Goal: Task Accomplishment & Management: Manage account settings

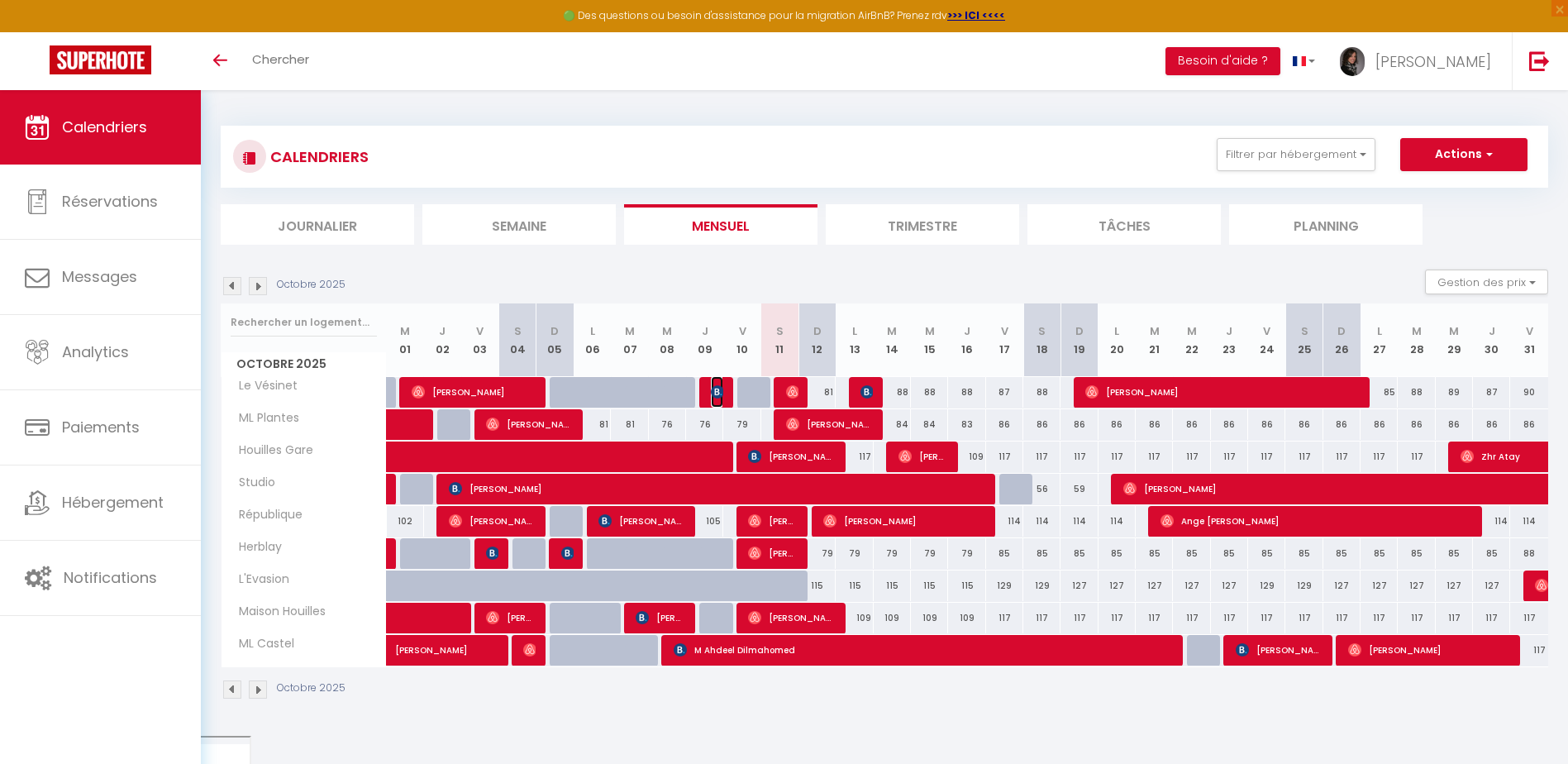
click at [718, 399] on span "[PERSON_NAME]" at bounding box center [717, 392] width 13 height 31
select select "OK"
select select "0"
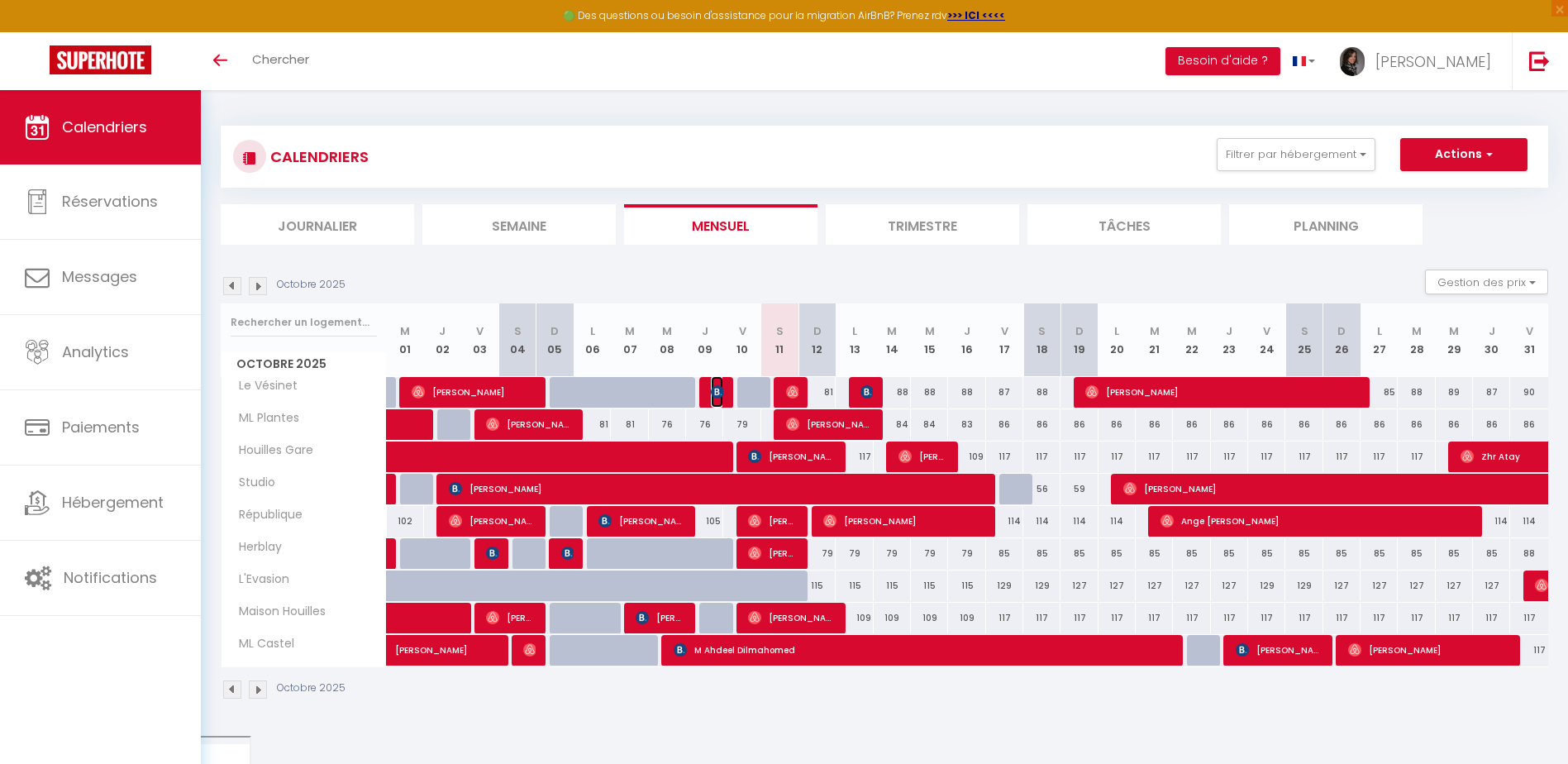
select select "1"
select select
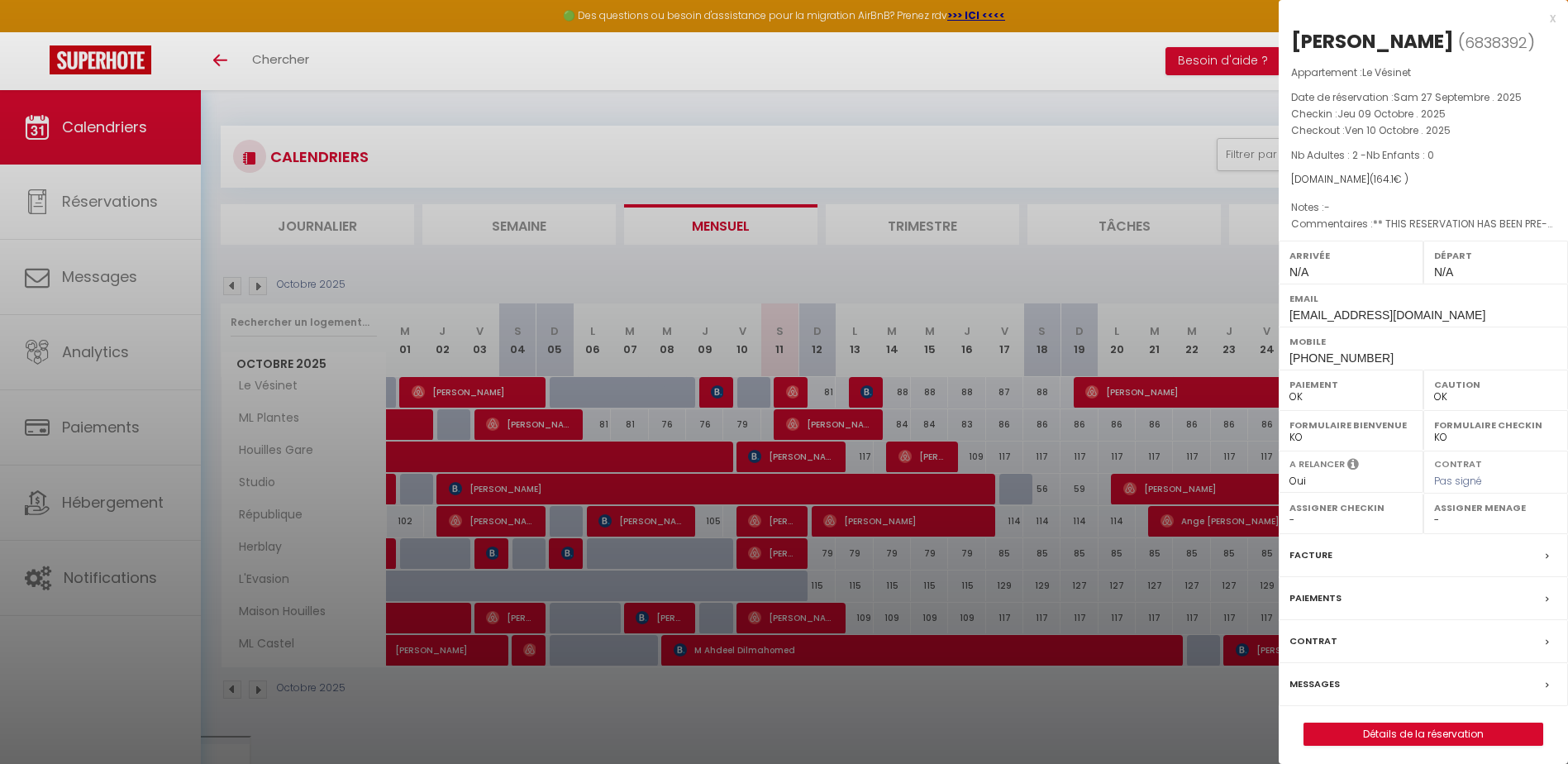
click at [713, 389] on div at bounding box center [784, 382] width 1568 height 764
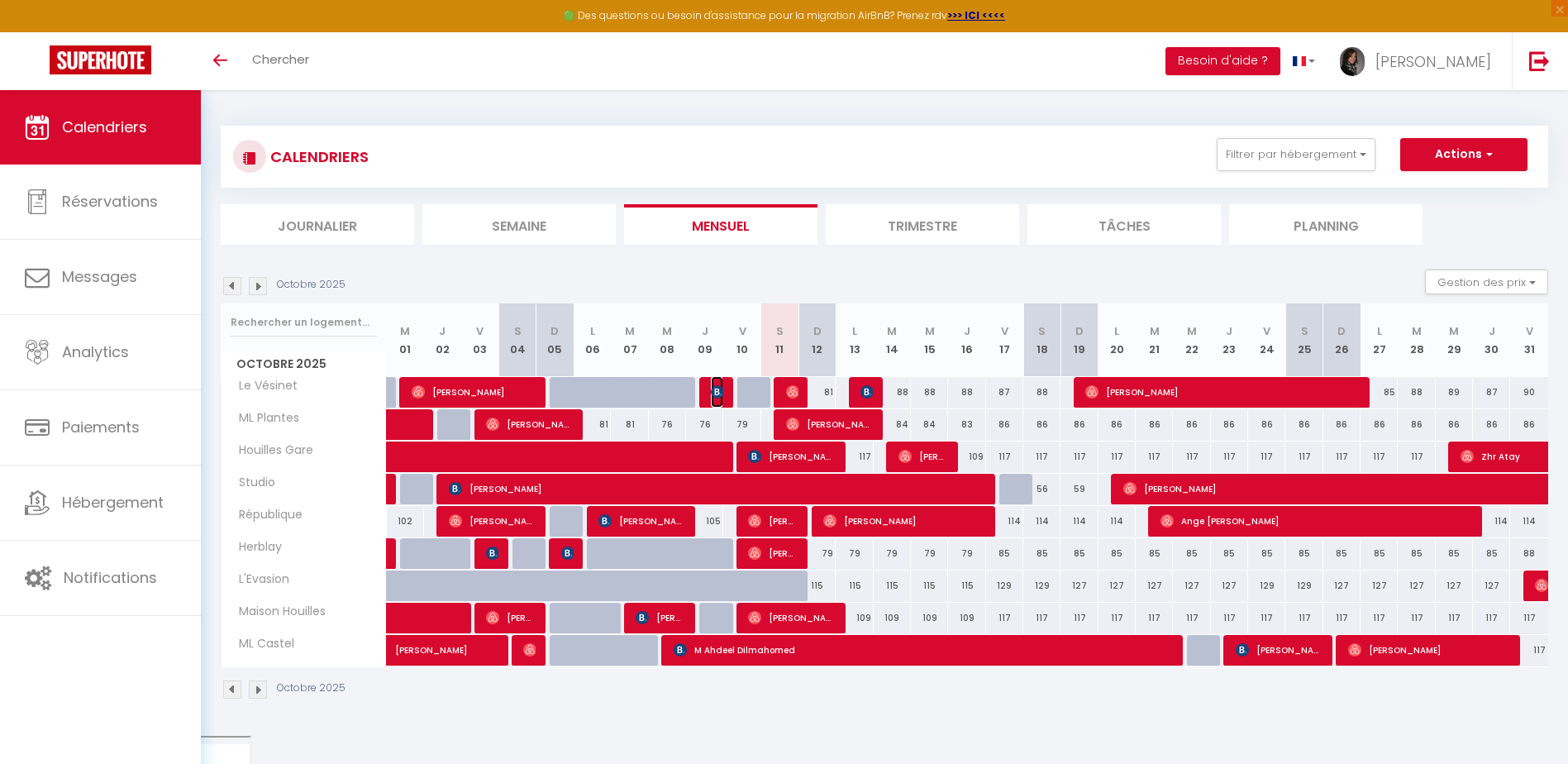
click at [716, 392] on img at bounding box center [718, 393] width 14 height 14
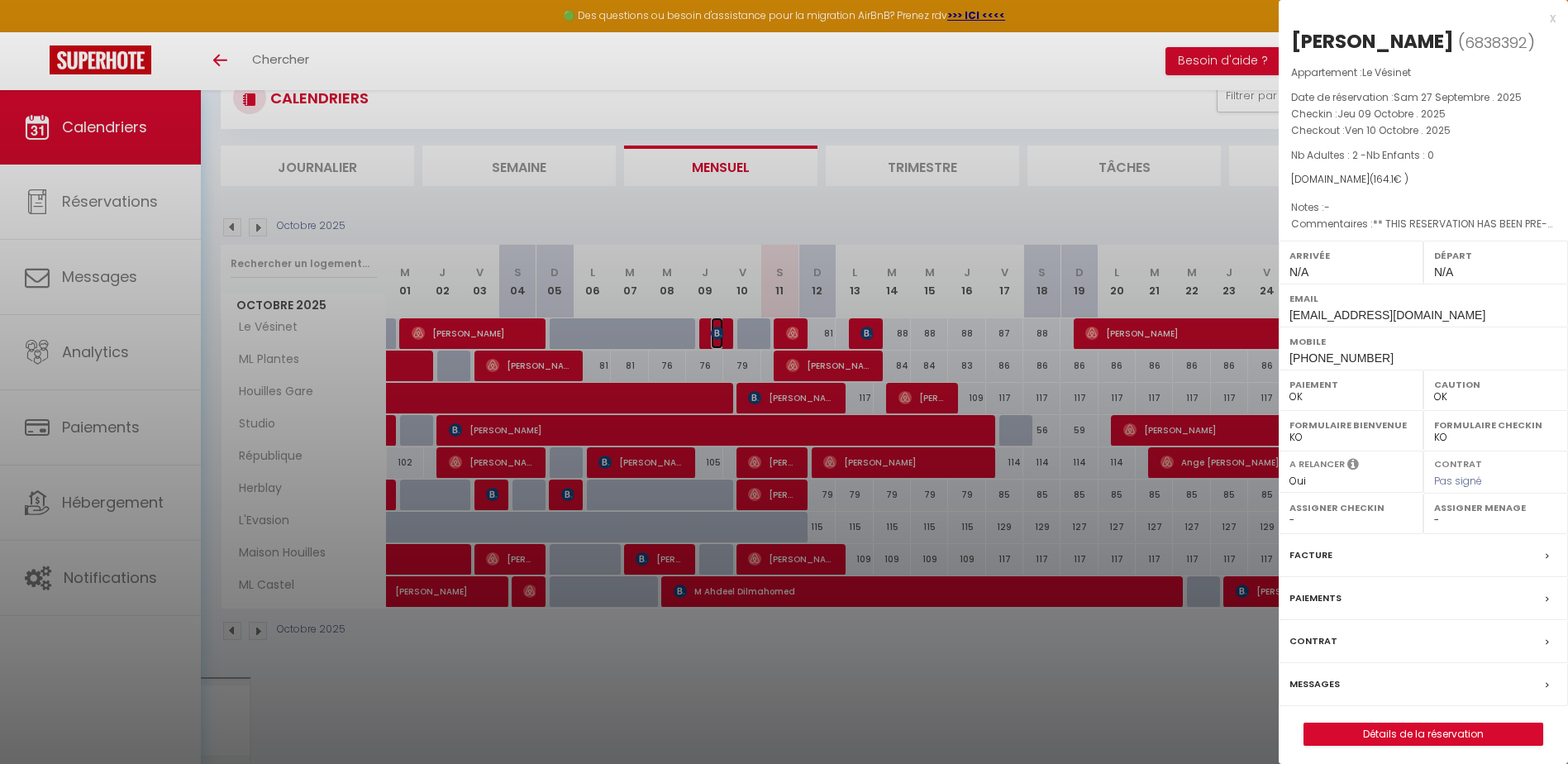
scroll to position [90, 0]
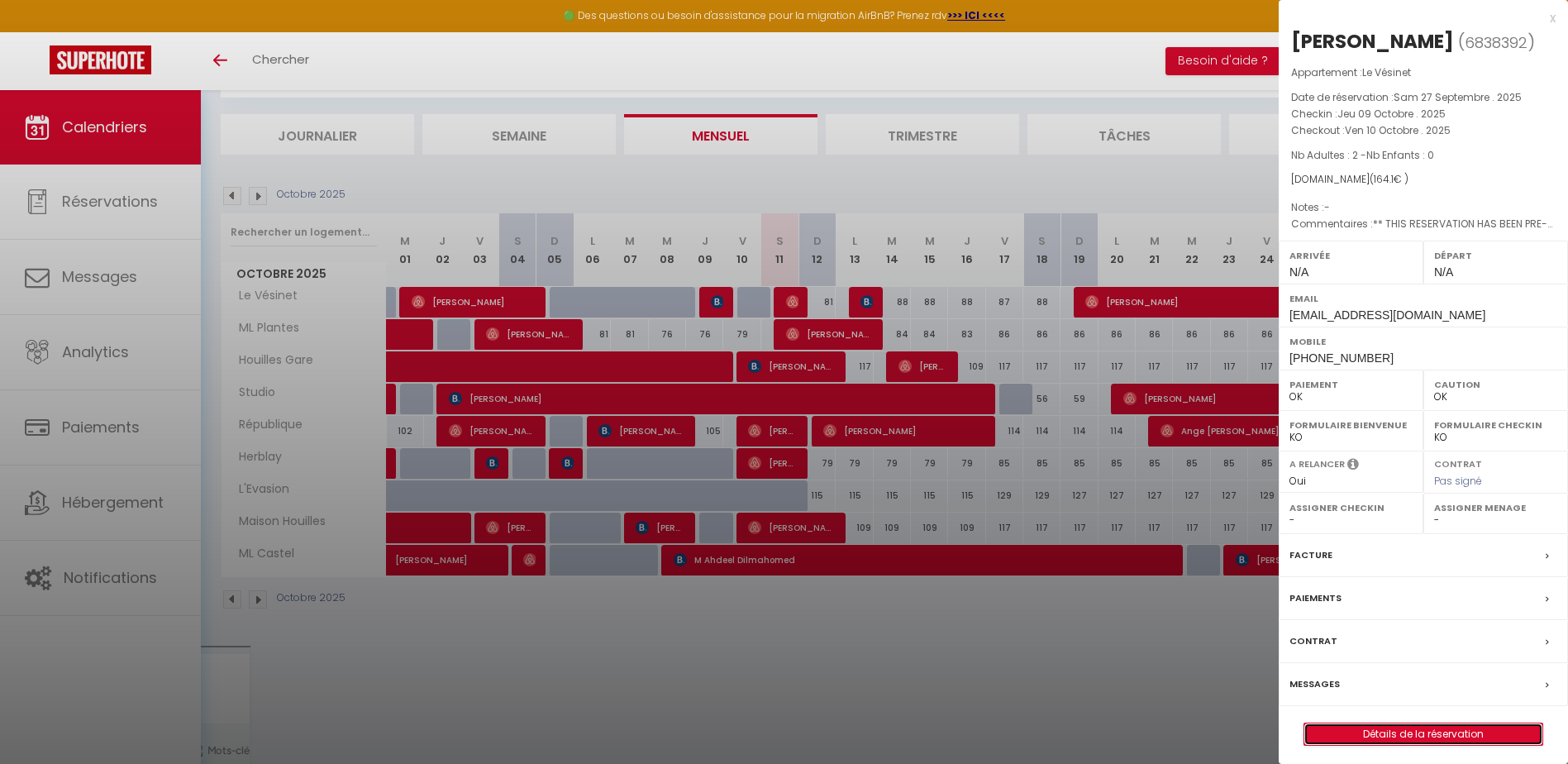
click at [1501, 736] on link "Détails de la réservation" at bounding box center [1424, 734] width 238 height 21
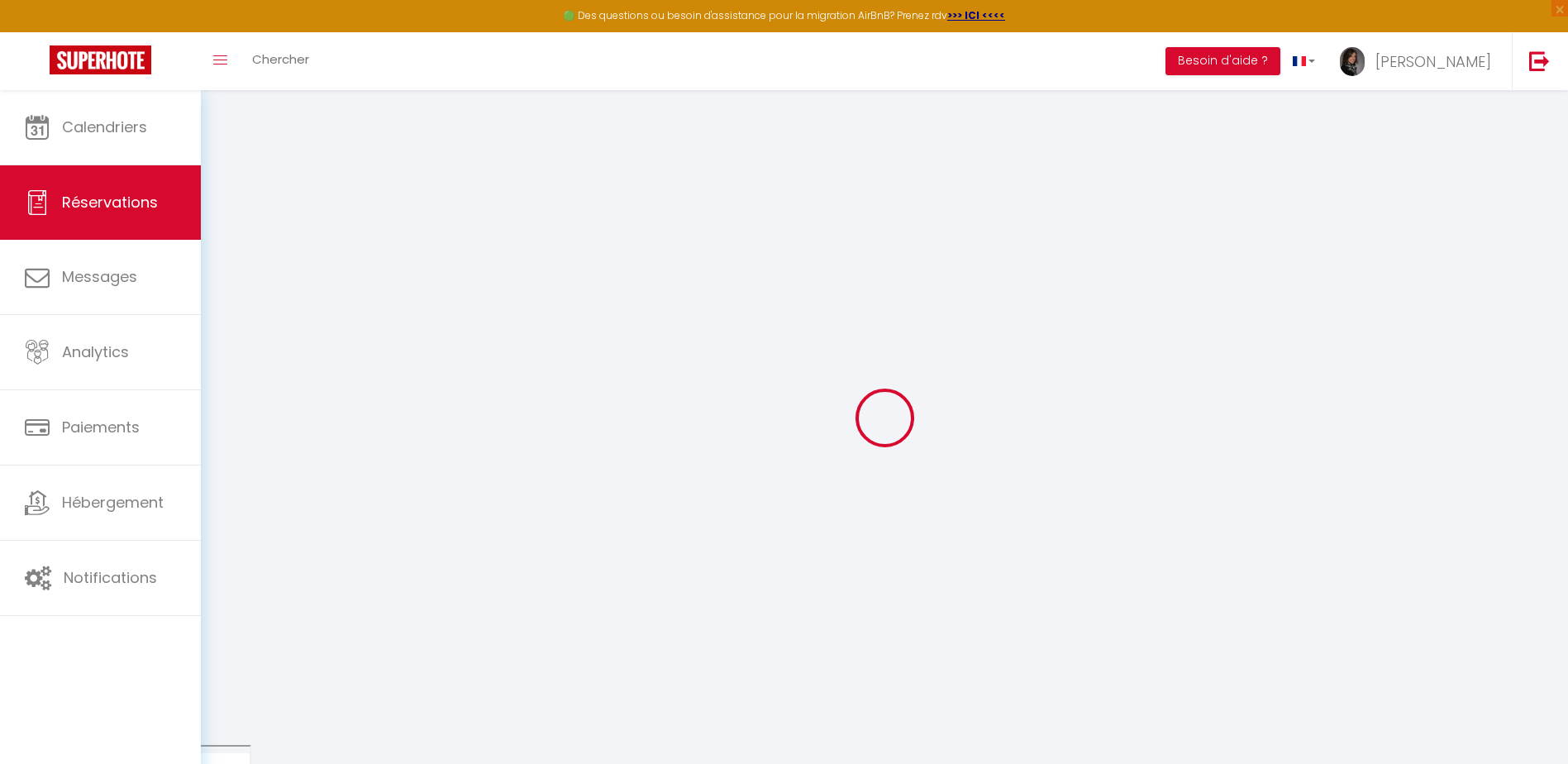
type input "[PERSON_NAME]"
type input "[EMAIL_ADDRESS][DOMAIN_NAME]"
type input "[PHONE_NUMBER]"
select select "US"
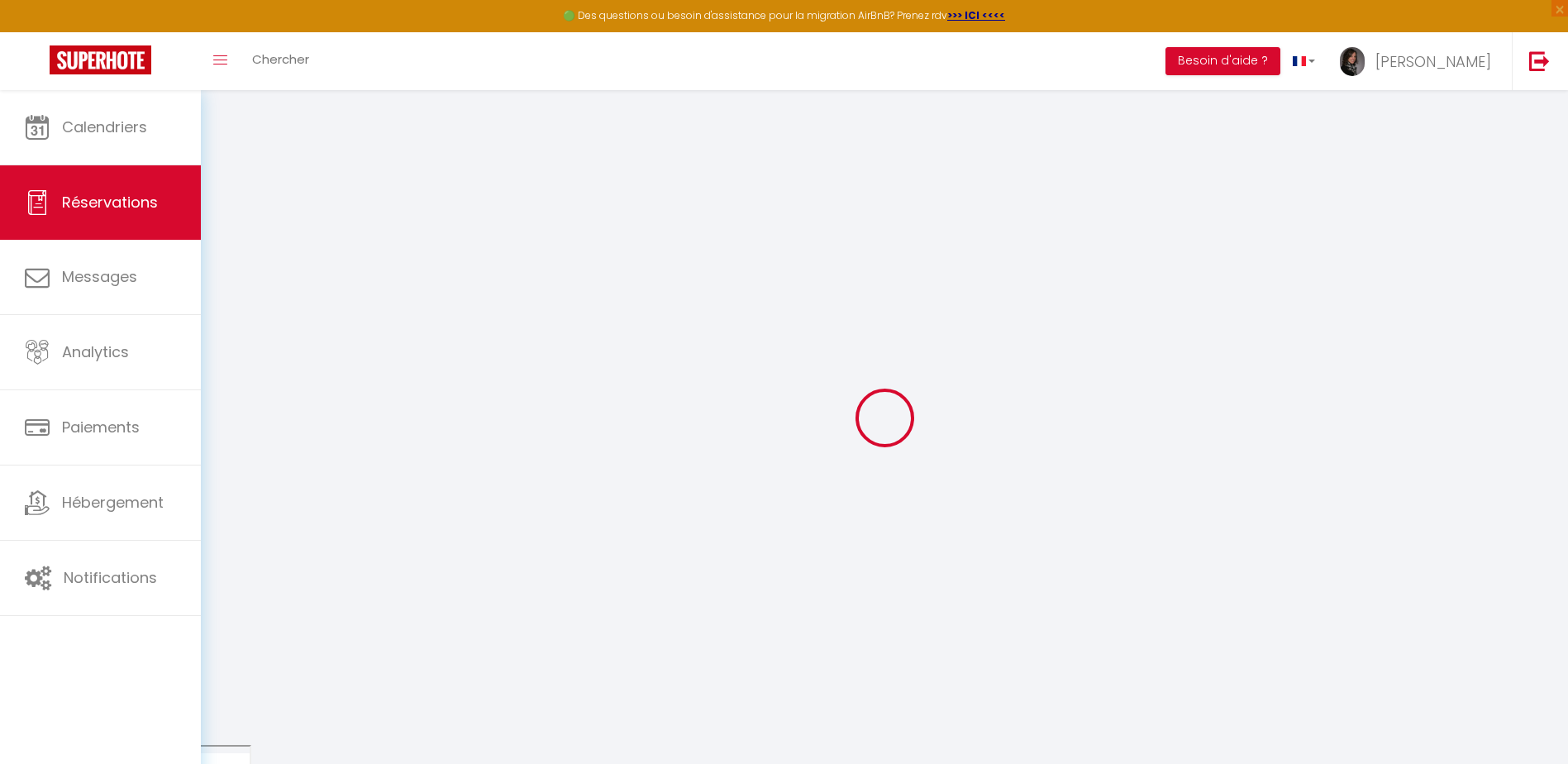
type input "26.18"
type input "2.3"
select select "67157"
select select "1"
select select
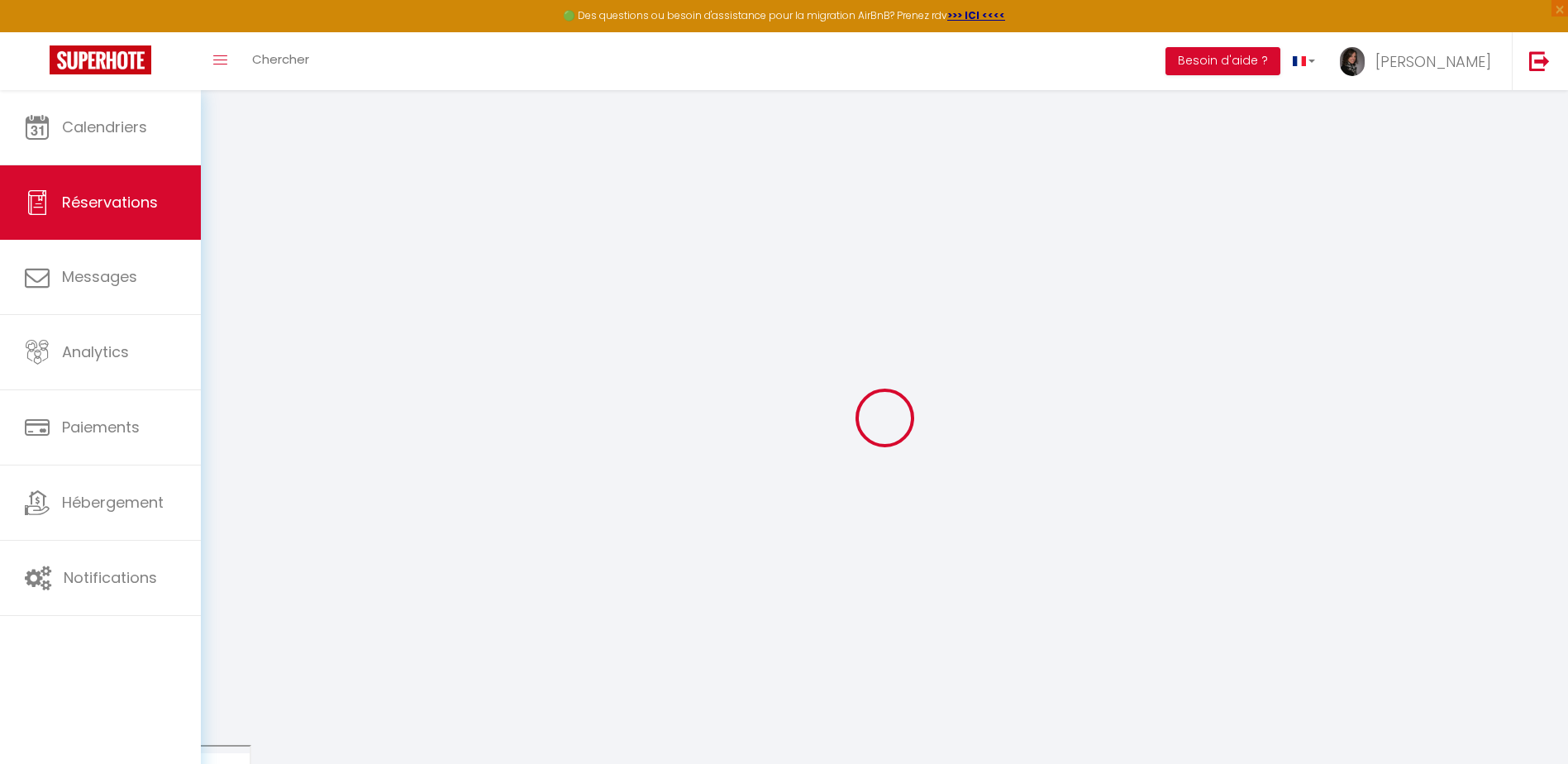
select select
type input "2"
select select "12"
select select "15"
type input "114"
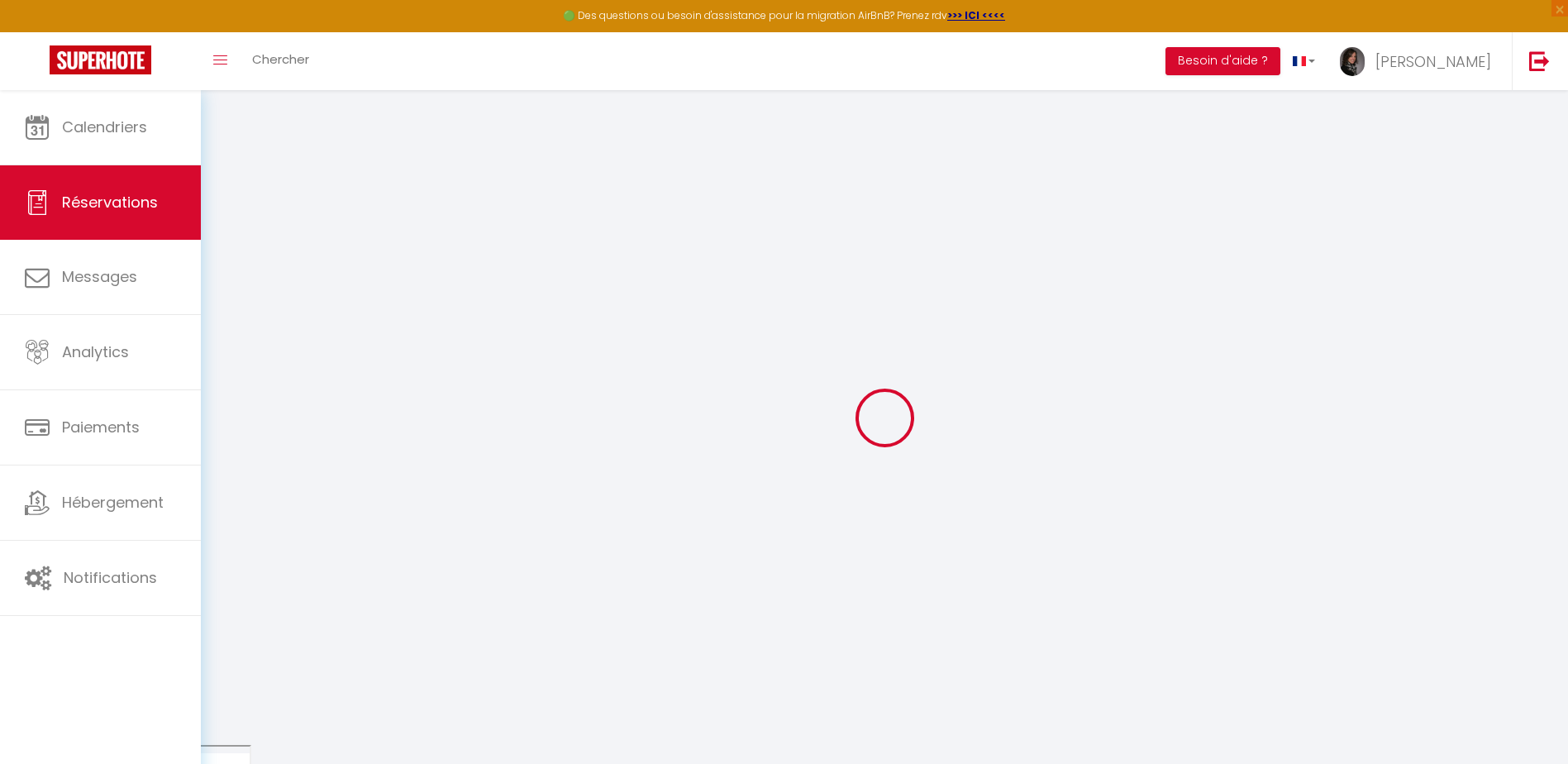
checkbox input "false"
type input "0"
select select "2"
type input "40"
type input "0"
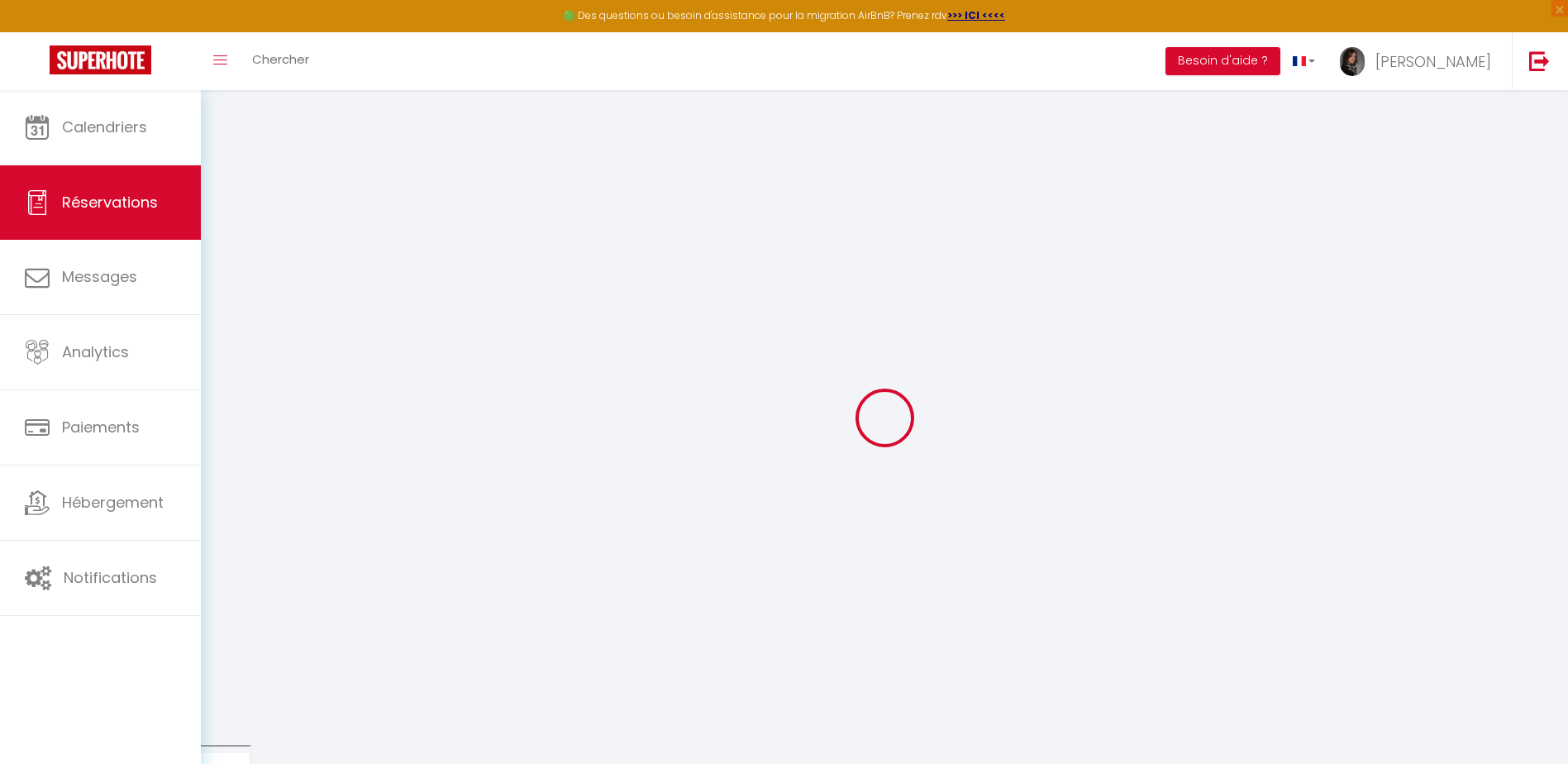
type input "0"
select select
checkbox input "false"
select select
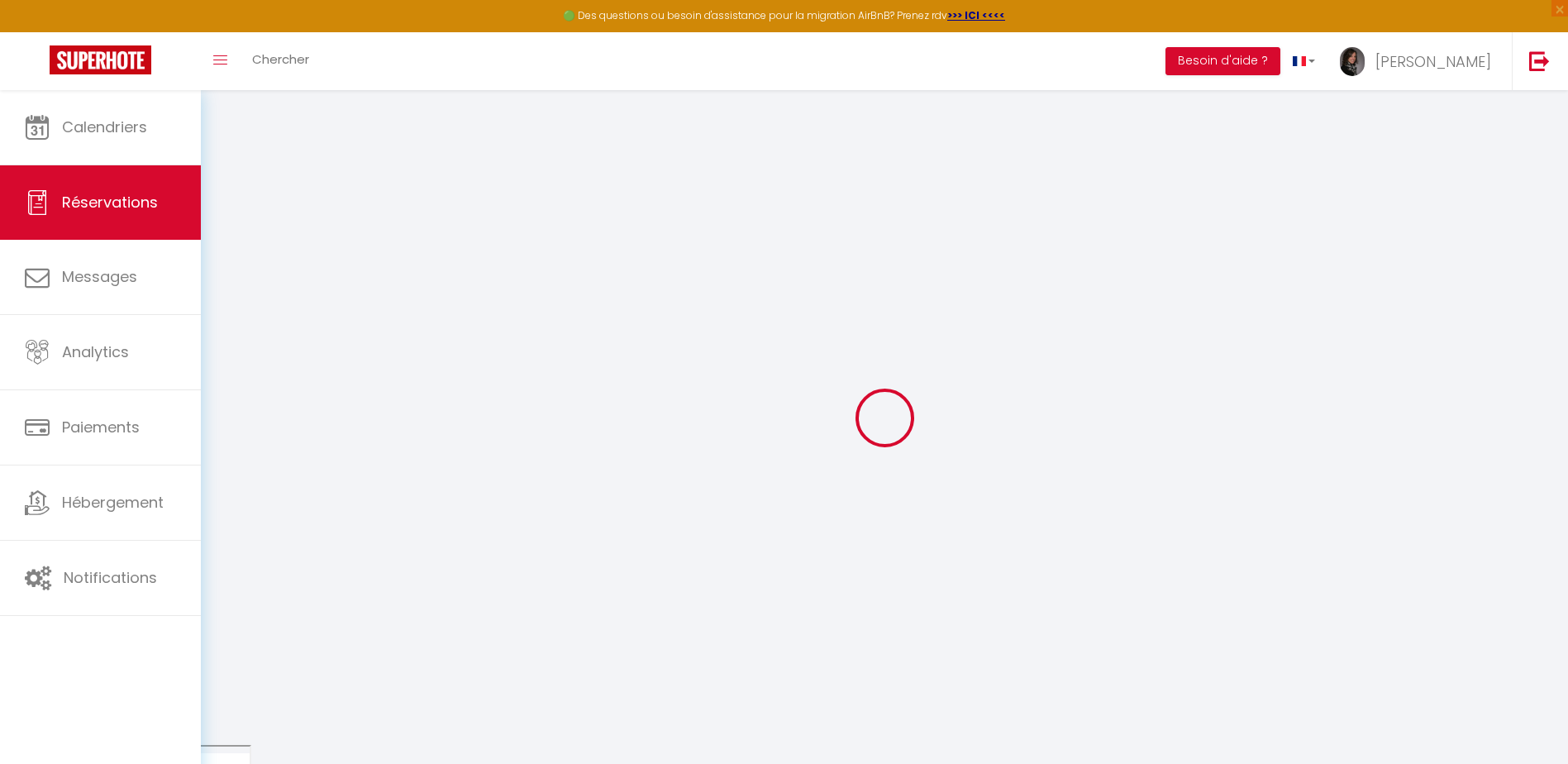
select select
checkbox input "false"
select select
checkbox input "false"
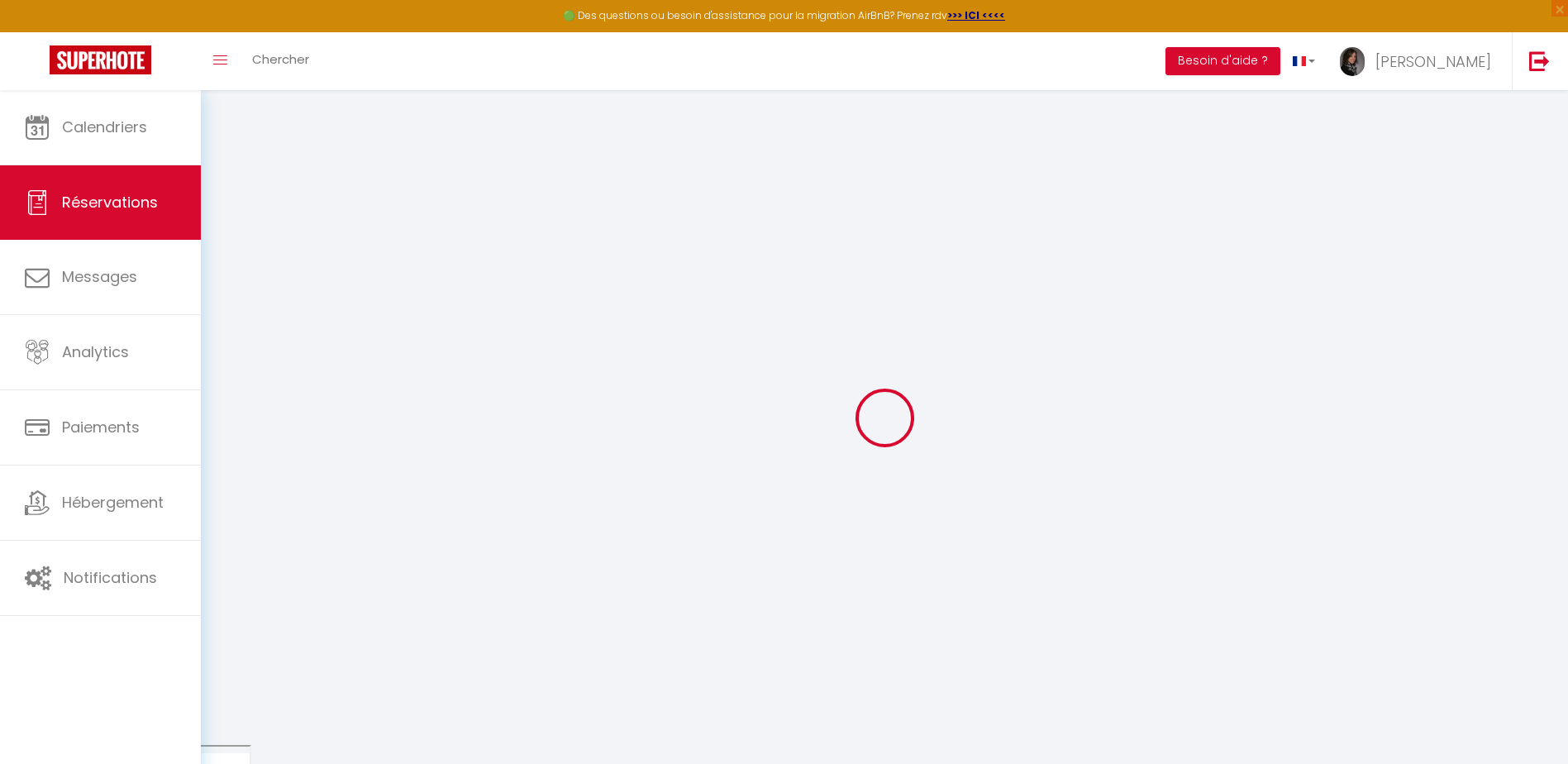
type textarea "** THIS RESERVATION HAS BEEN PRE-PAID ** Approximate time of arrival: between 1…"
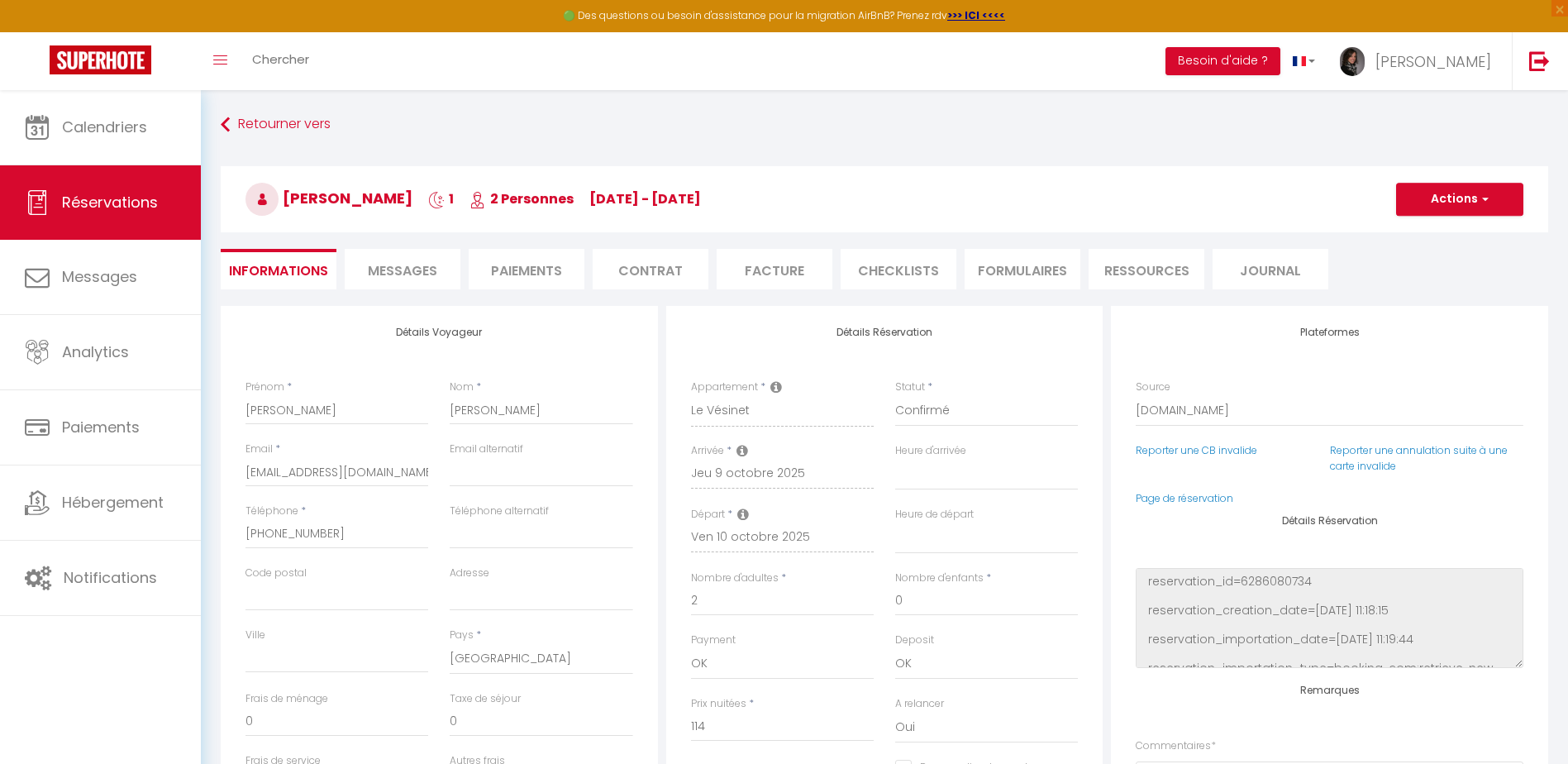
type input "40"
type input "10.1"
select select
checkbox input "false"
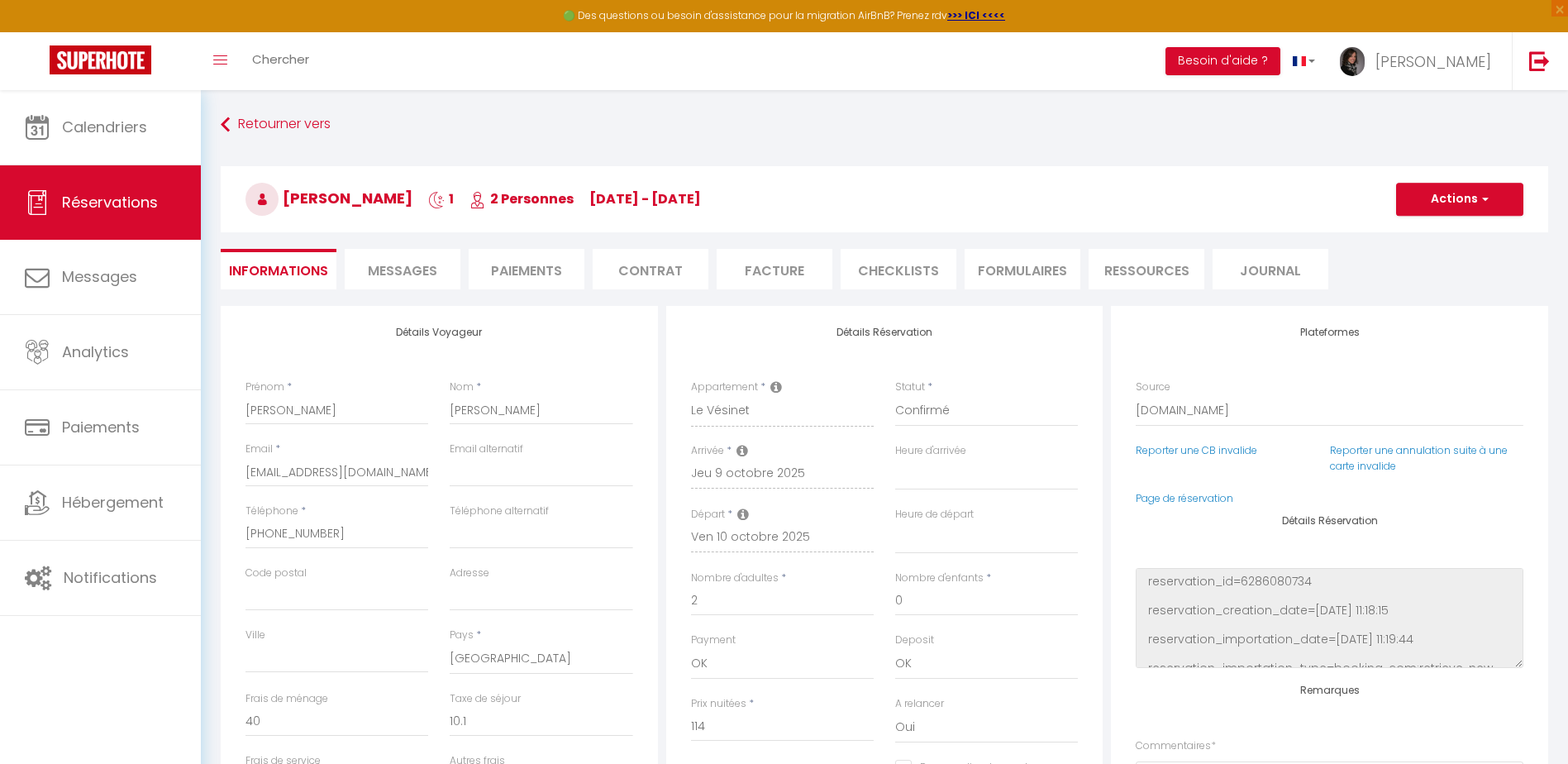
select select
click at [911, 275] on li "CHECKLISTS" at bounding box center [898, 270] width 115 height 41
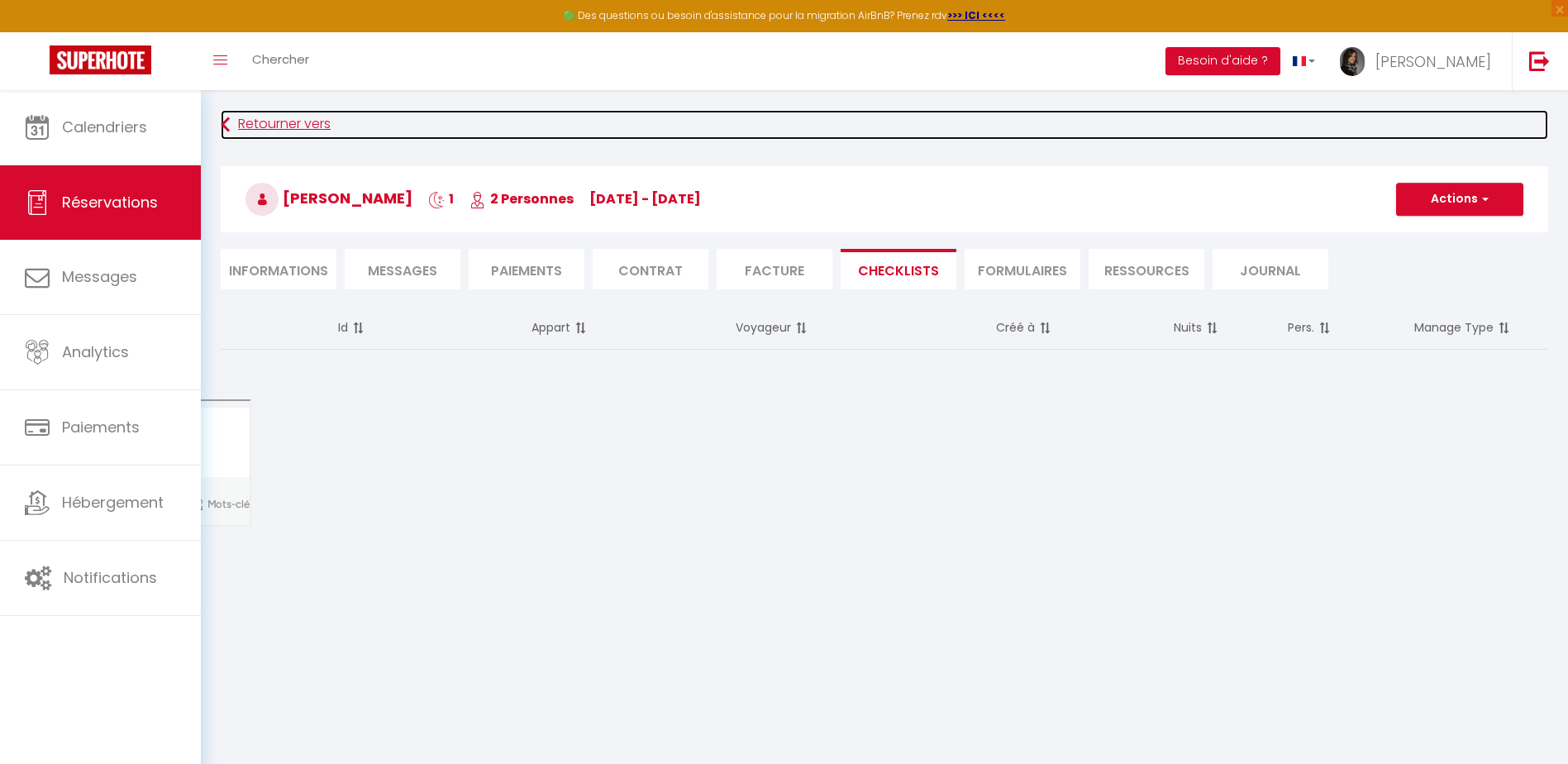
drag, startPoint x: 229, startPoint y: 121, endPoint x: 379, endPoint y: 135, distance: 150.7
click at [229, 121] on icon at bounding box center [225, 124] width 9 height 30
select select
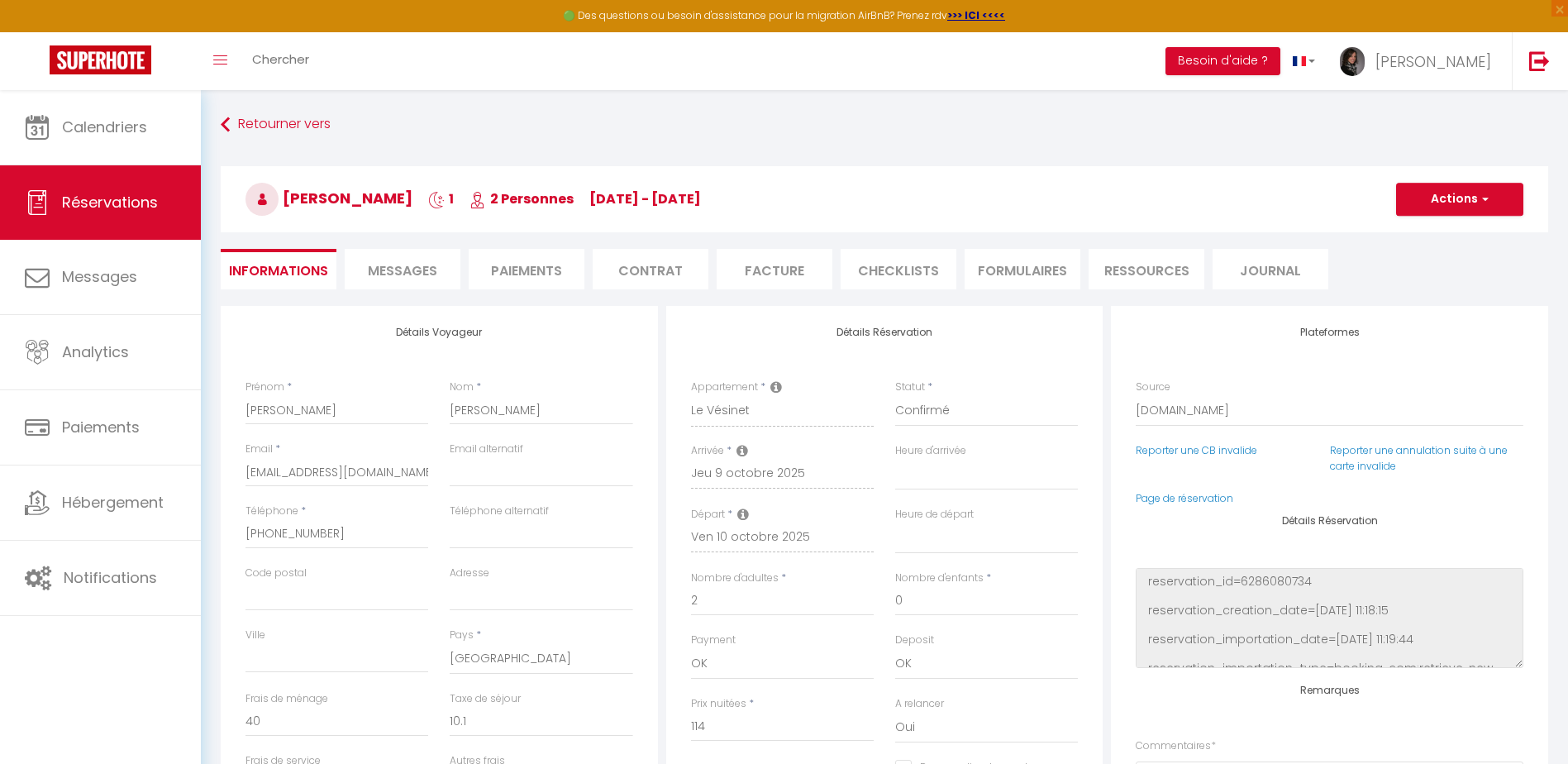
click at [923, 264] on li "CHECKLISTS" at bounding box center [898, 270] width 115 height 41
select select
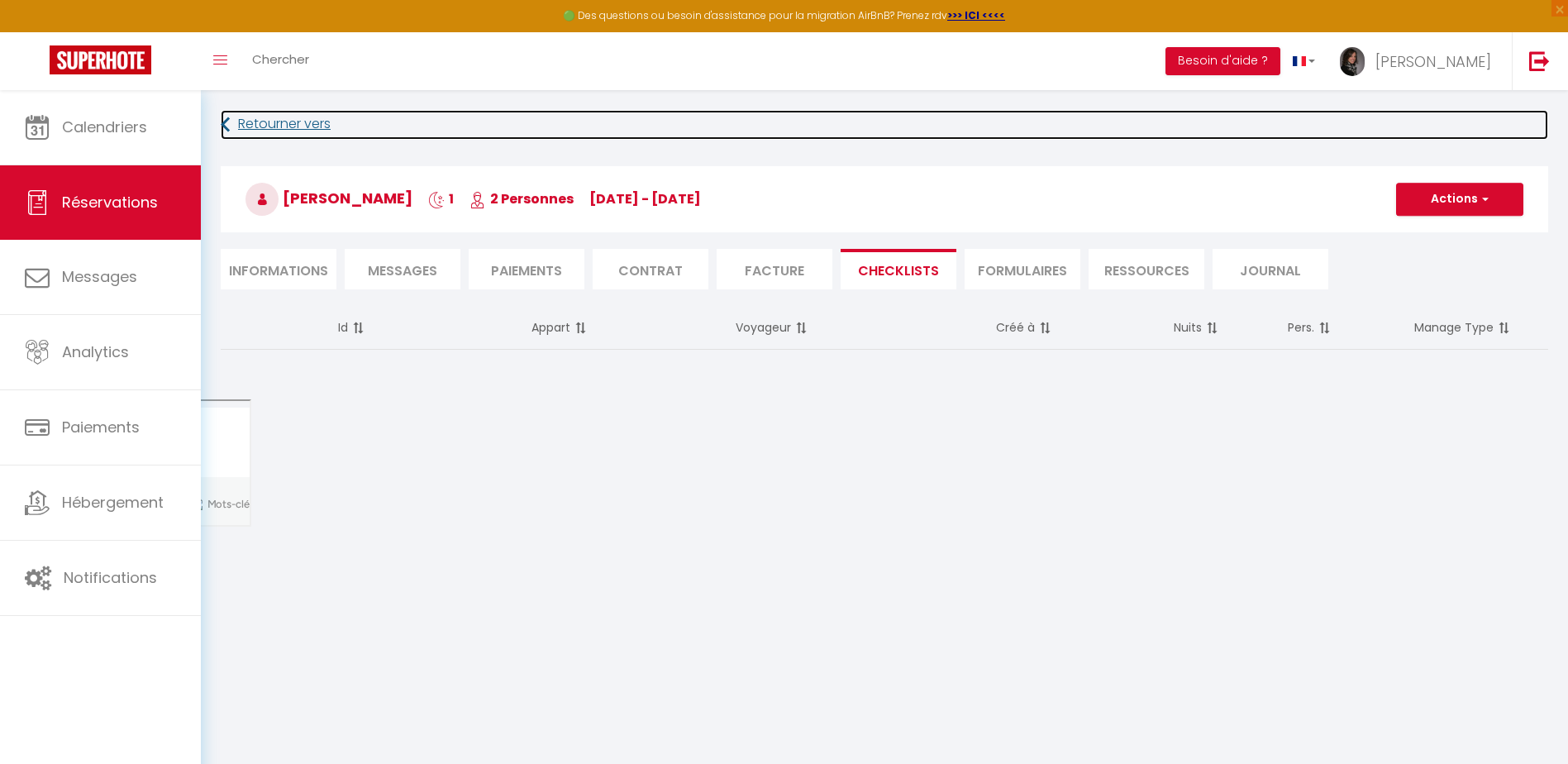
click at [278, 124] on link "Retourner vers" at bounding box center [885, 124] width 1328 height 30
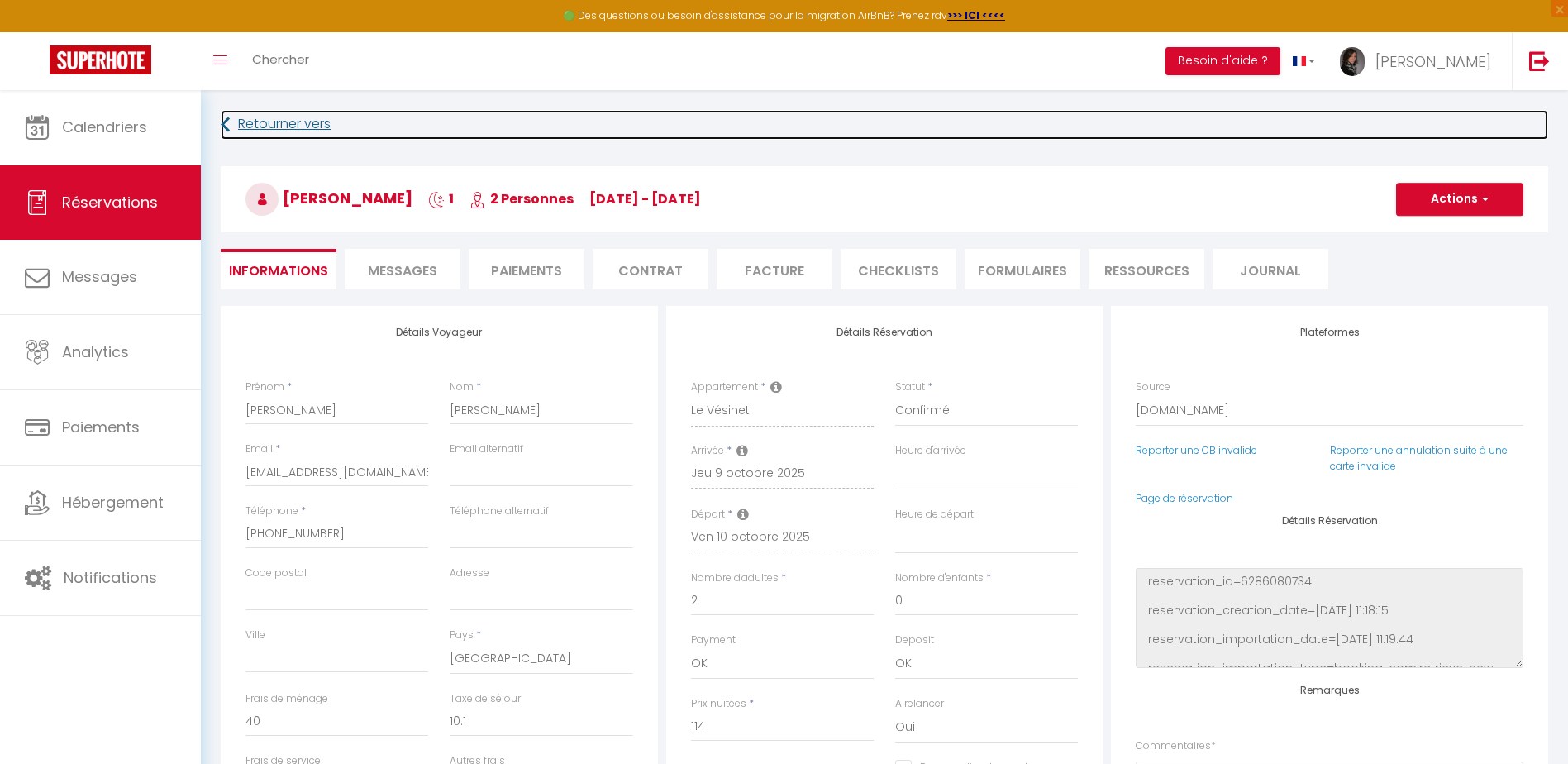
select select
click at [273, 131] on link "Retourner vers" at bounding box center [885, 124] width 1328 height 30
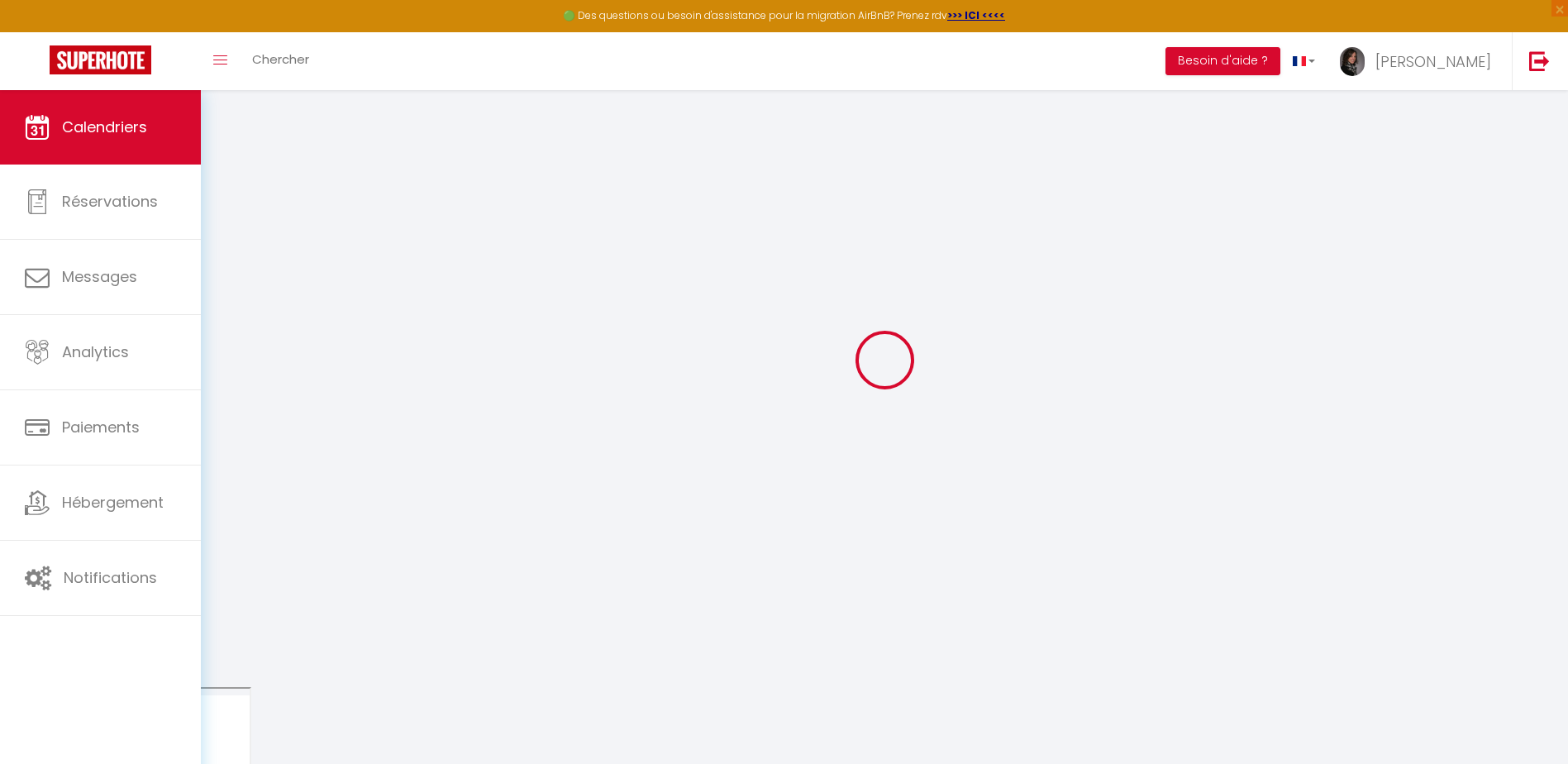
scroll to position [90, 0]
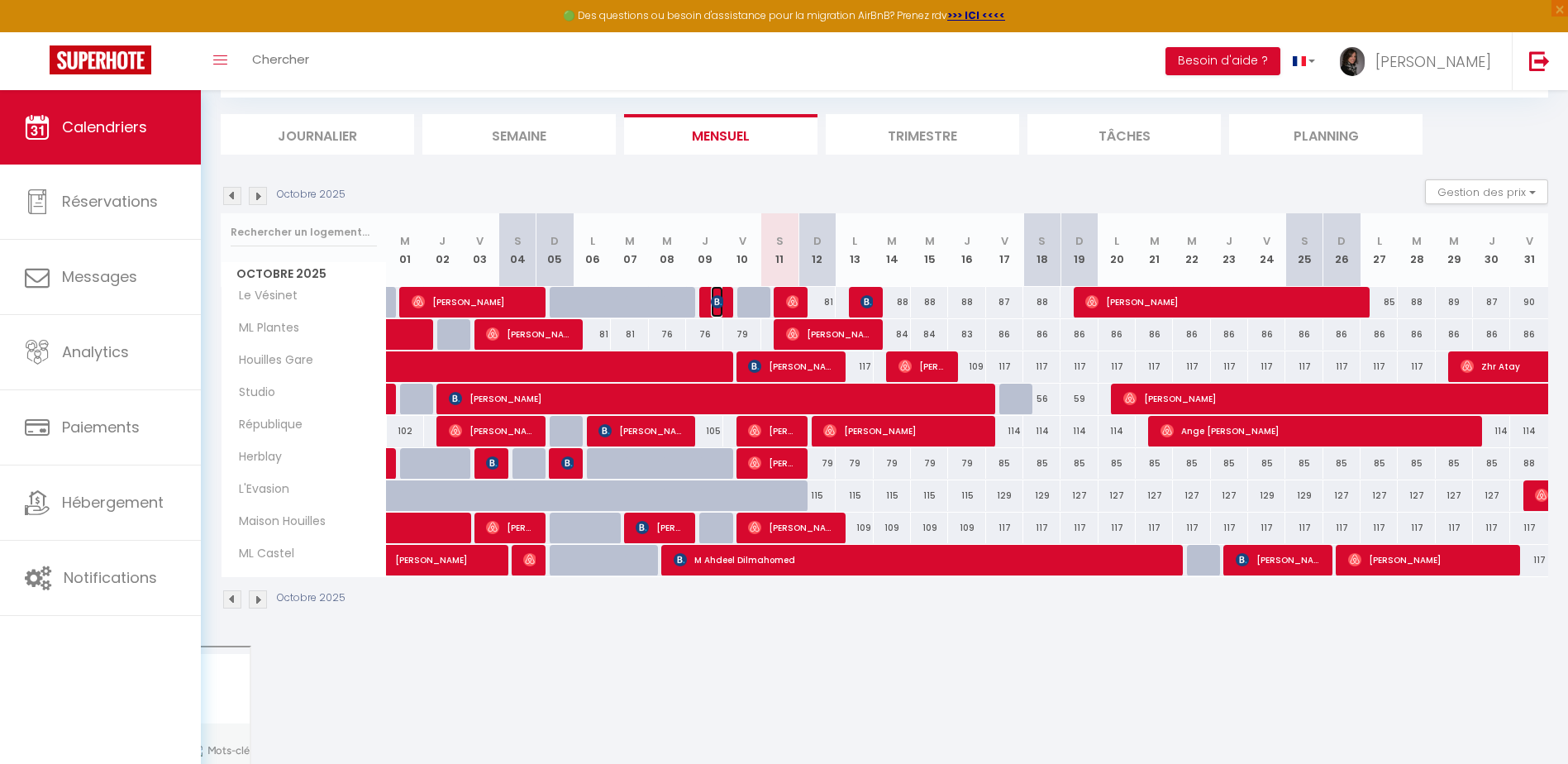
click at [719, 298] on img at bounding box center [718, 302] width 14 height 14
select select "OK"
select select "0"
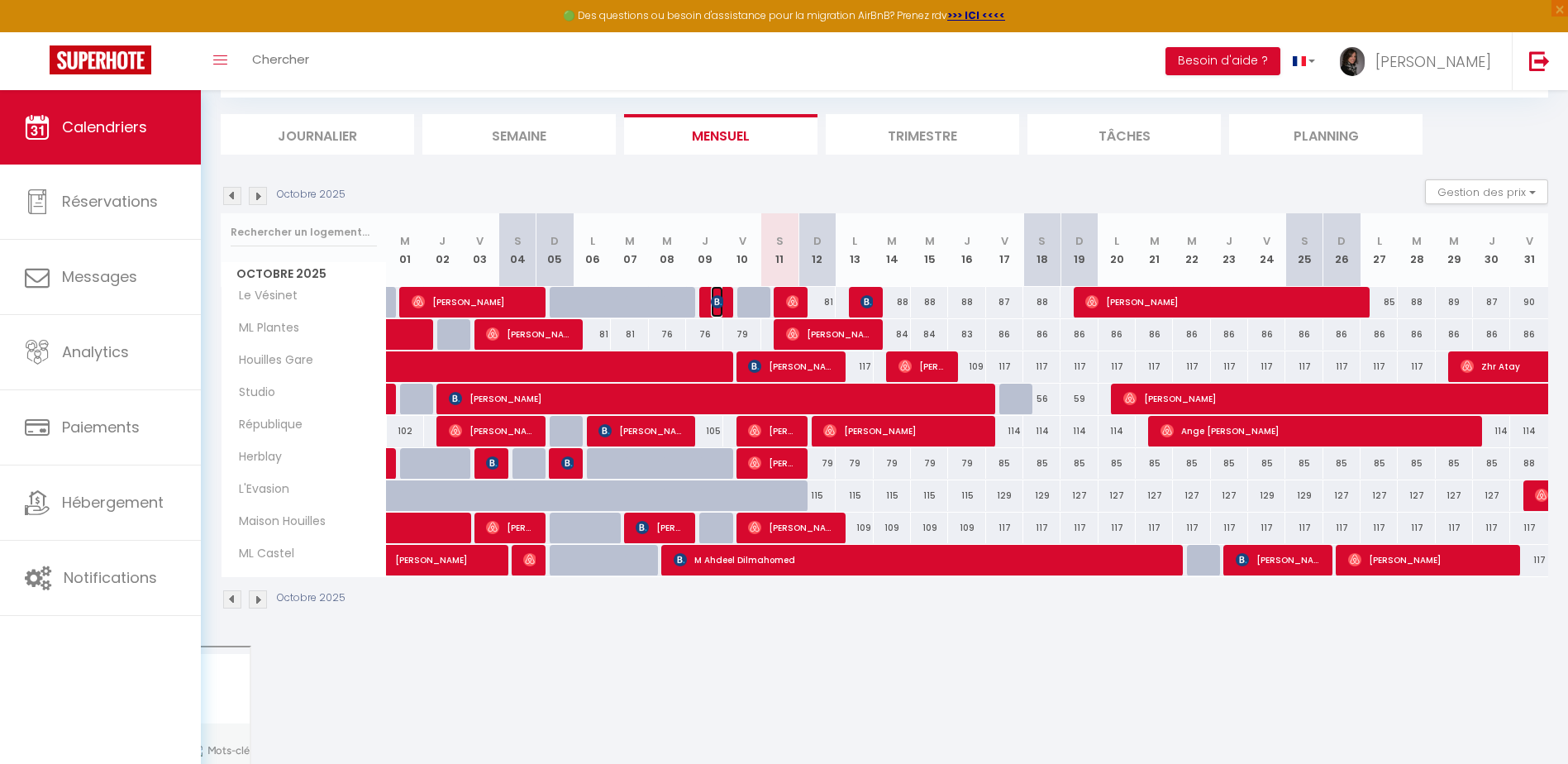
select select "1"
select select
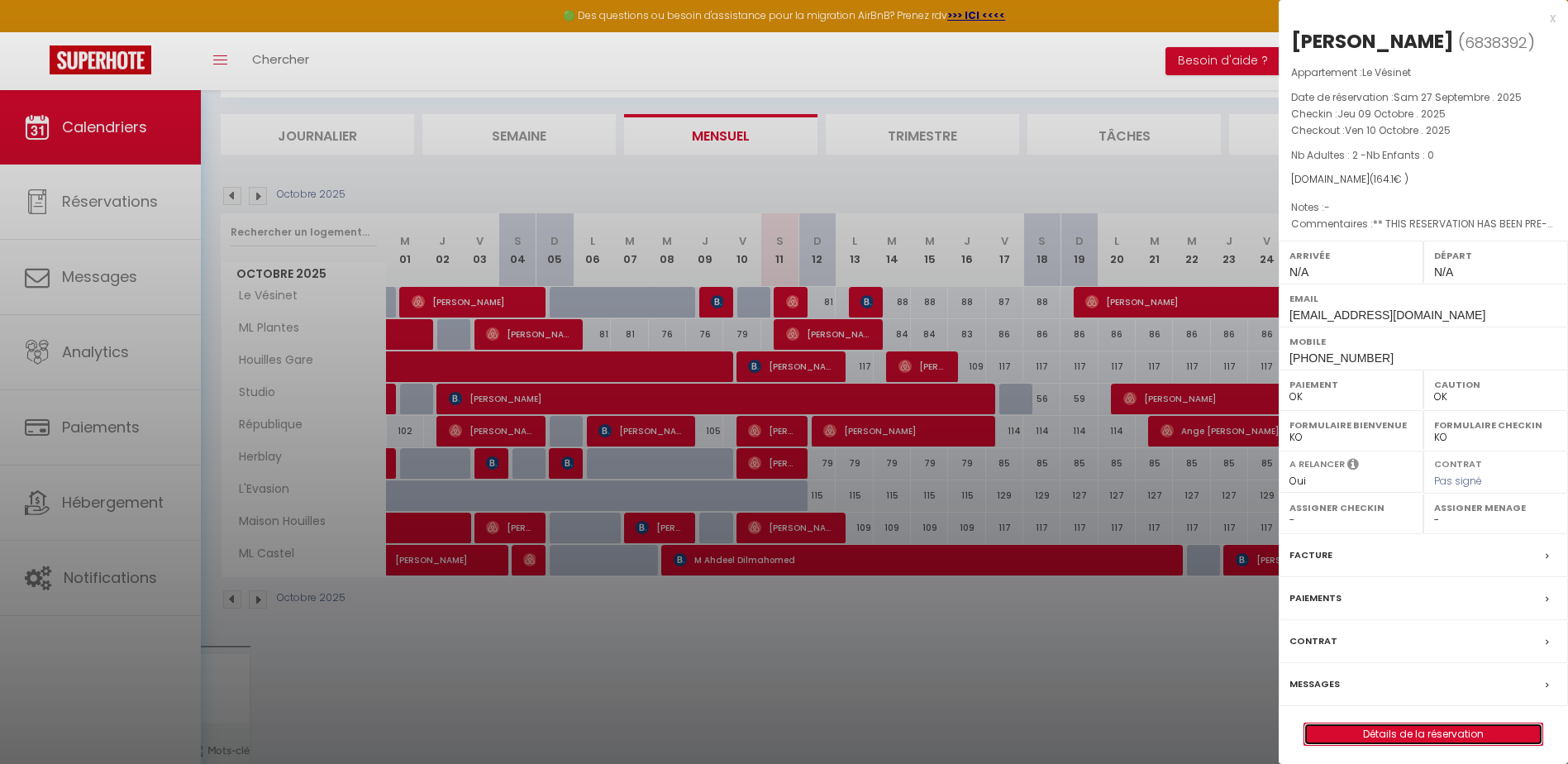
click at [1407, 732] on link "Détails de la réservation" at bounding box center [1424, 734] width 238 height 21
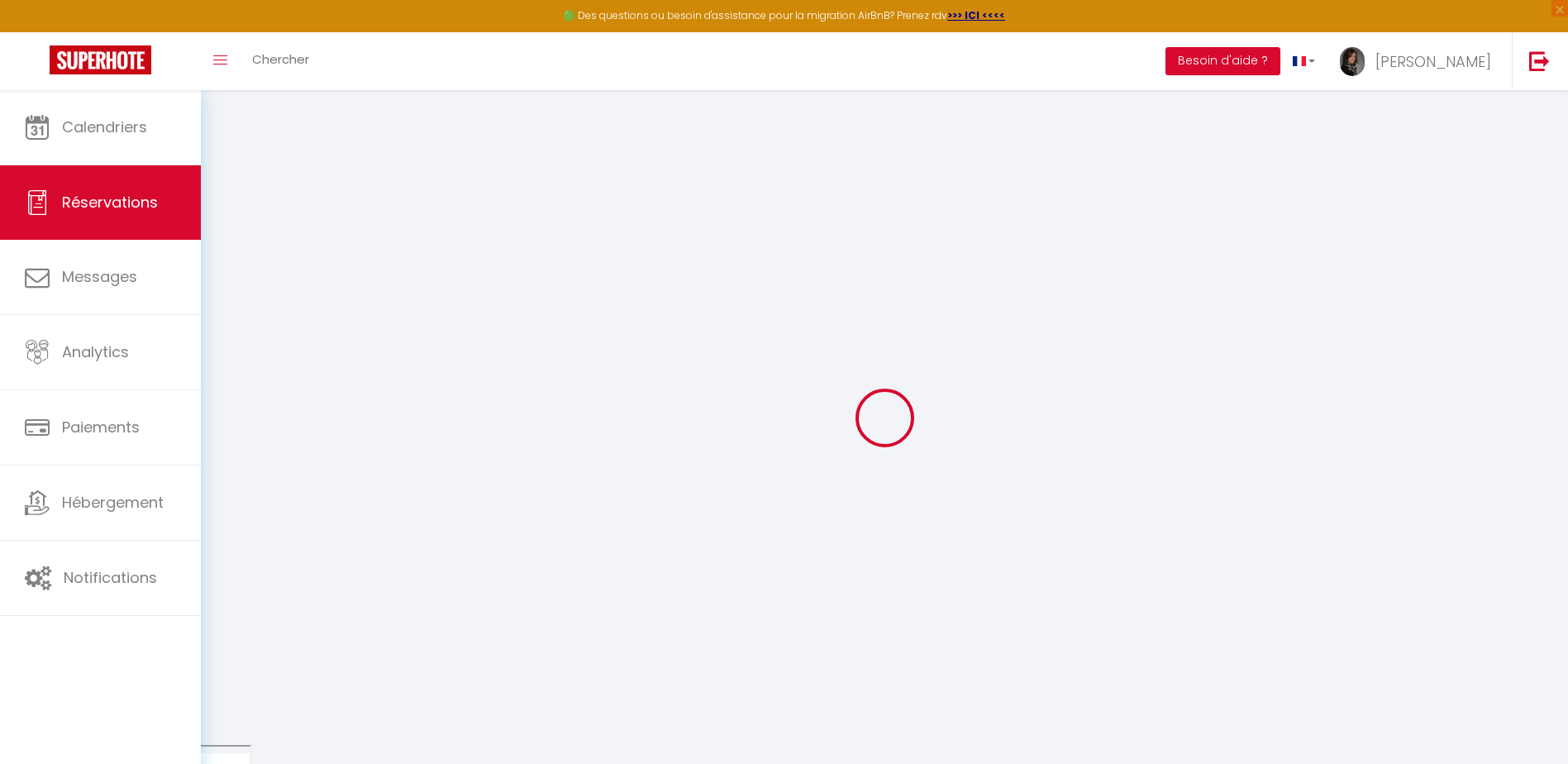
type input "[PERSON_NAME]"
type input "[EMAIL_ADDRESS][DOMAIN_NAME]"
type input "[PHONE_NUMBER]"
select select "US"
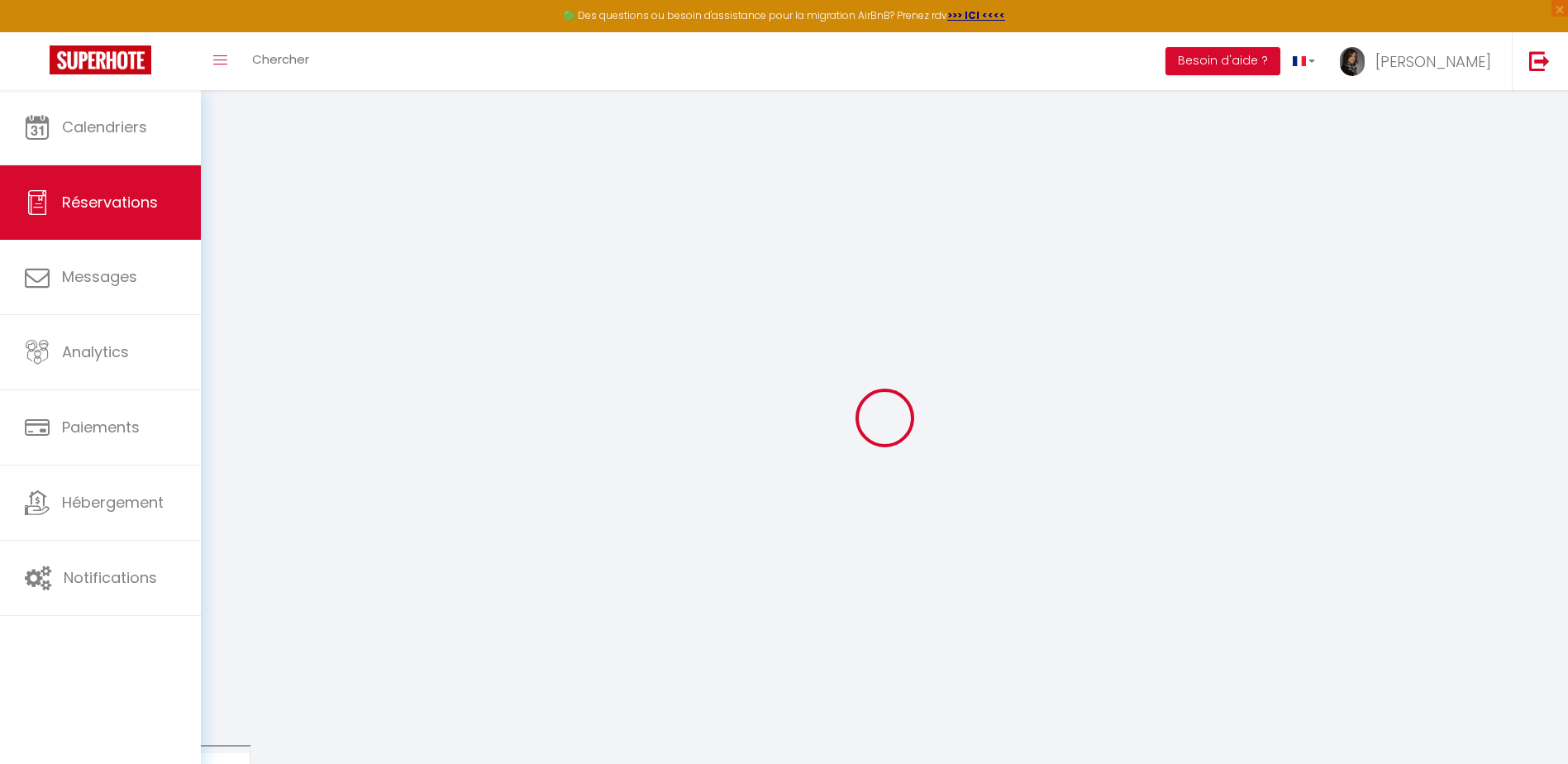
type input "26.18"
type input "2.3"
select select "67157"
select select "1"
select select
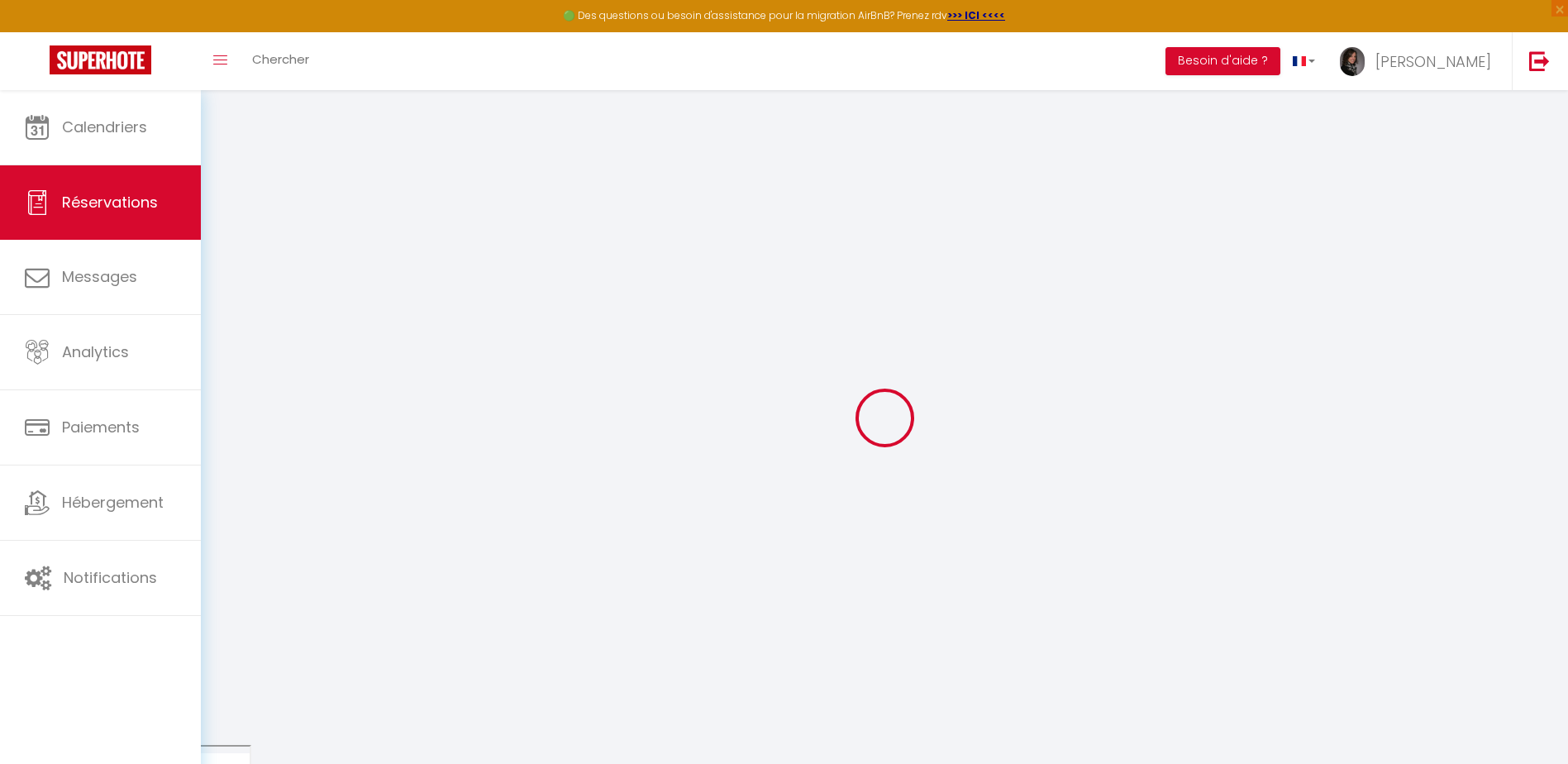
select select
type input "2"
select select "12"
select select "15"
type input "114"
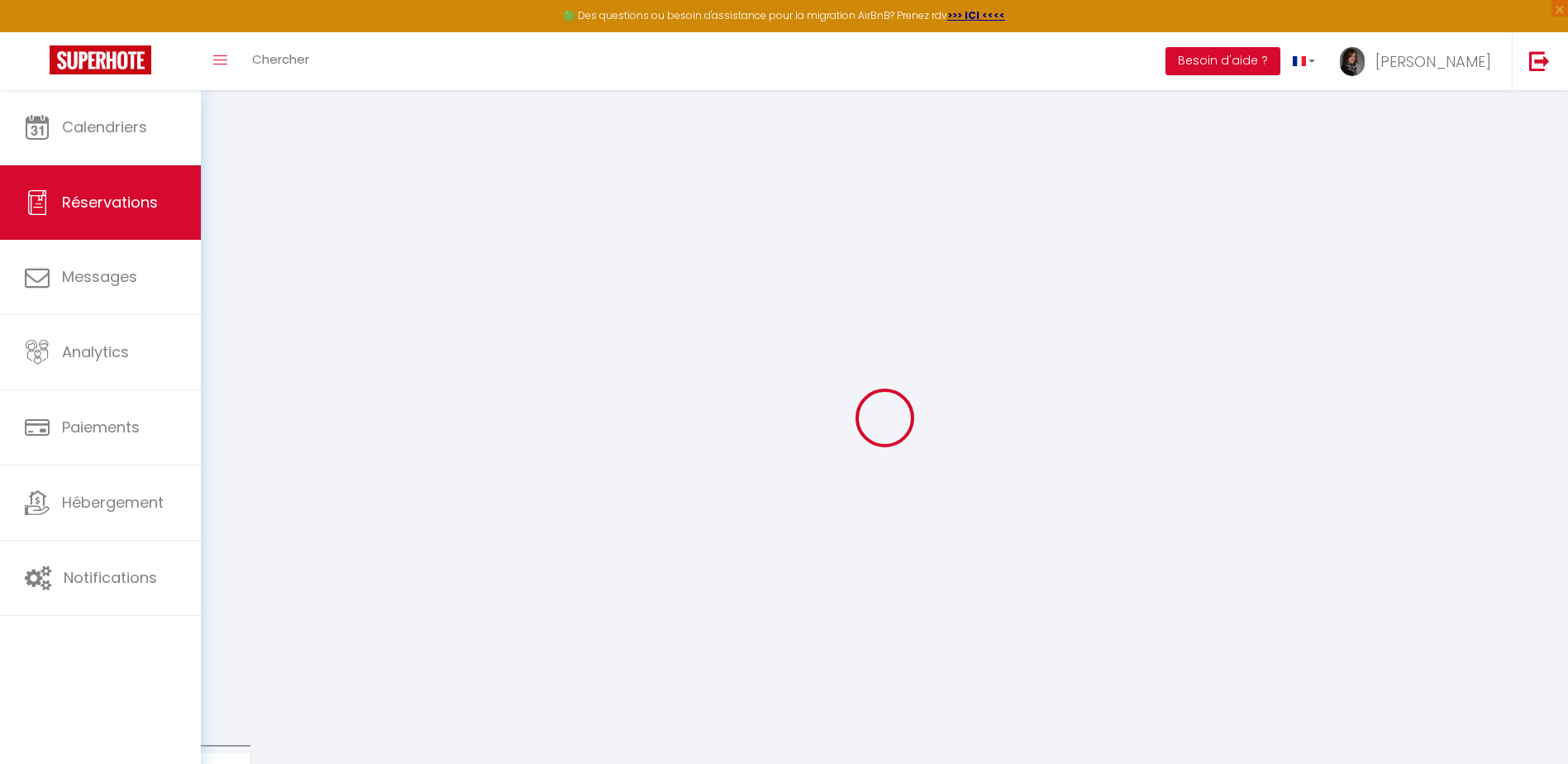
checkbox input "false"
type input "0"
select select "2"
type input "40"
type input "0"
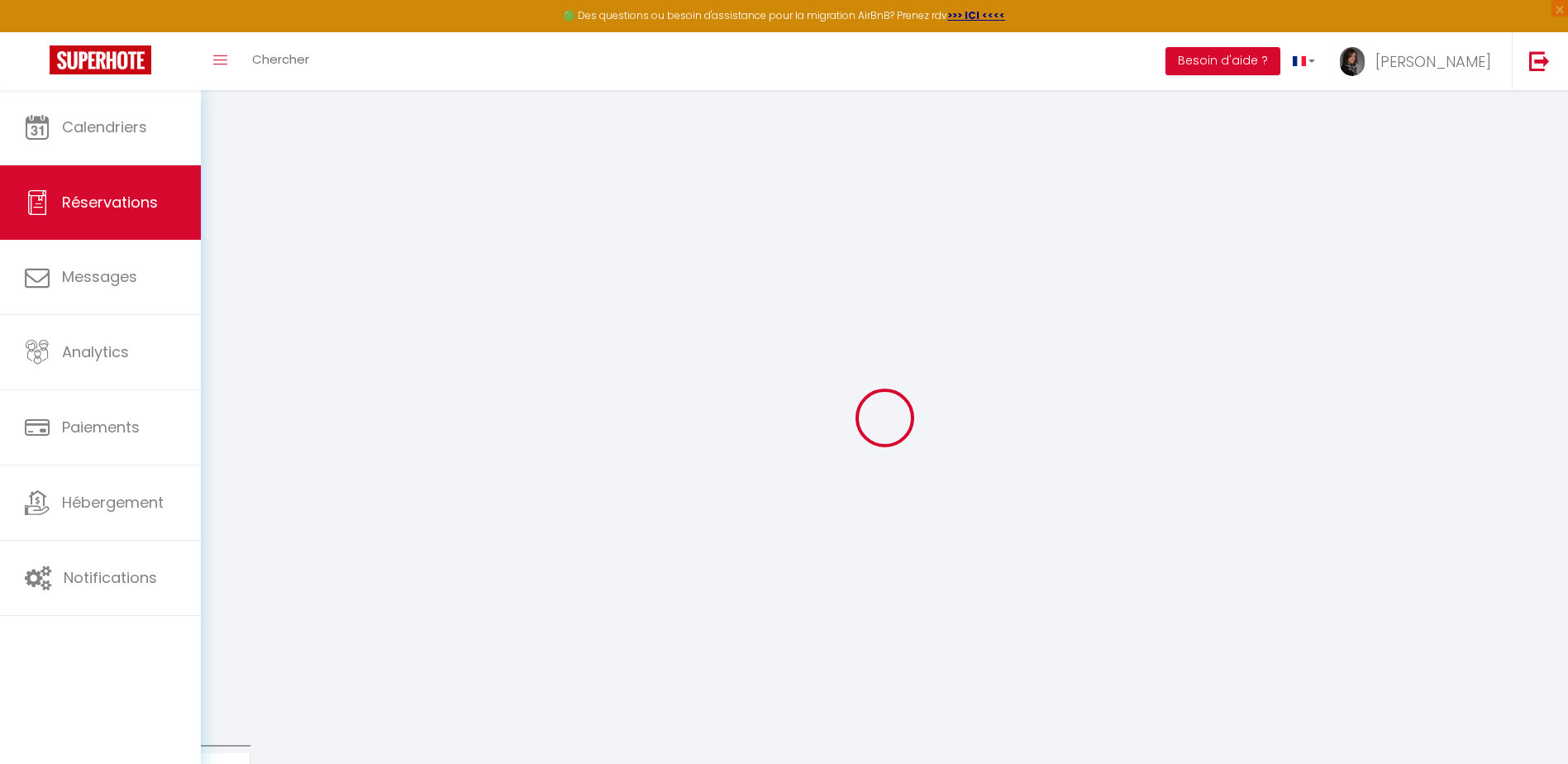
type input "0"
select select
checkbox input "false"
select select
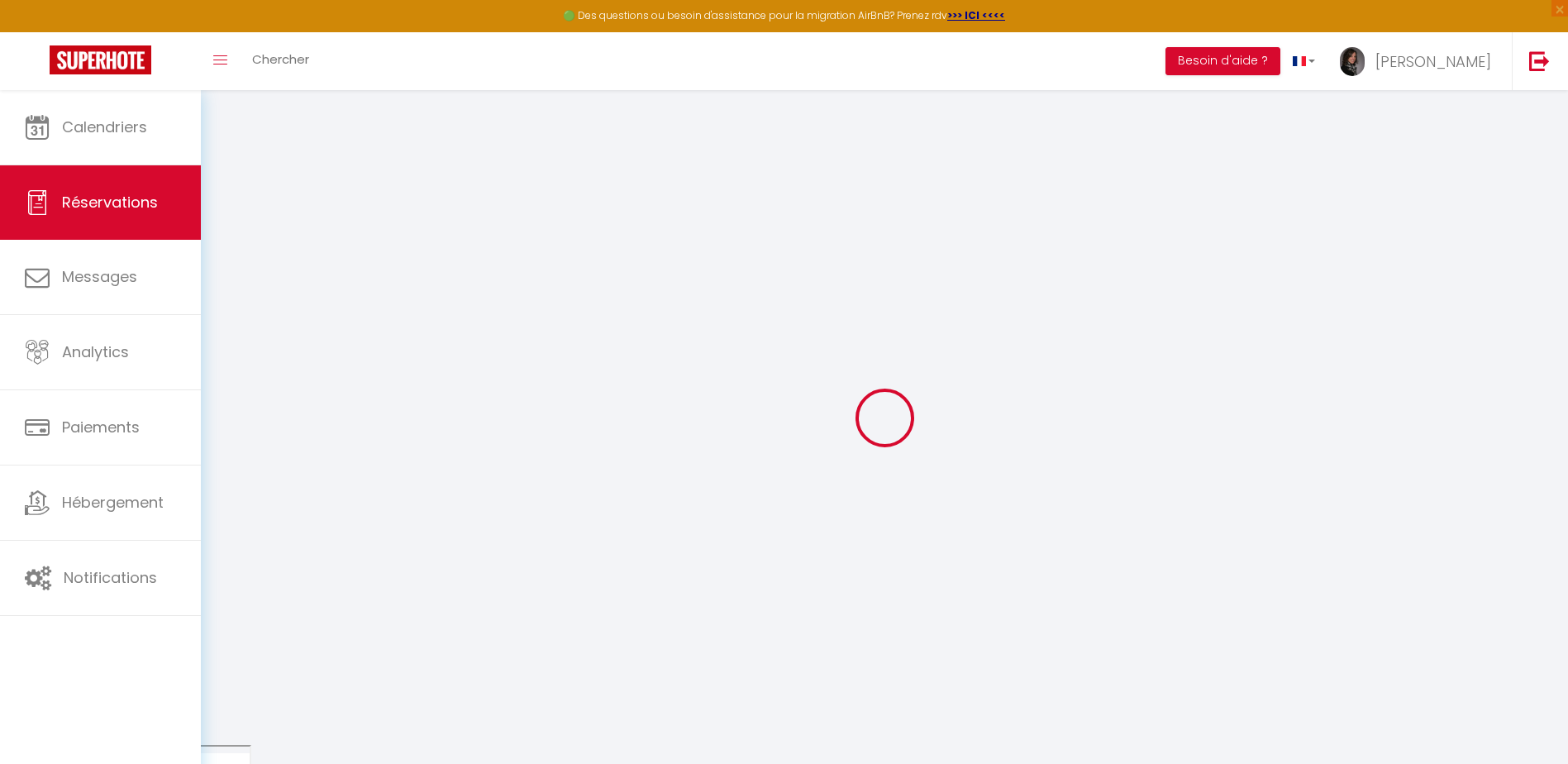
select select
checkbox input "false"
select select
checkbox input "false"
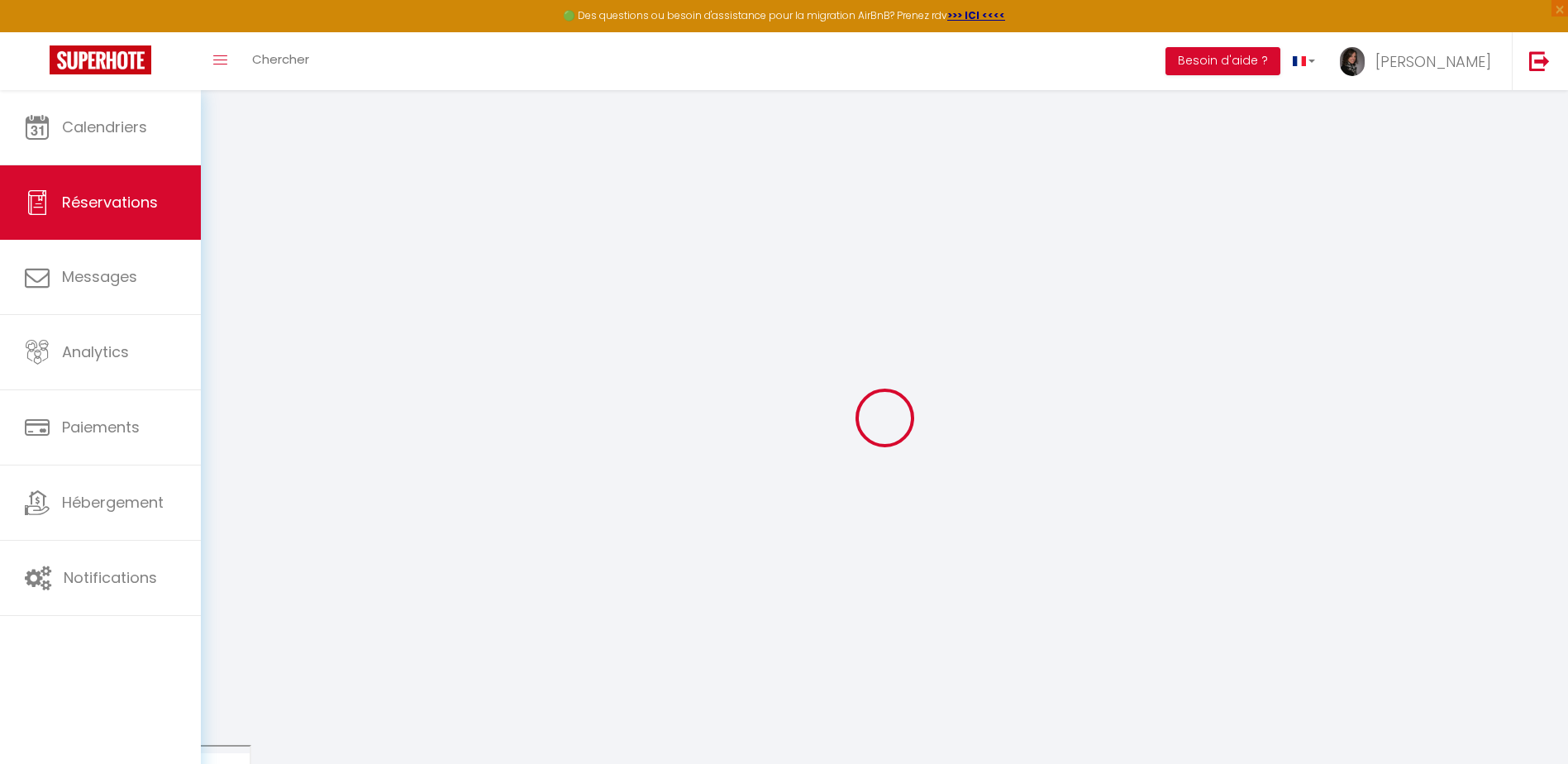
type textarea "** THIS RESERVATION HAS BEEN PRE-PAID ** Approximate time of arrival: between 1…"
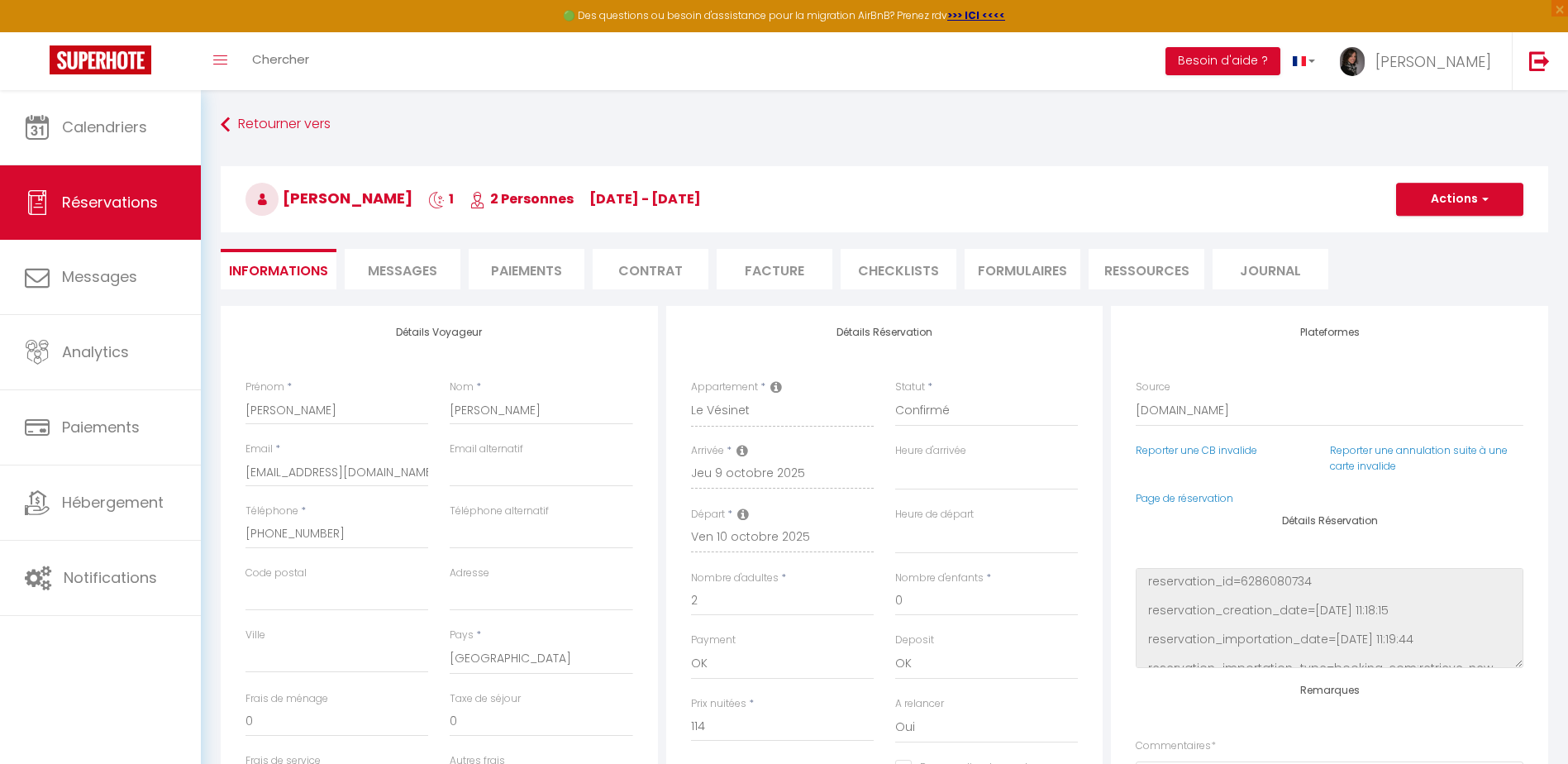
type input "40"
type input "10.1"
select select
checkbox input "false"
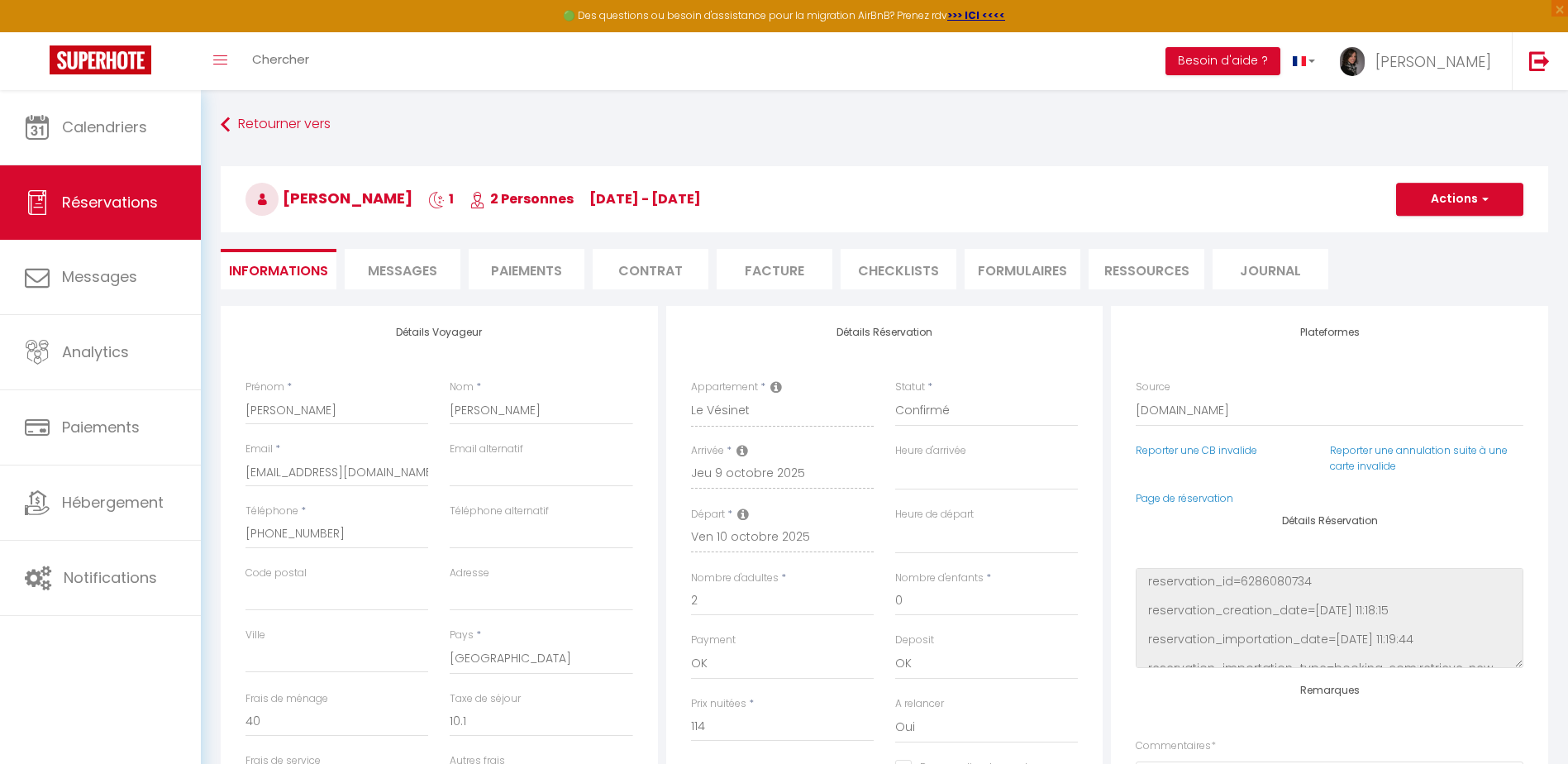
select select
click at [886, 261] on li "CHECKLISTS" at bounding box center [898, 270] width 115 height 41
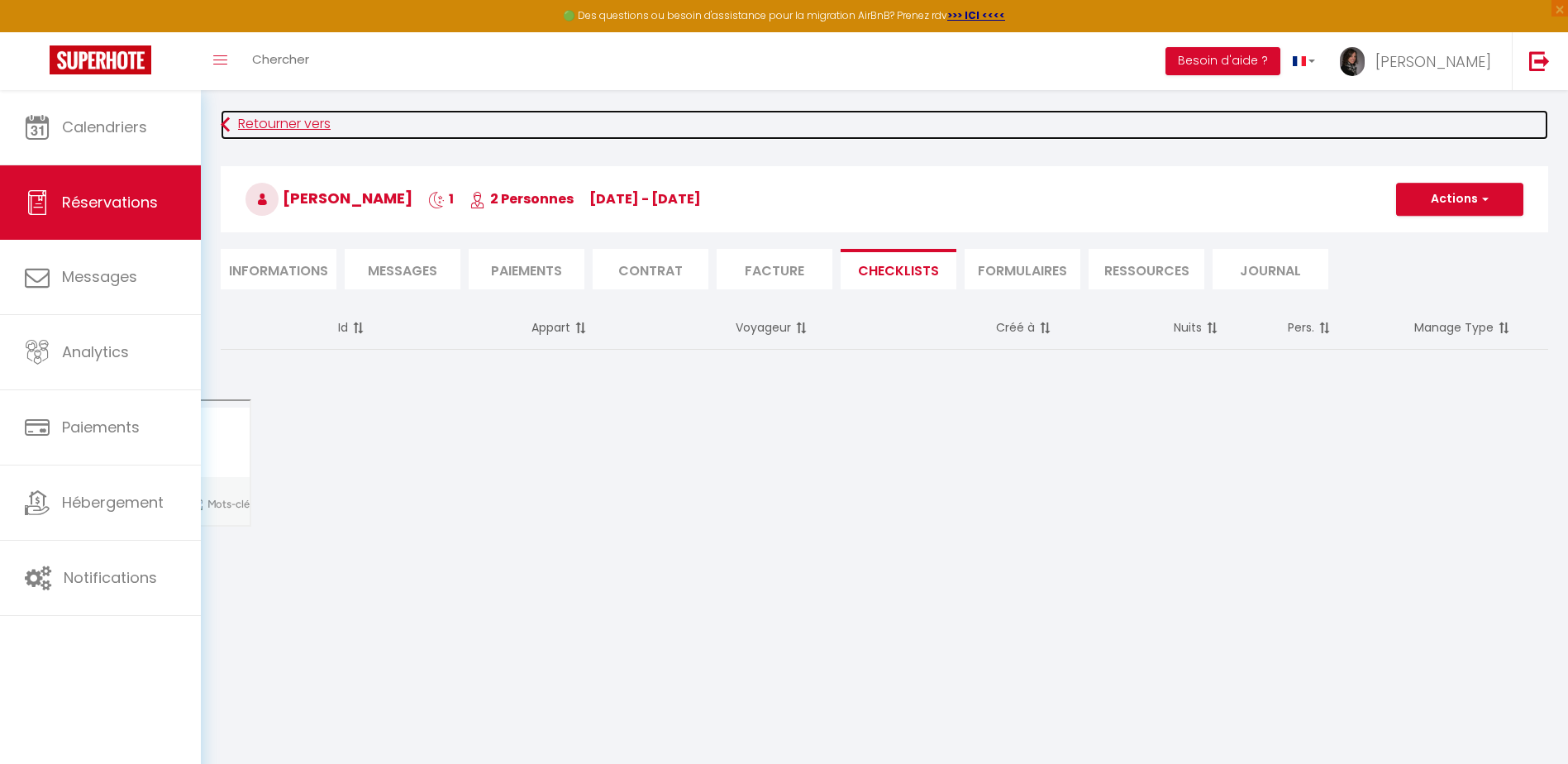
click at [296, 123] on link "Retourner vers" at bounding box center [885, 124] width 1328 height 30
select select
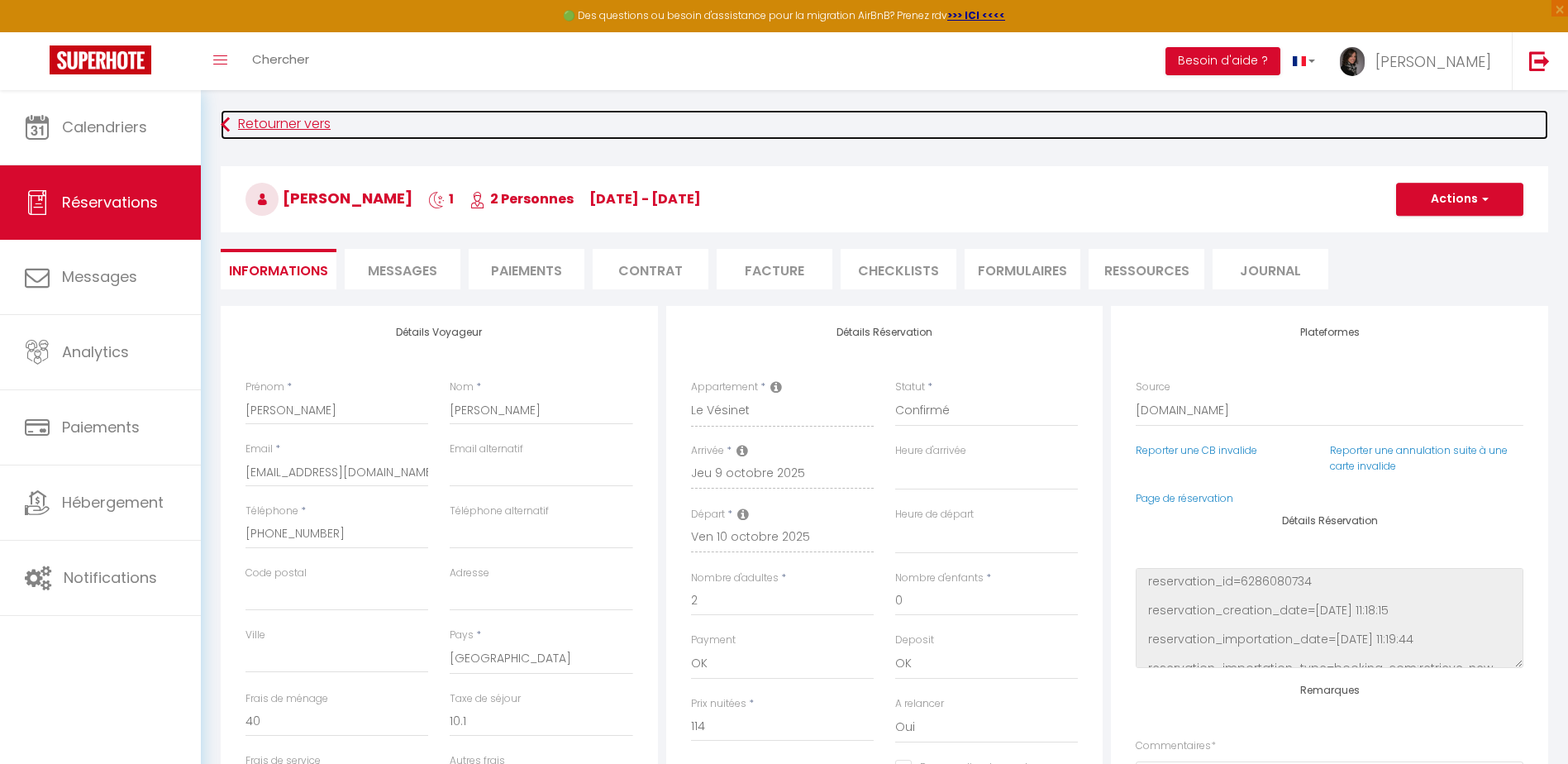
click at [296, 123] on link "Retourner vers" at bounding box center [885, 124] width 1328 height 30
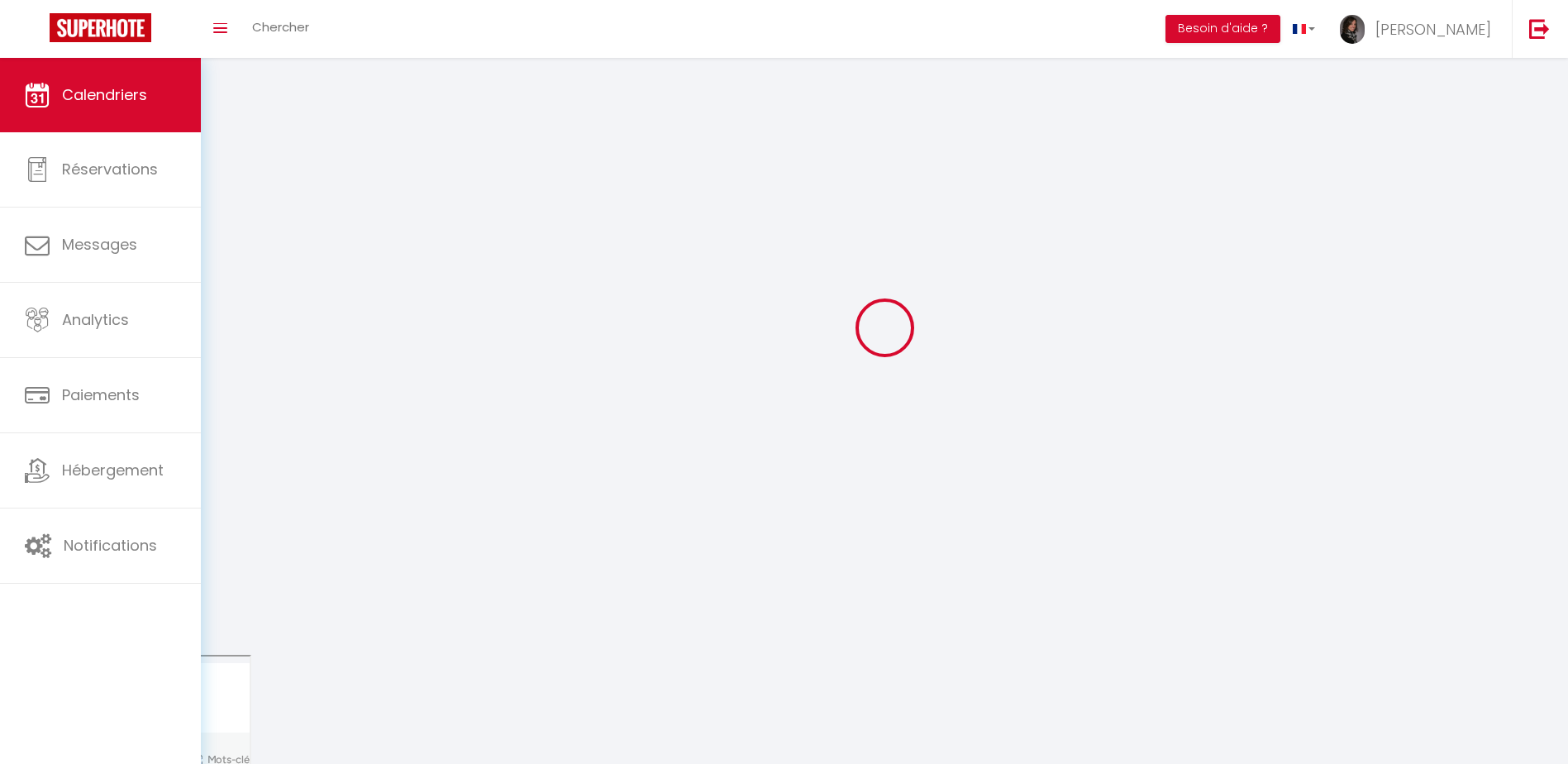
scroll to position [90, 0]
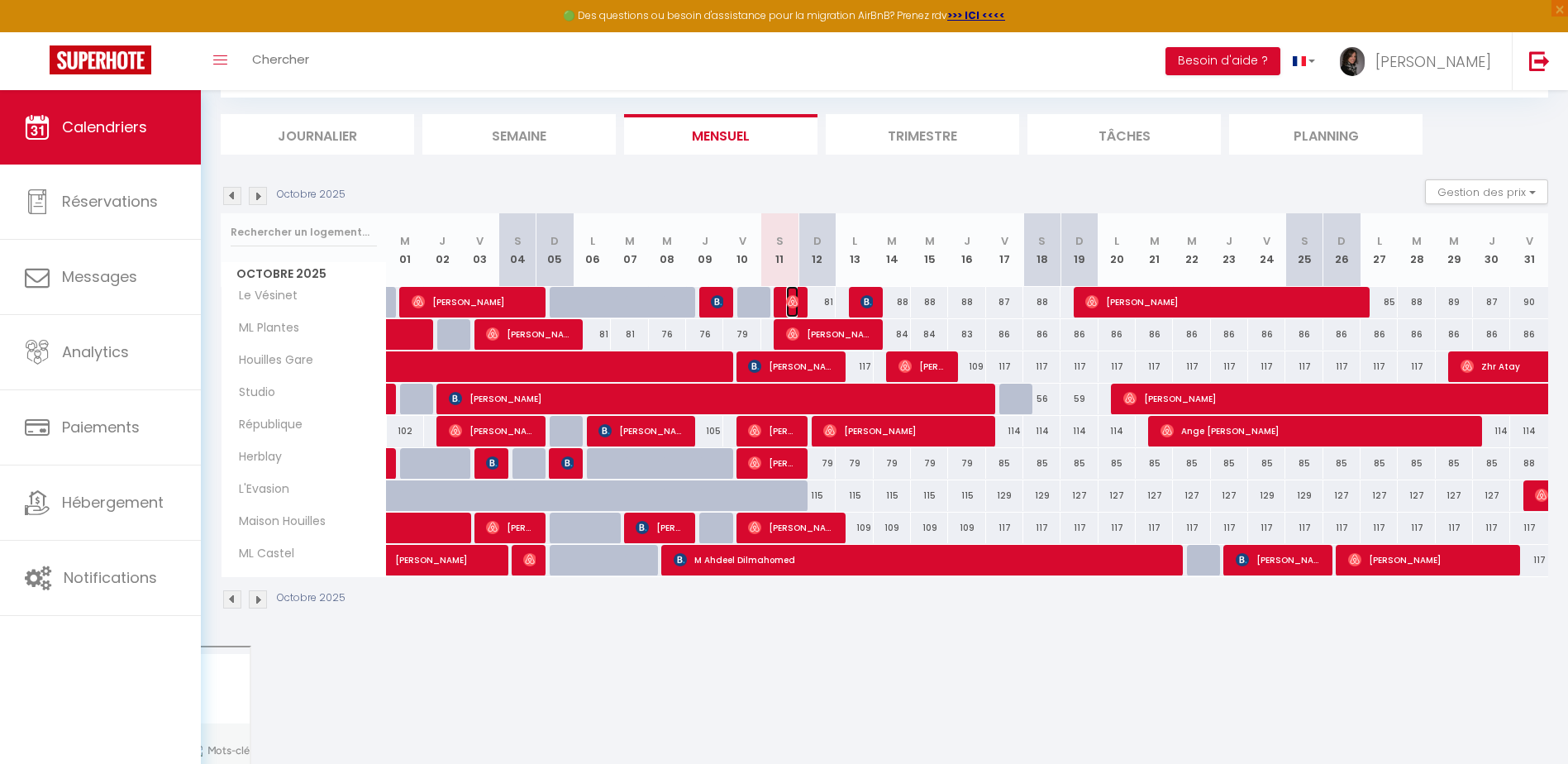
click at [791, 301] on img at bounding box center [793, 302] width 14 height 14
select select "OK"
select select "0"
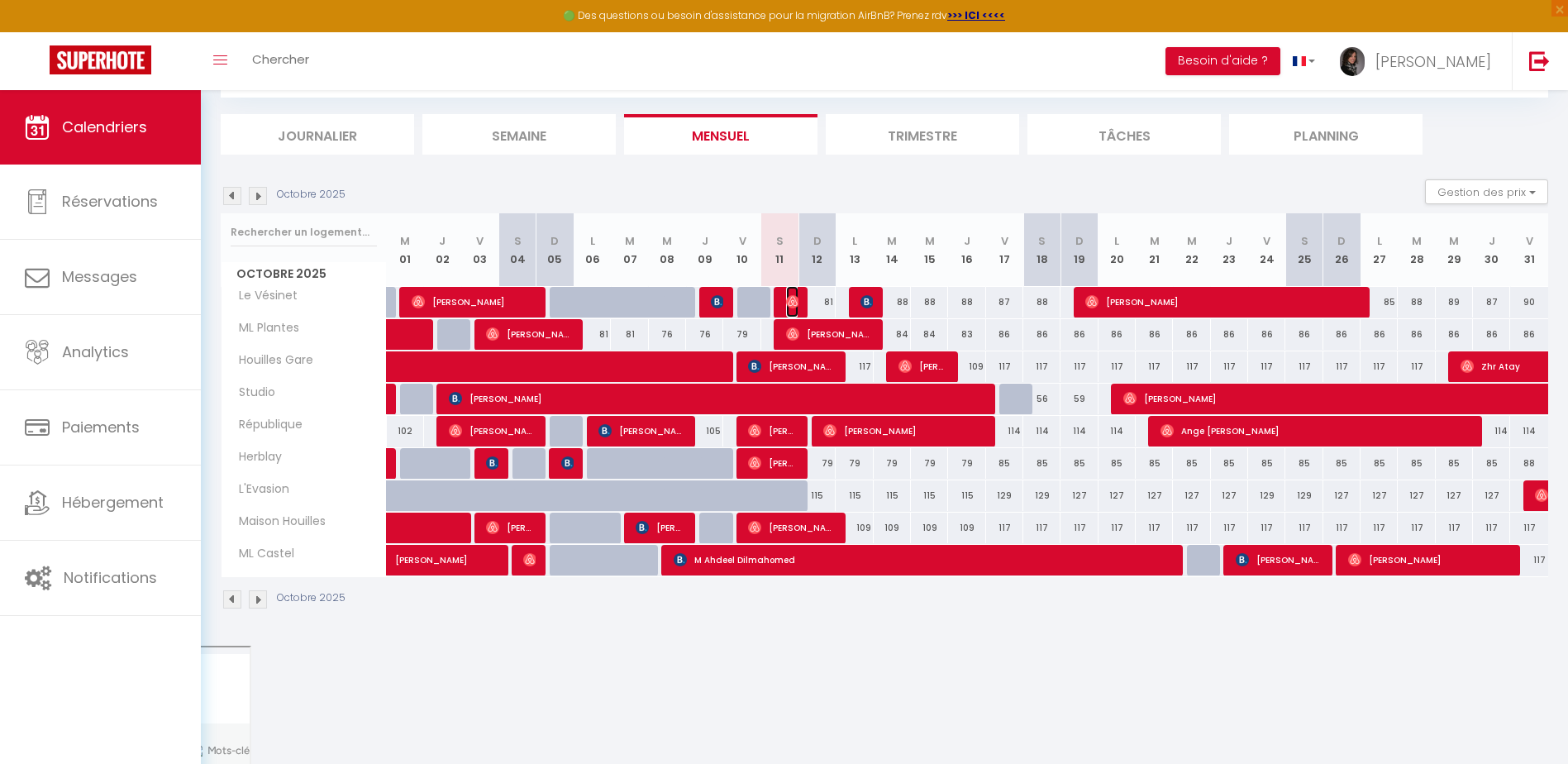
select select "1"
select select
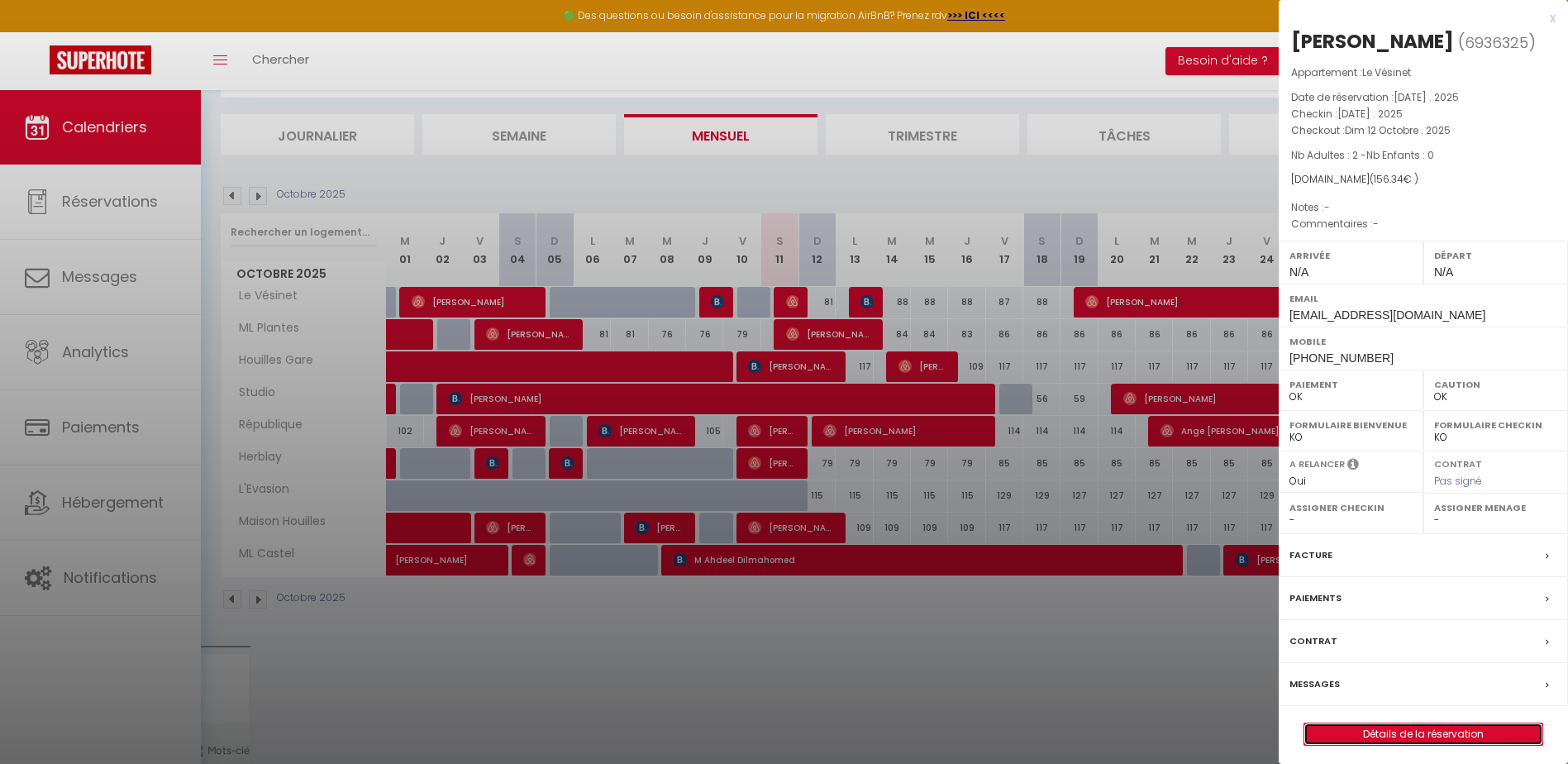
click at [1413, 730] on link "Détails de la réservation" at bounding box center [1424, 734] width 238 height 21
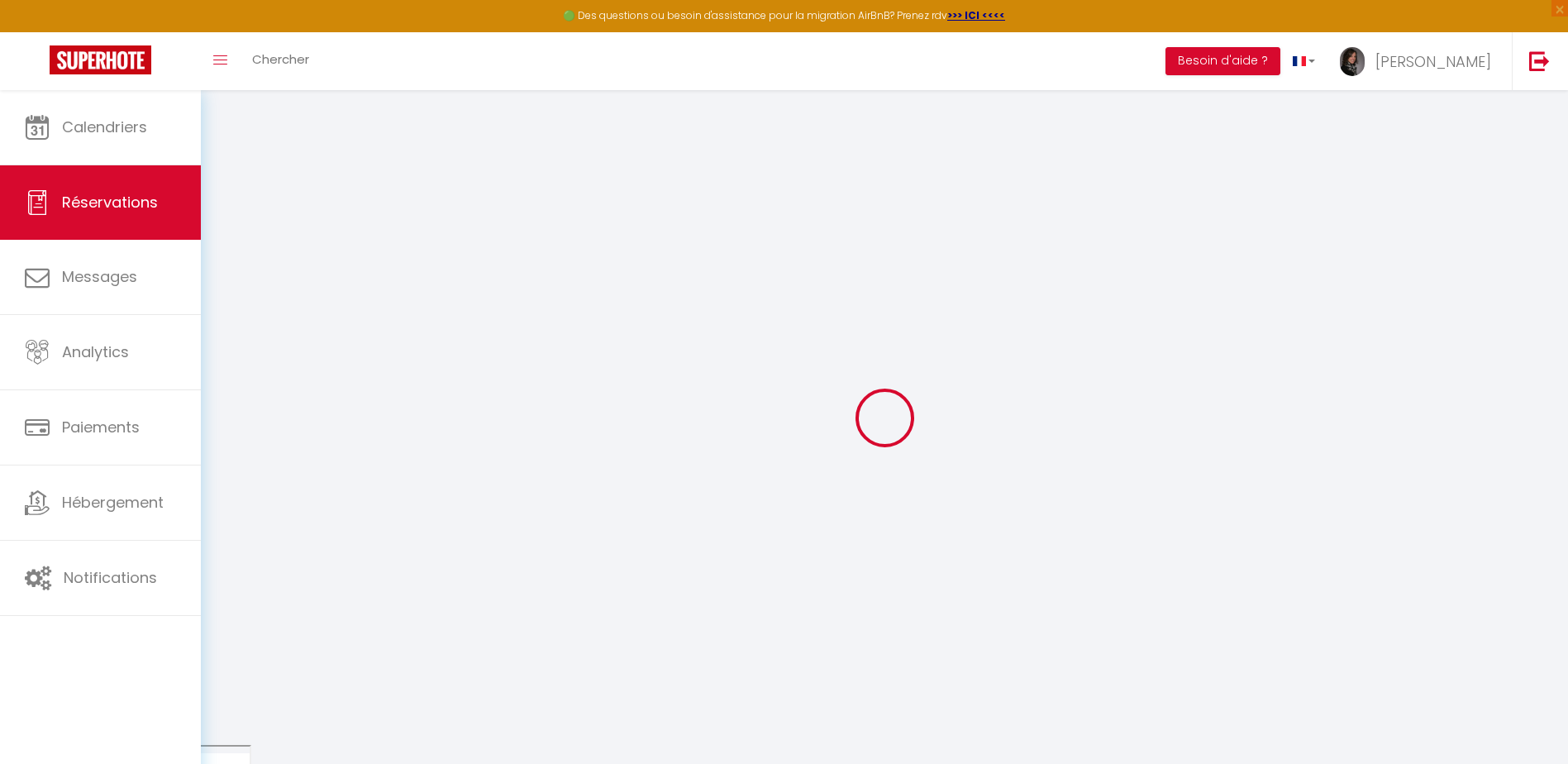
select select
checkbox input "false"
select select
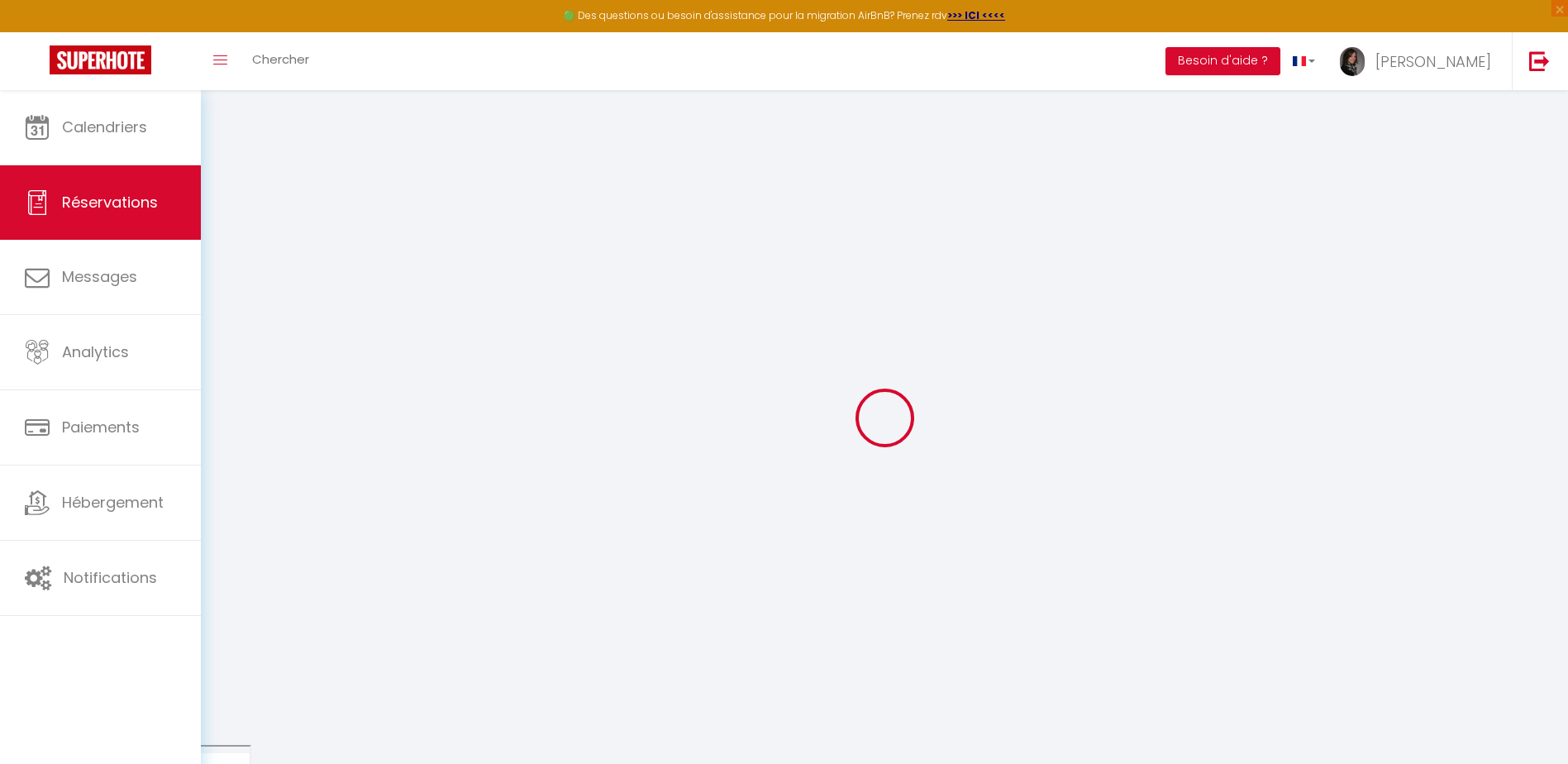
select select
checkbox input "false"
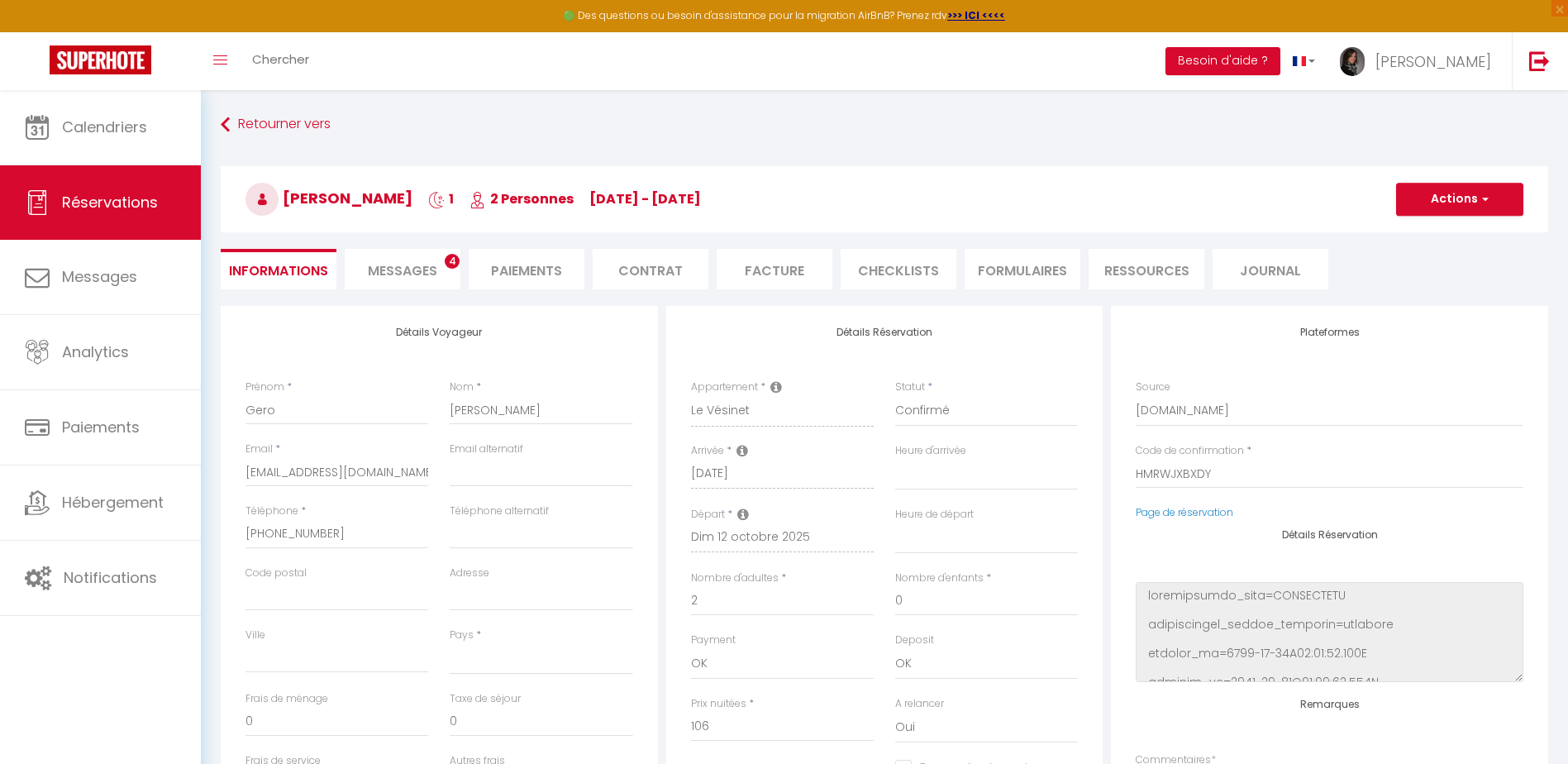
select select
type input "40"
type input "10.34"
select select
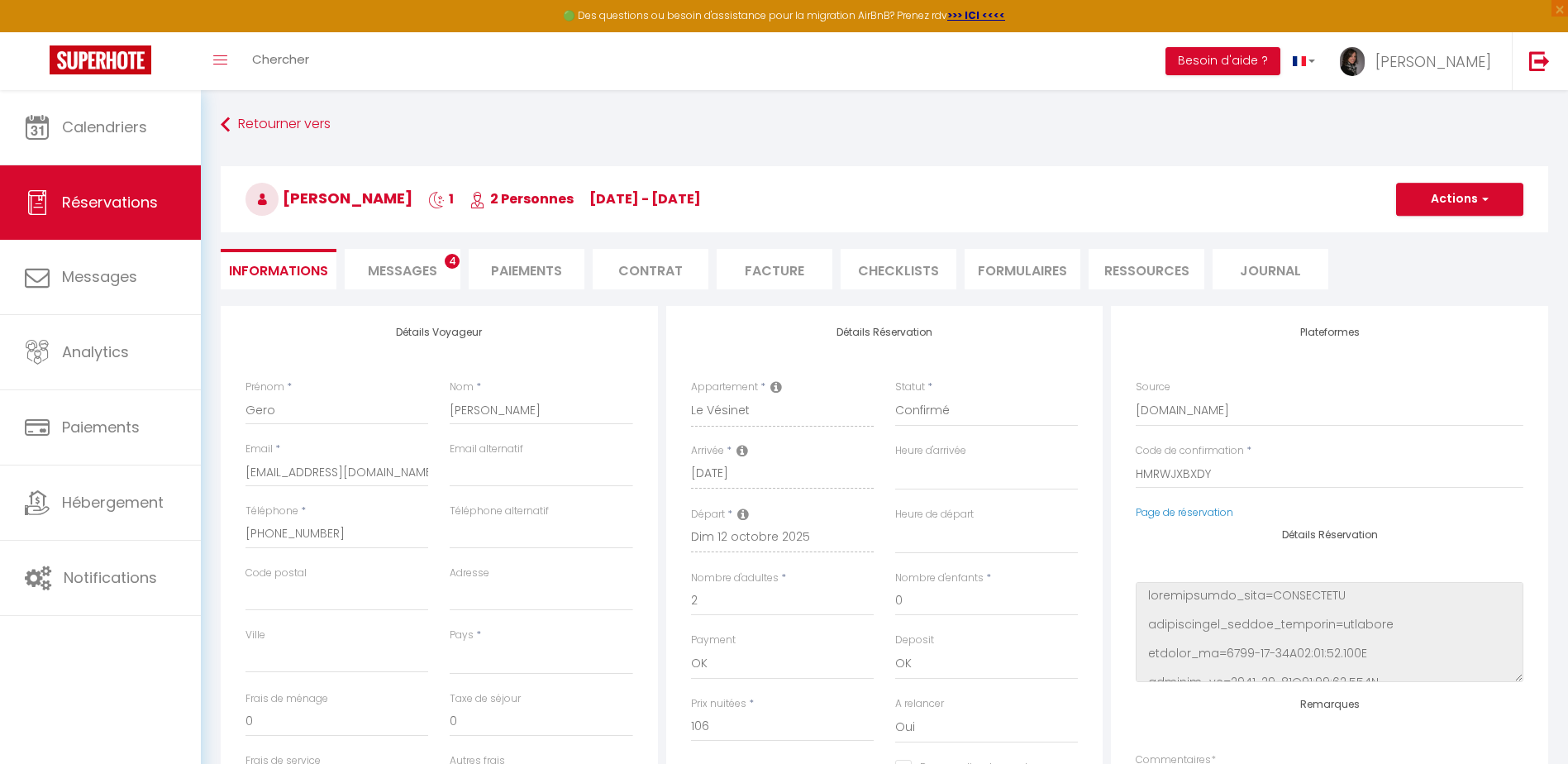
checkbox input "false"
select select
checkbox input "false"
select select
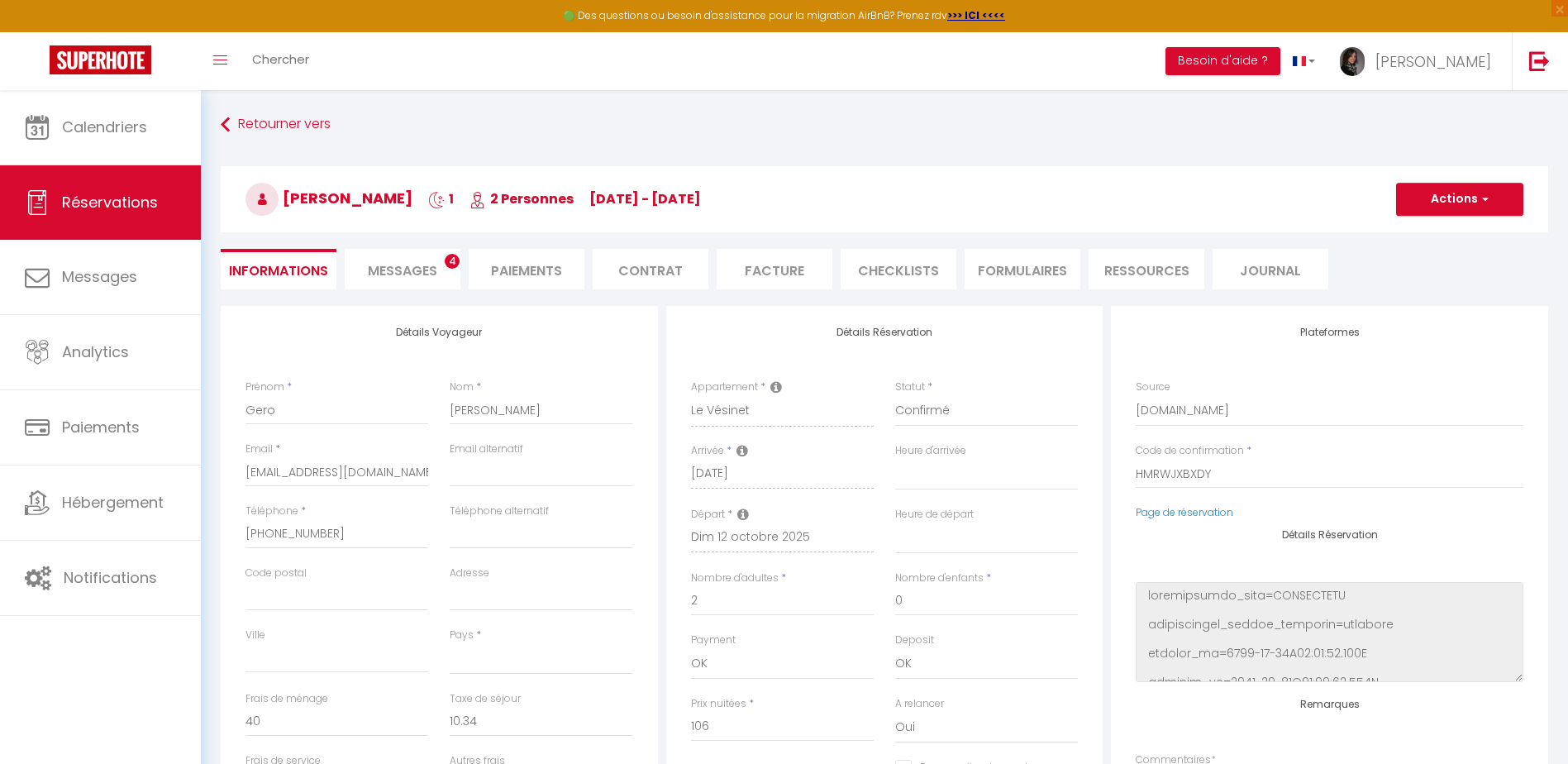
click at [786, 273] on li "Facture" at bounding box center [774, 270] width 115 height 41
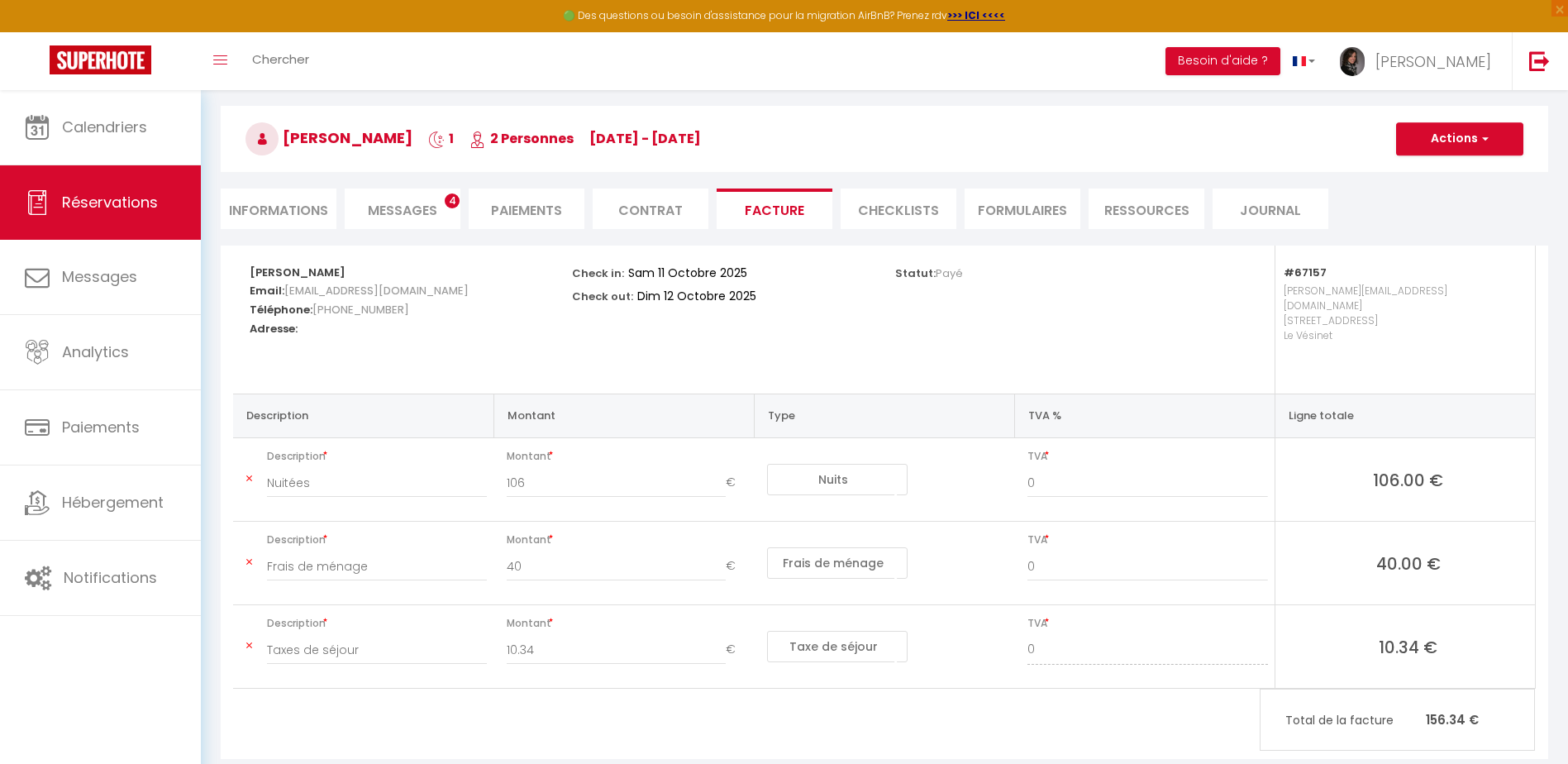
scroll to position [90, 0]
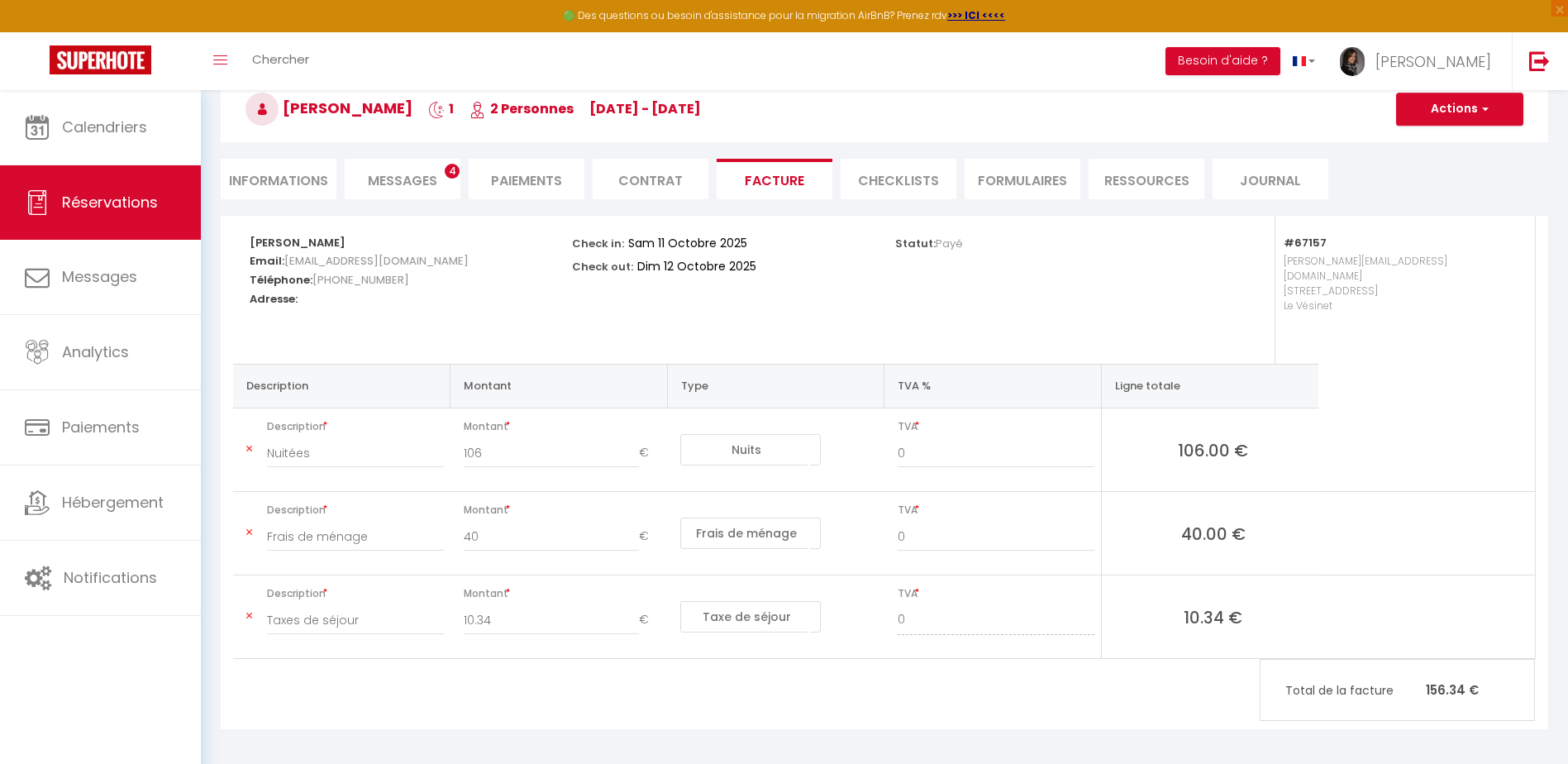
click at [286, 177] on li "Informations" at bounding box center [278, 179] width 115 height 41
select select
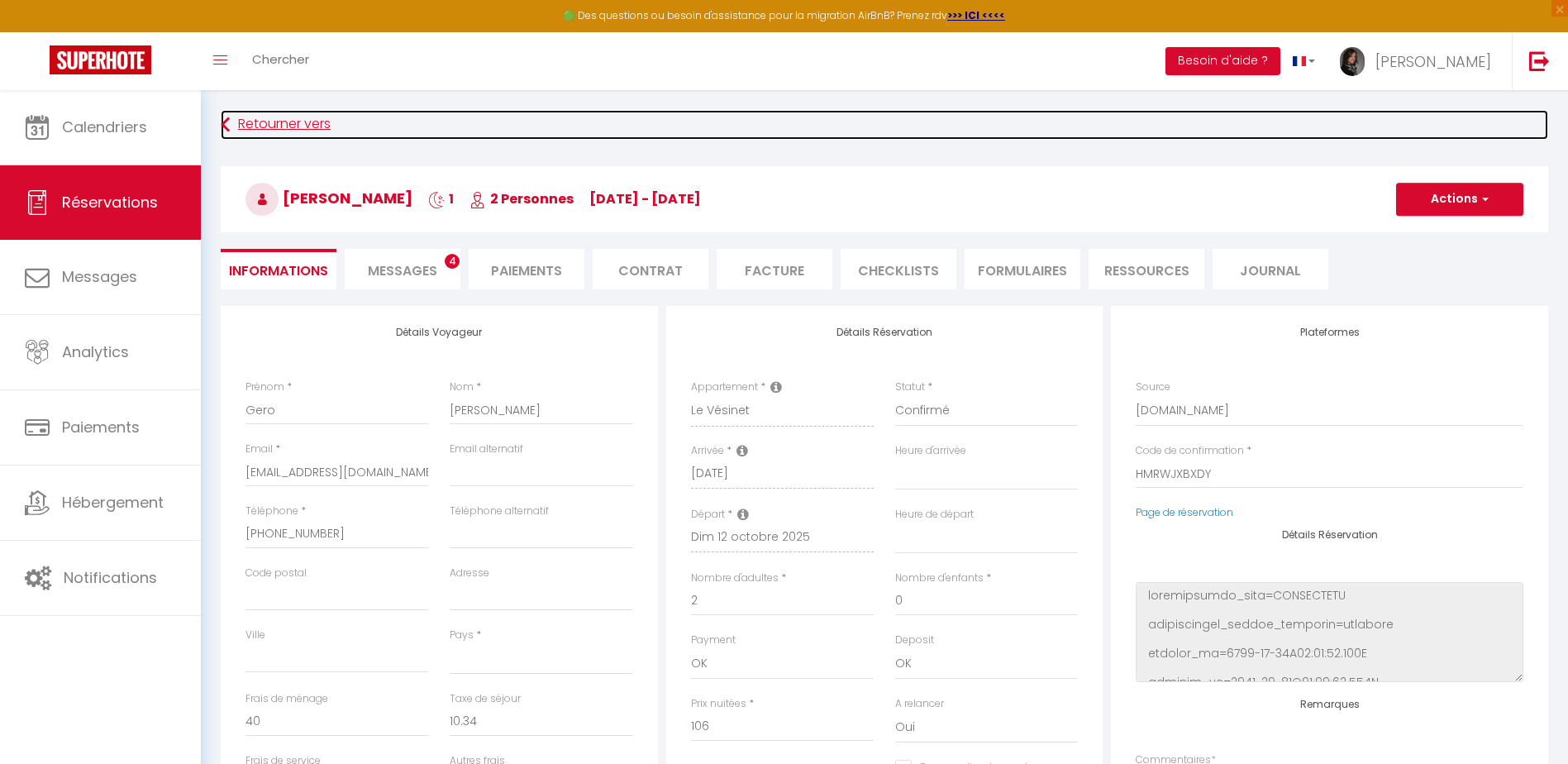
click at [267, 124] on link "Retourner vers" at bounding box center [885, 124] width 1328 height 30
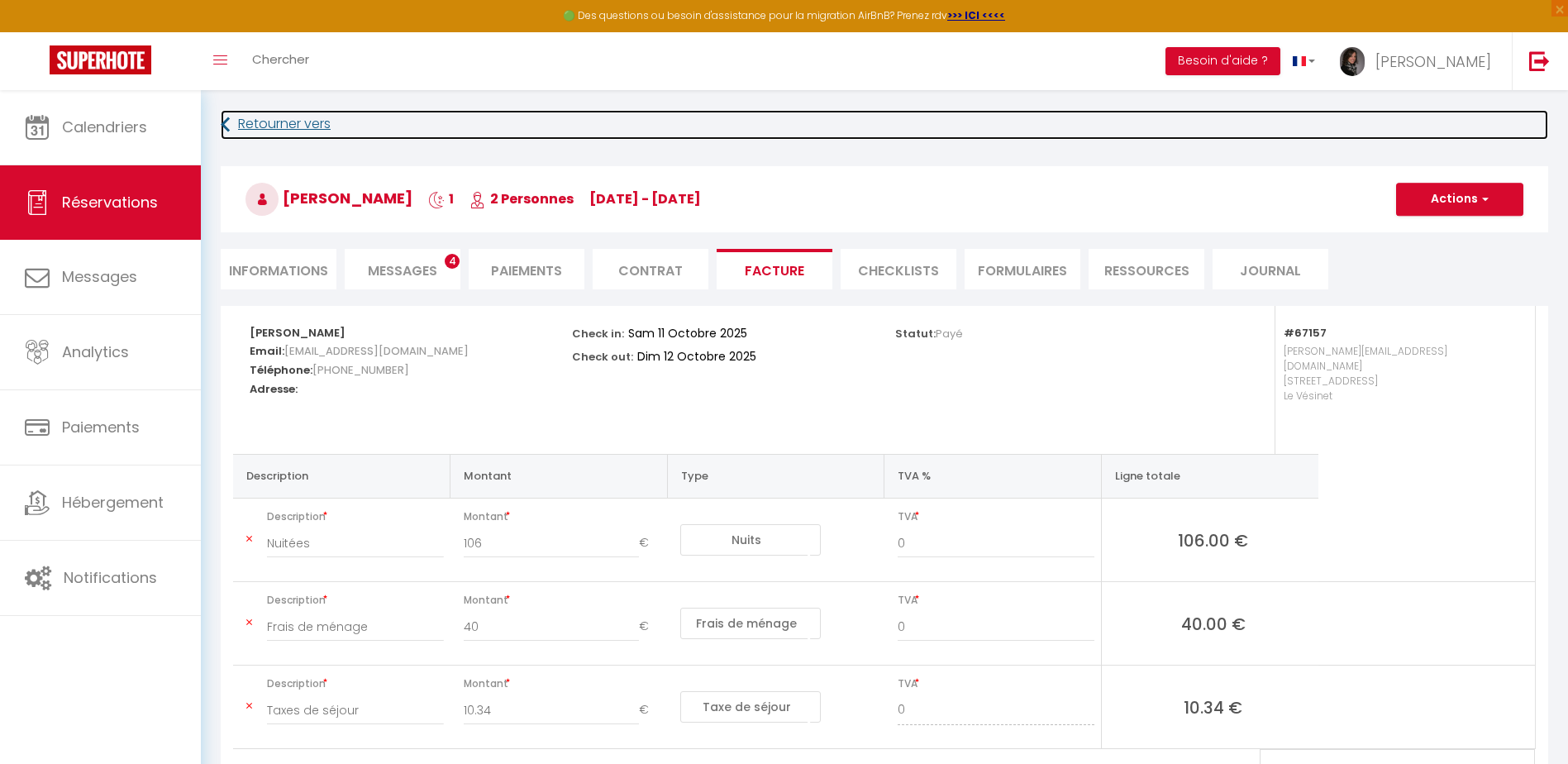
scroll to position [90, 0]
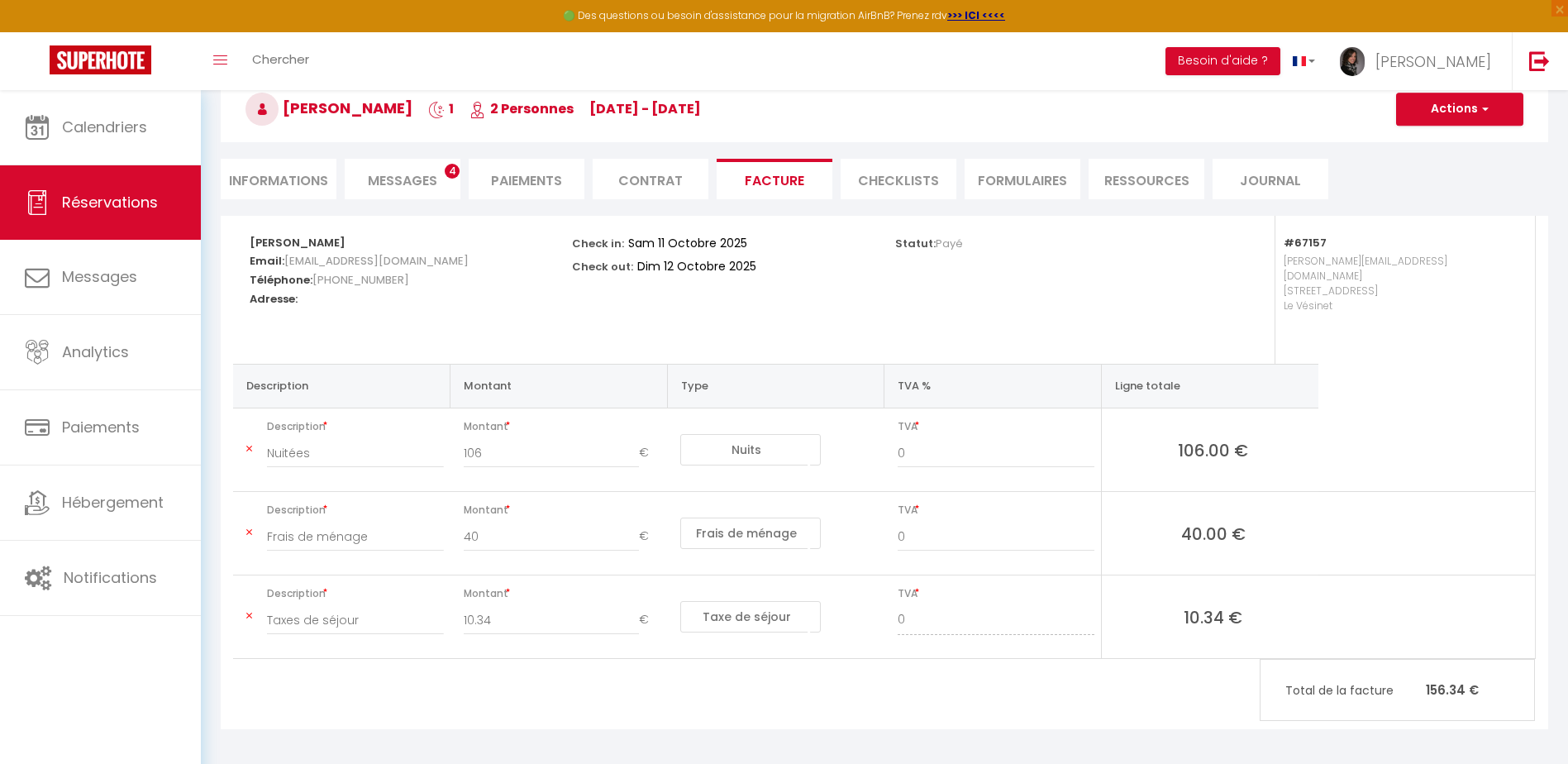
click at [392, 189] on span "Messages" at bounding box center [403, 181] width 70 height 19
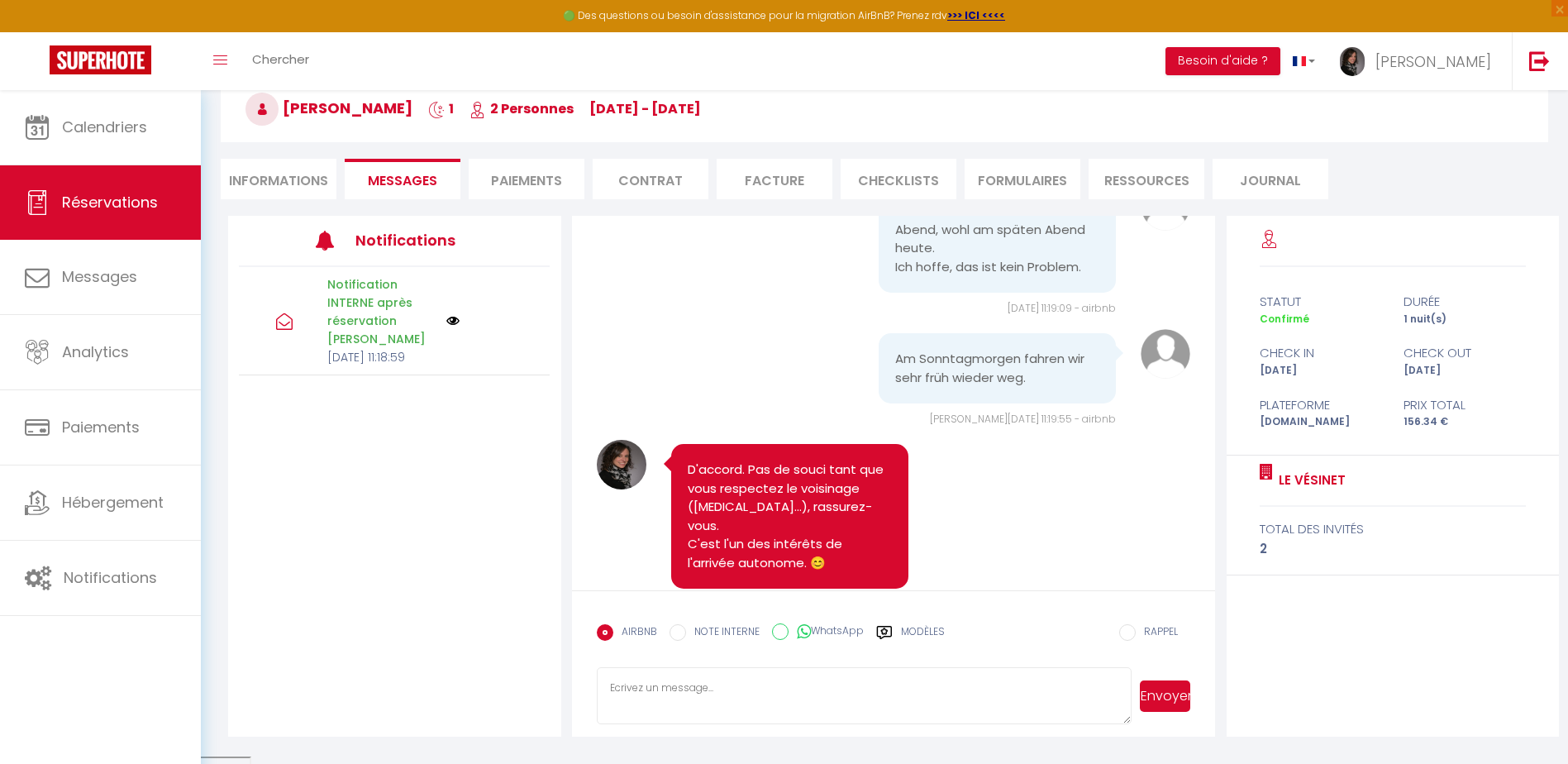
scroll to position [745, 0]
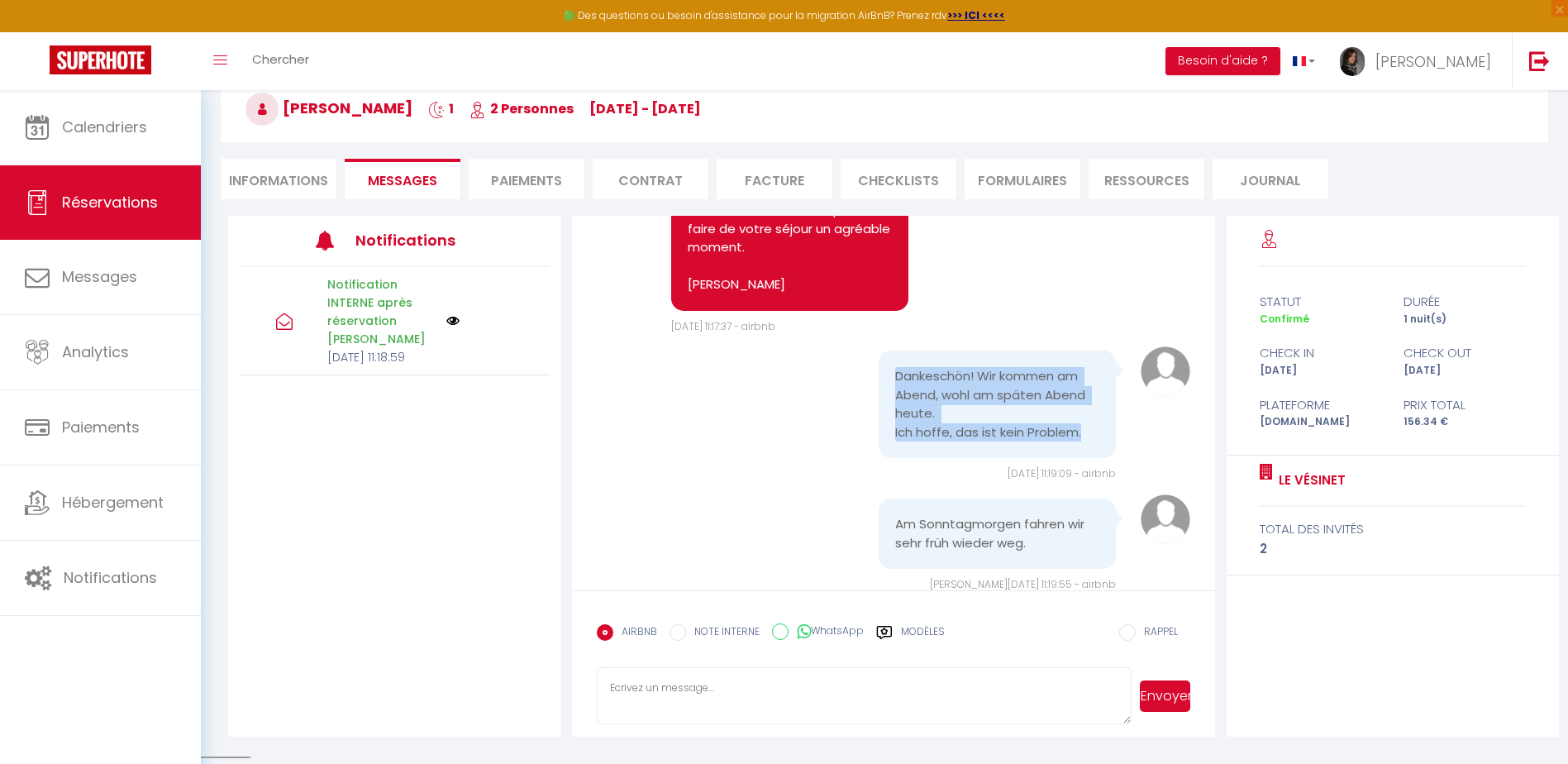
drag, startPoint x: 891, startPoint y: 399, endPoint x: 1083, endPoint y: 463, distance: 202.4
click at [1083, 459] on div "Dankeschön! Wir kommen am Abend, wohl am späten Abend heute. Ich hoffe, das ist…" at bounding box center [998, 404] width 238 height 108
copy pre "Dankeschön! Wir kommen am Abend, wohl am späten Abend heute. Ich hoffe, das ist…"
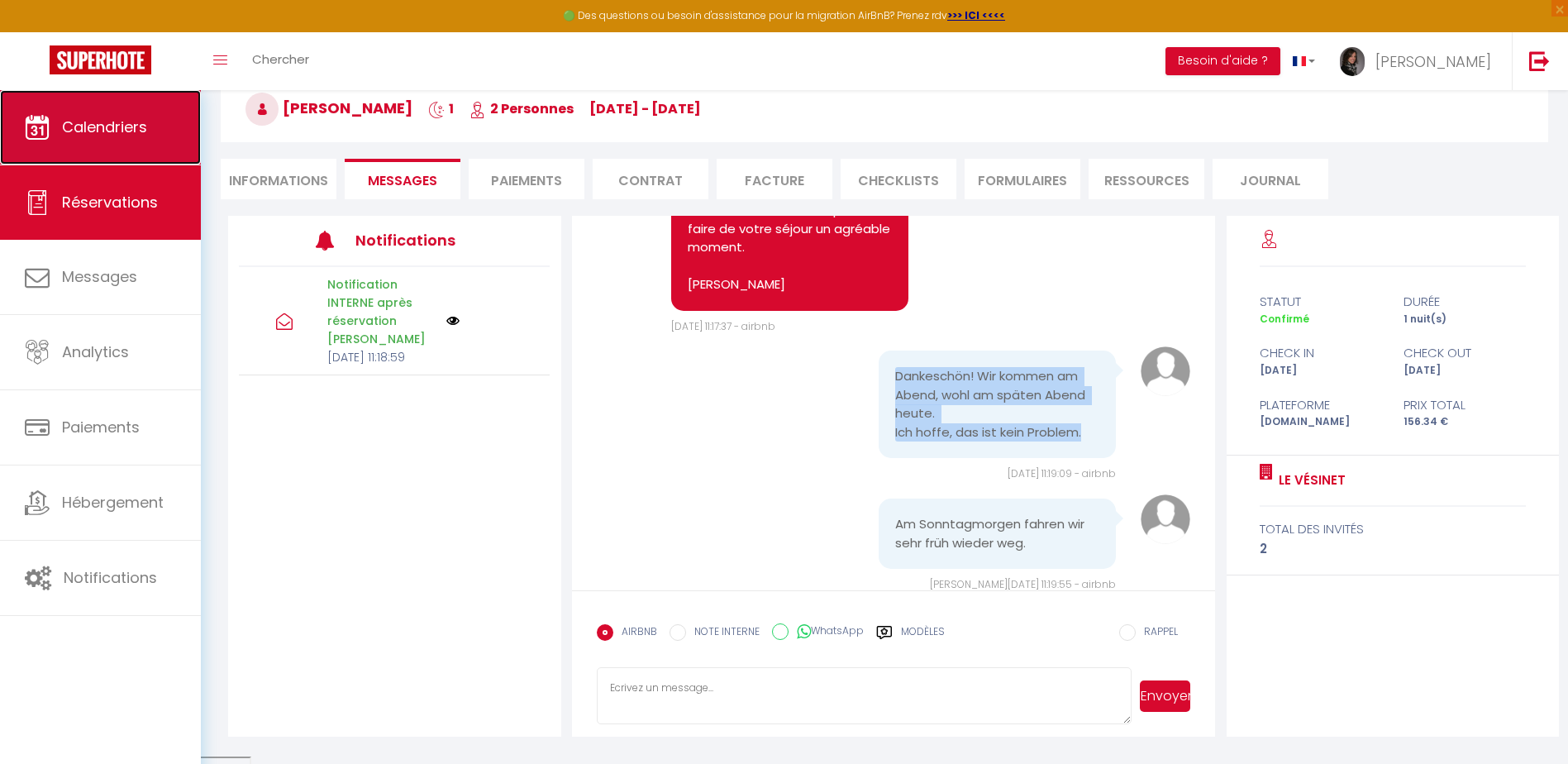
click at [118, 141] on link "Calendriers" at bounding box center [100, 127] width 201 height 75
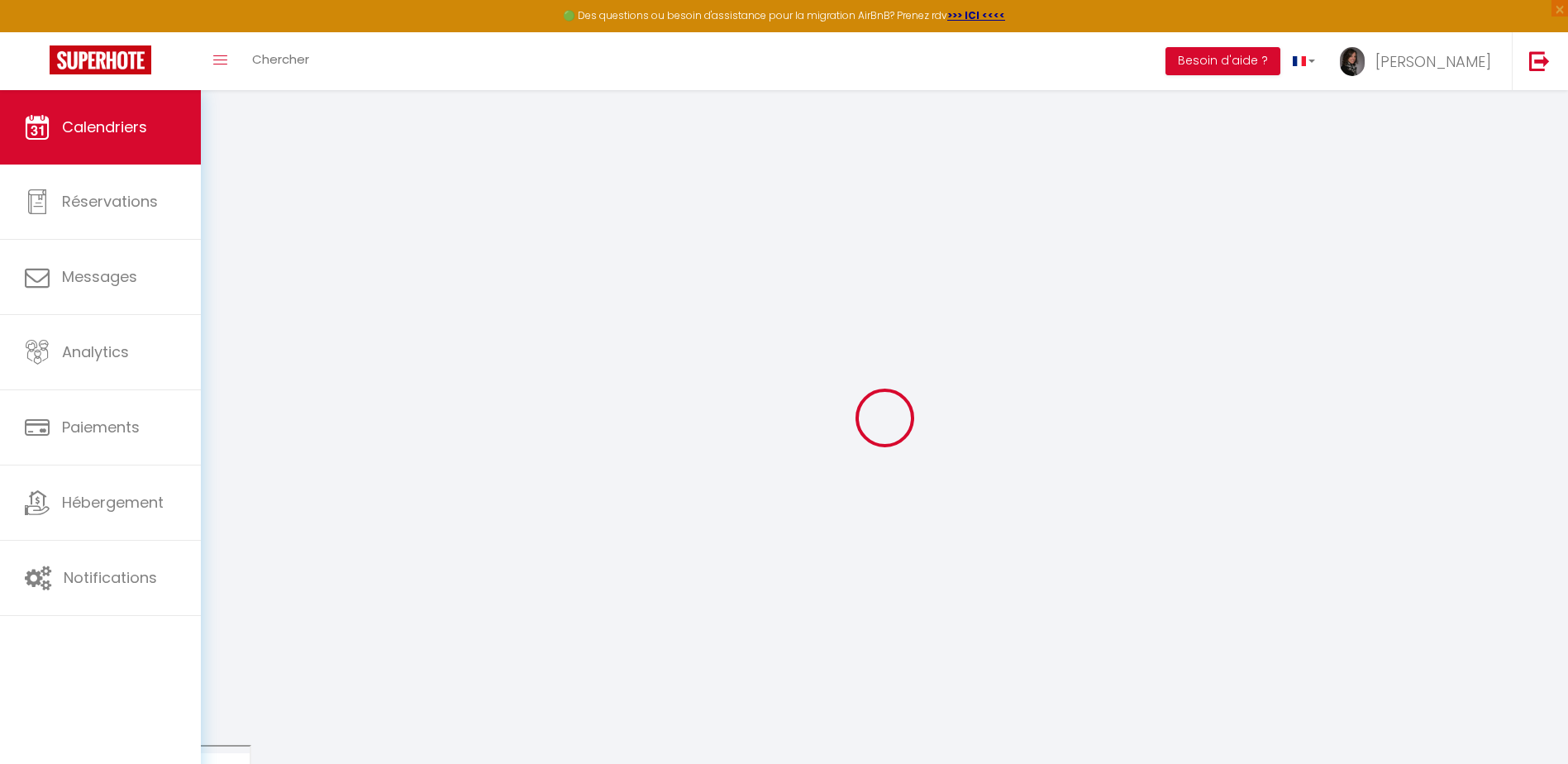
select select
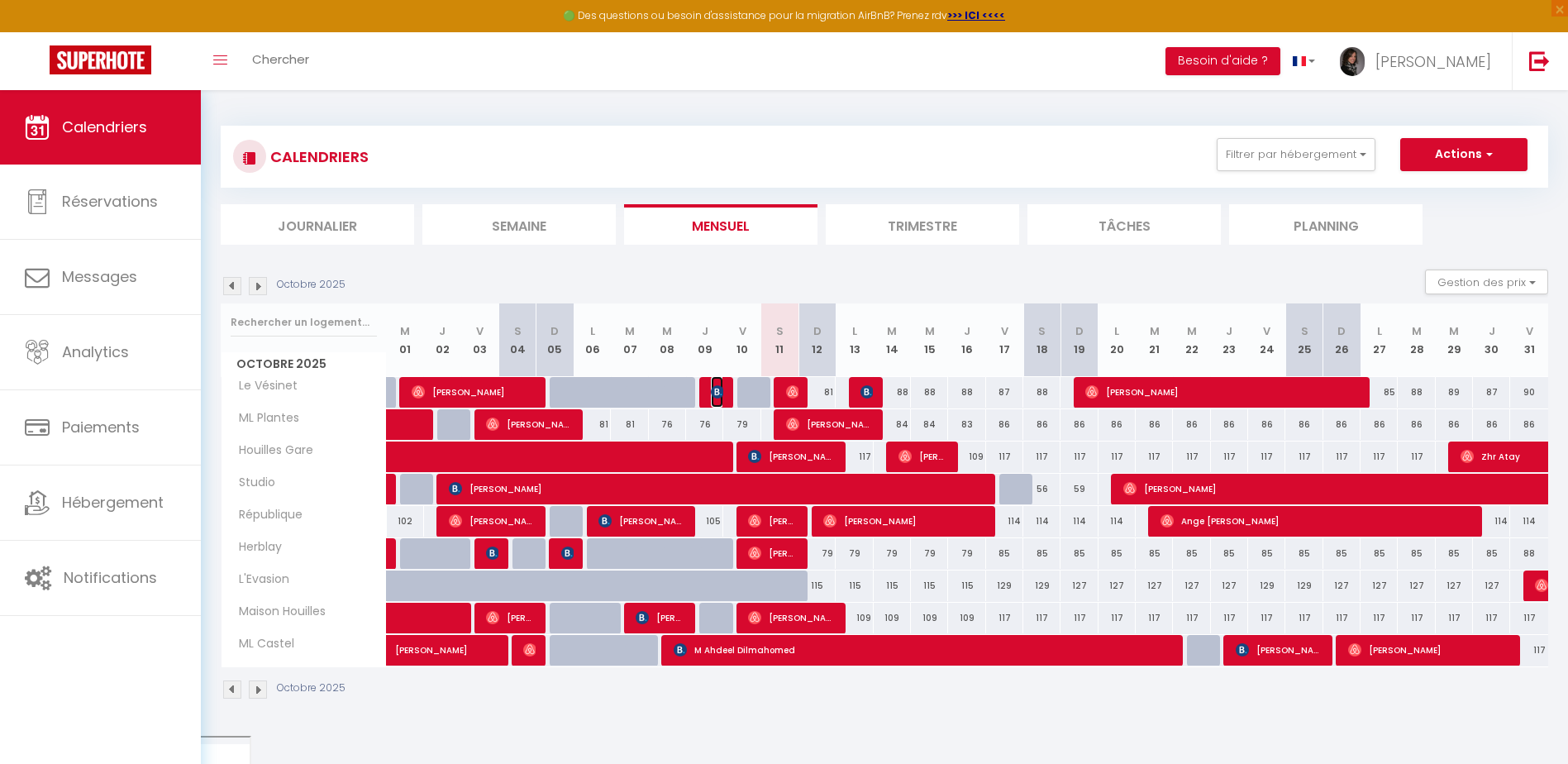
click at [716, 395] on img at bounding box center [718, 393] width 14 height 14
select select "OK"
select select "0"
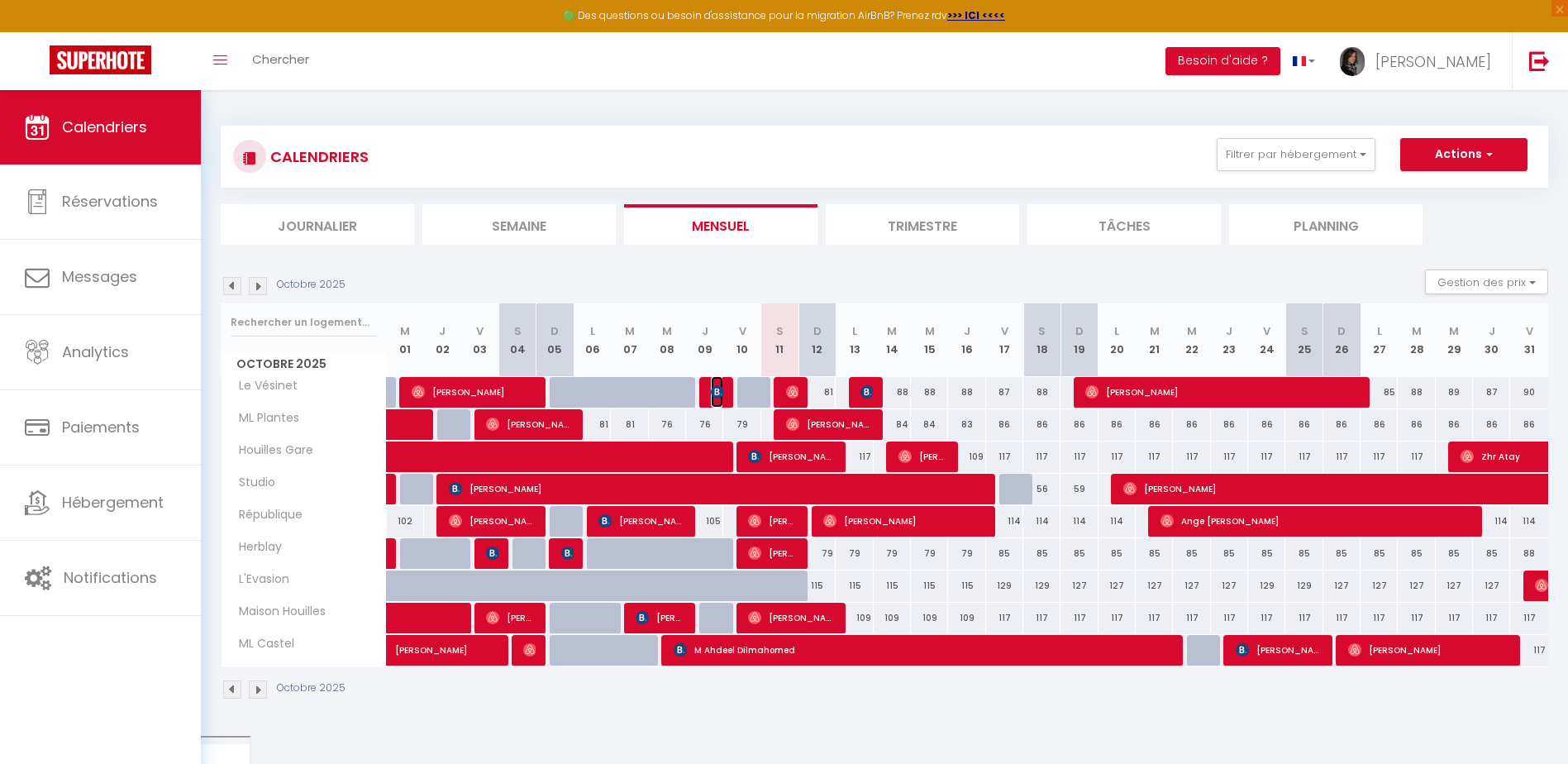
select select "1"
select select
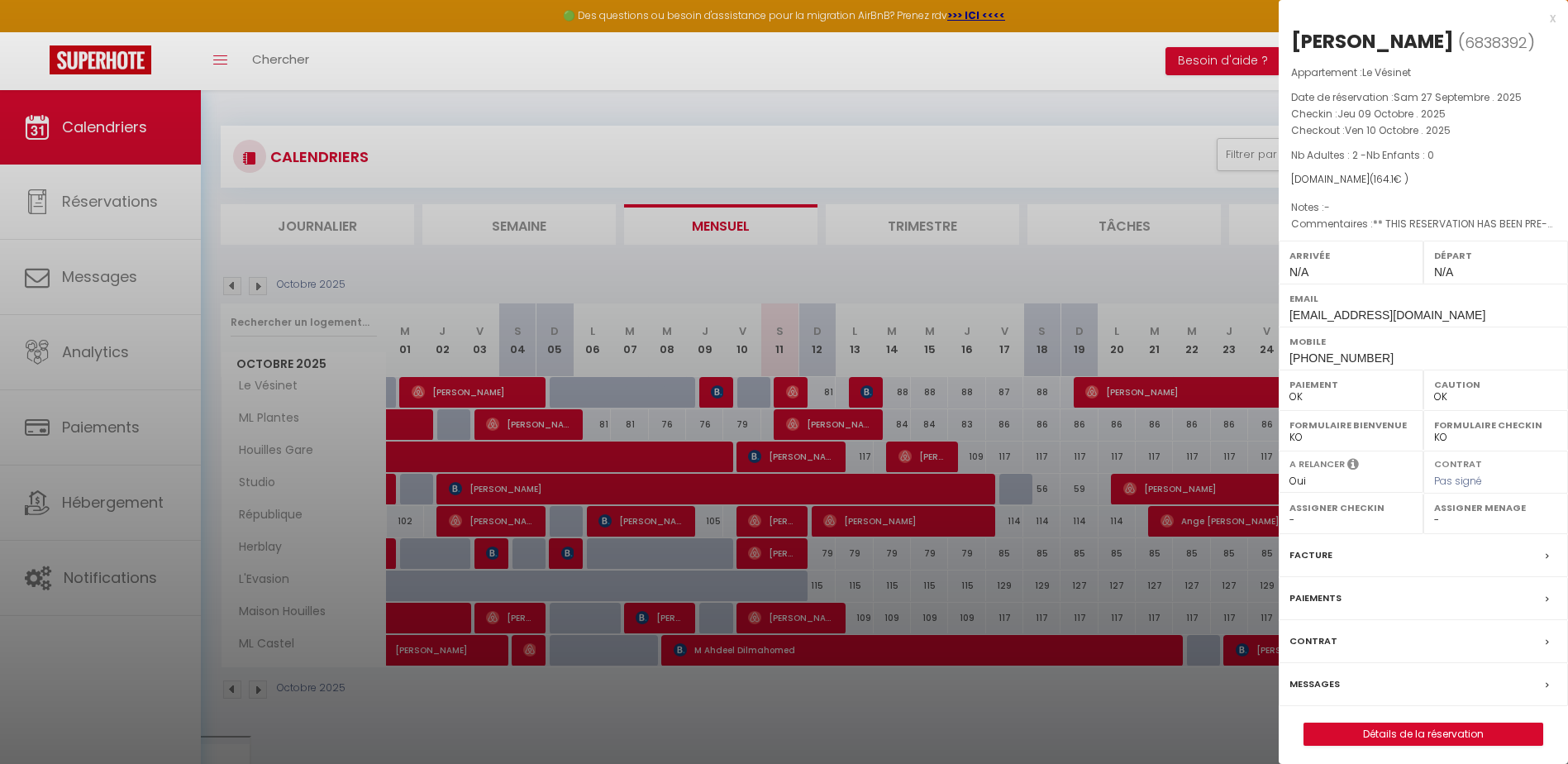
click at [486, 391] on div at bounding box center [784, 382] width 1568 height 764
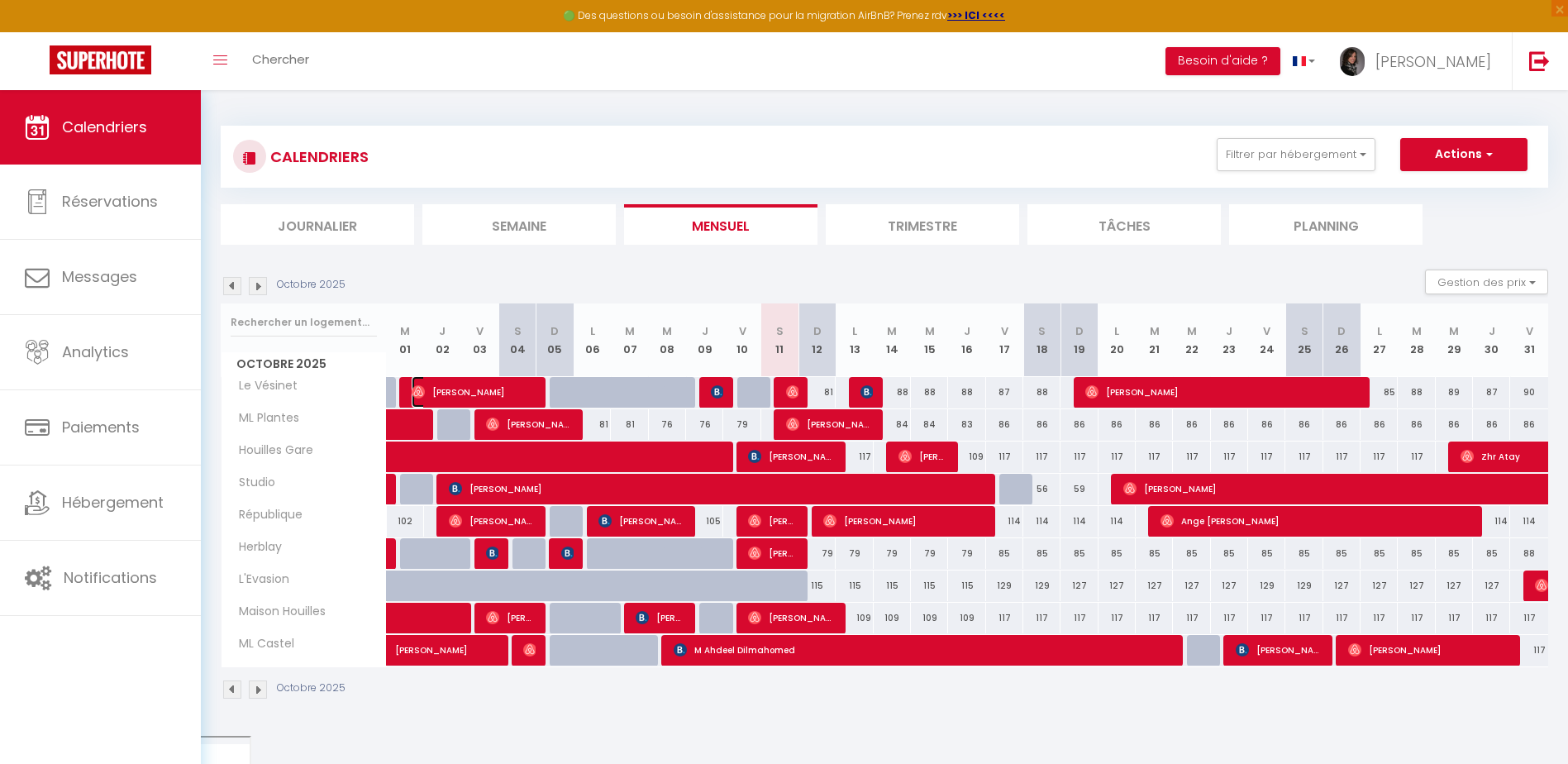
click at [485, 395] on span "[PERSON_NAME]" at bounding box center [474, 392] width 124 height 31
select select "36446"
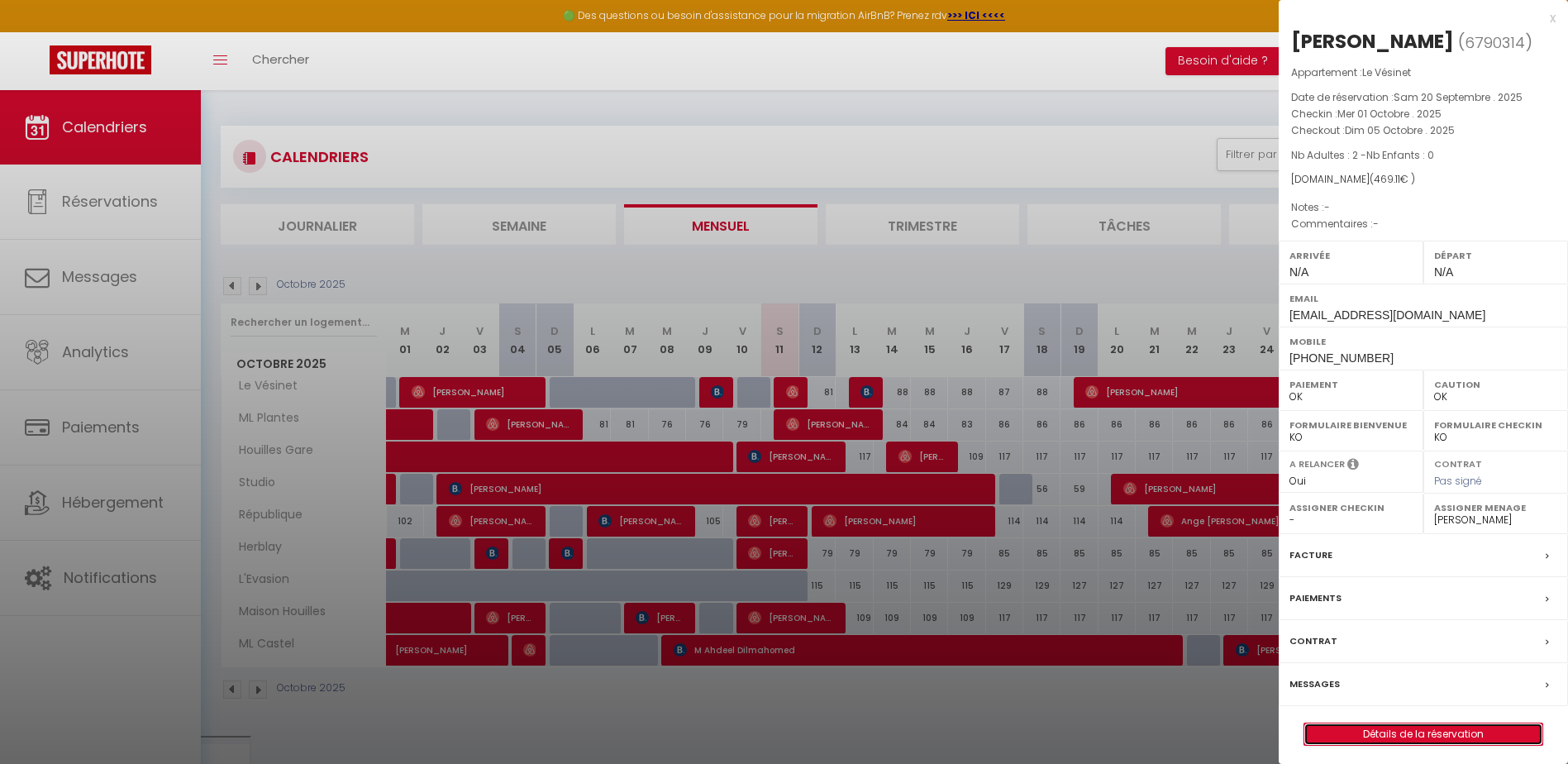
click at [1425, 723] on link "Détails de la réservation" at bounding box center [1424, 734] width 238 height 21
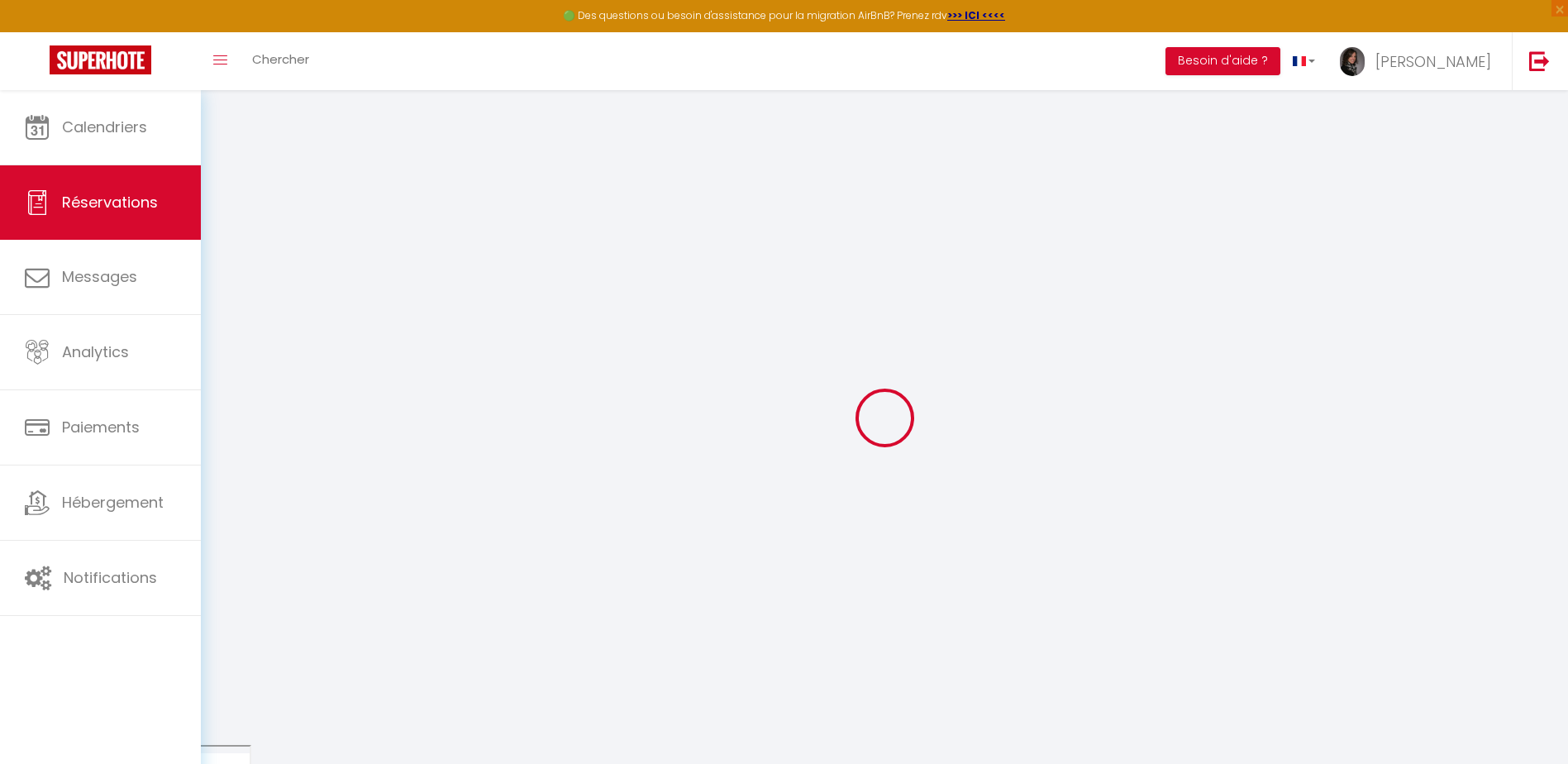
type input "[PERSON_NAME]"
type input "Barnett"
type input "[EMAIL_ADDRESS][DOMAIN_NAME]"
type input "[PHONE_NUMBER]"
select select
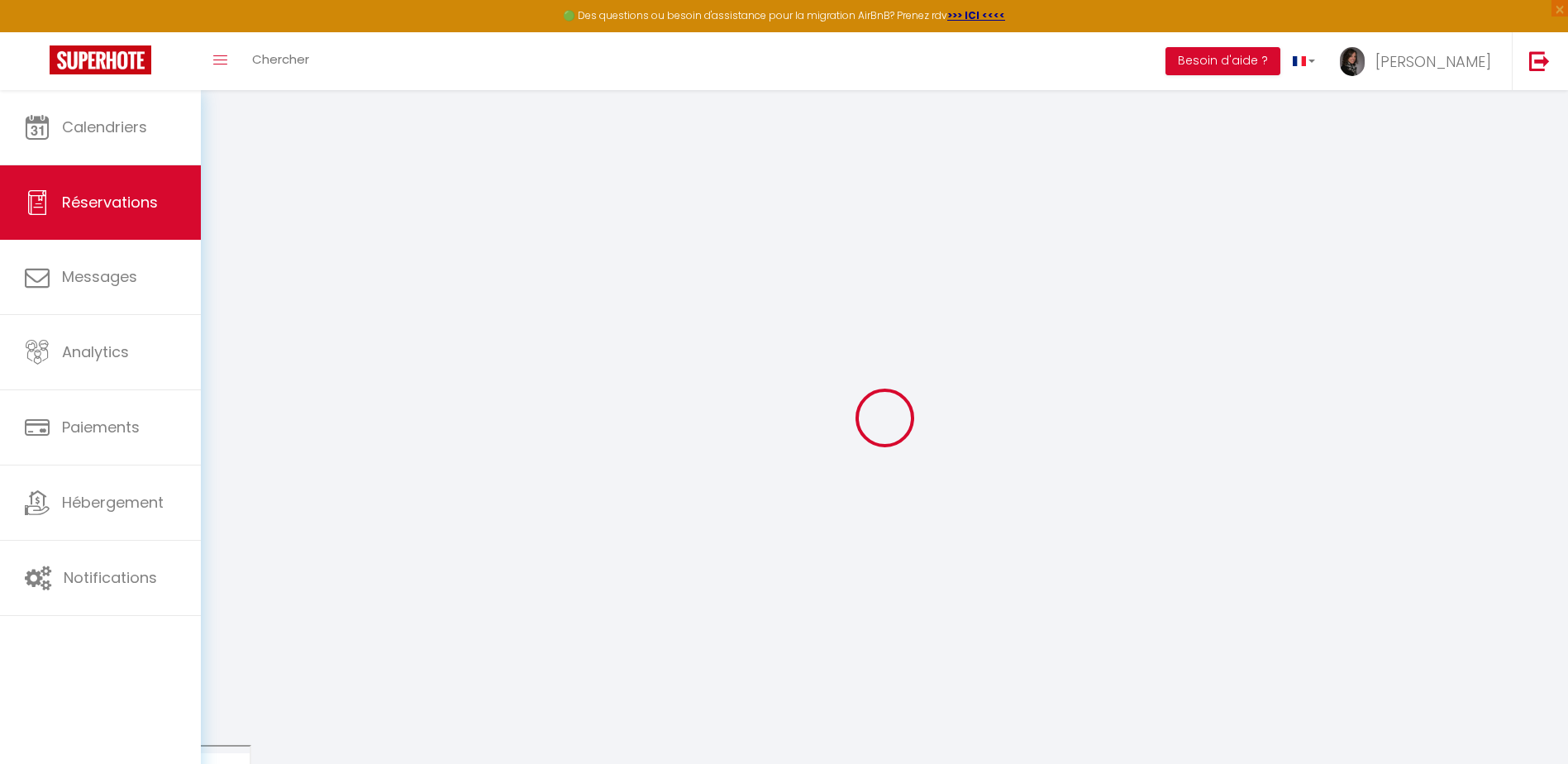
type input "77.57000000000001"
select select "67157"
select select "1"
select select
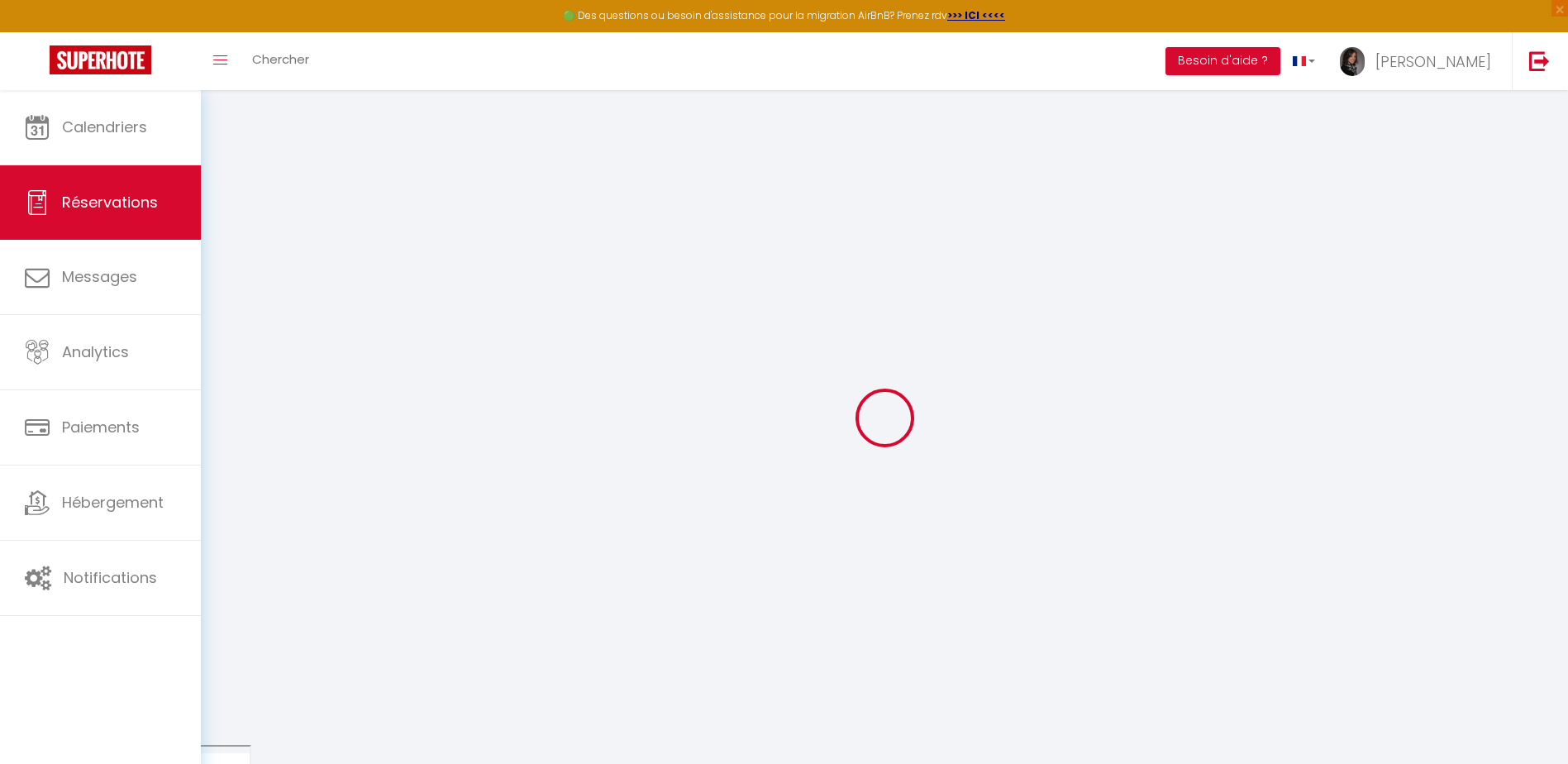
type input "2"
select select "12"
select select
type input "391"
checkbox input "false"
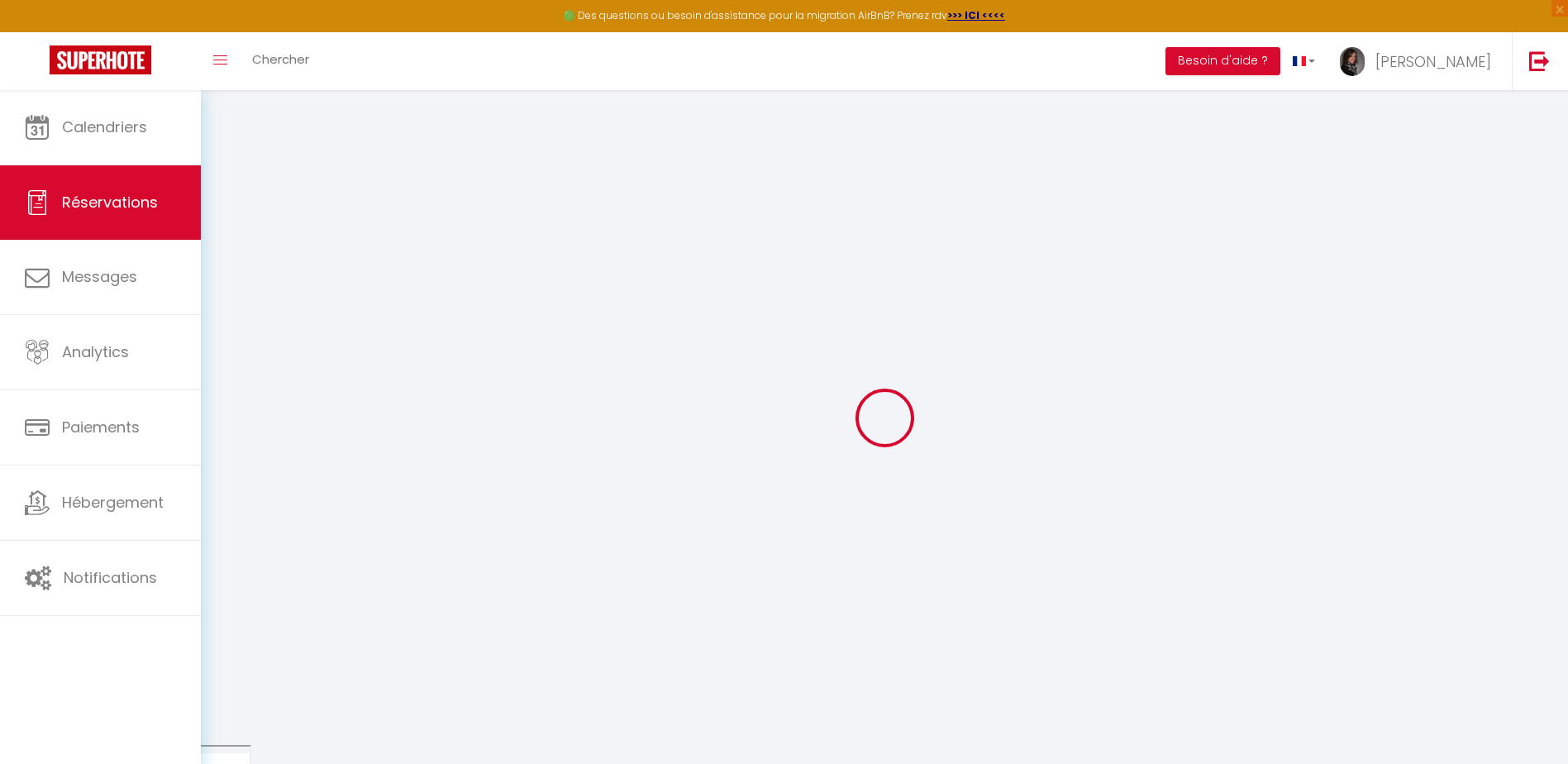
type input "0"
select select "1"
type input "40"
type input "0"
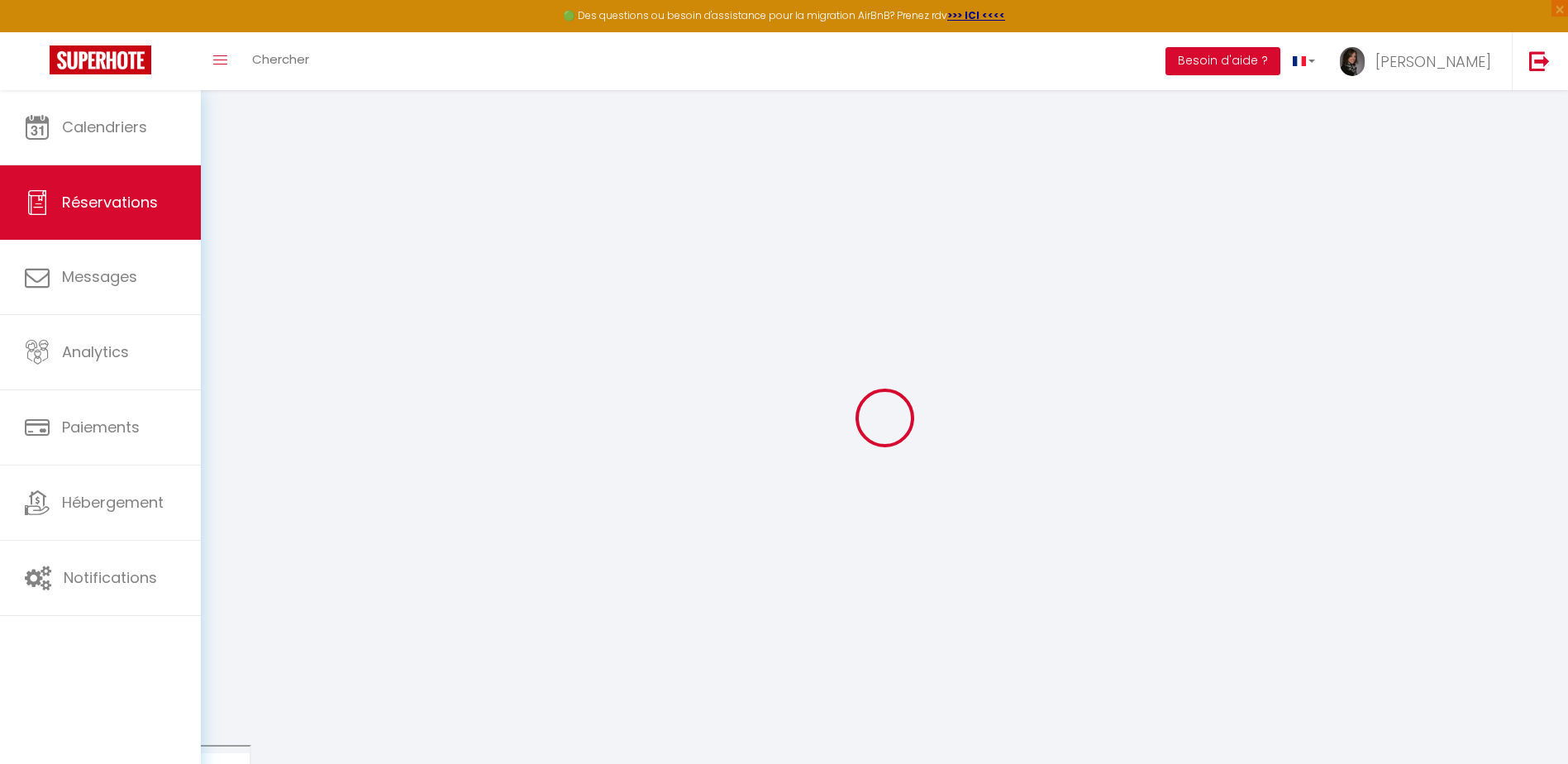
select select
select select "15"
checkbox input "false"
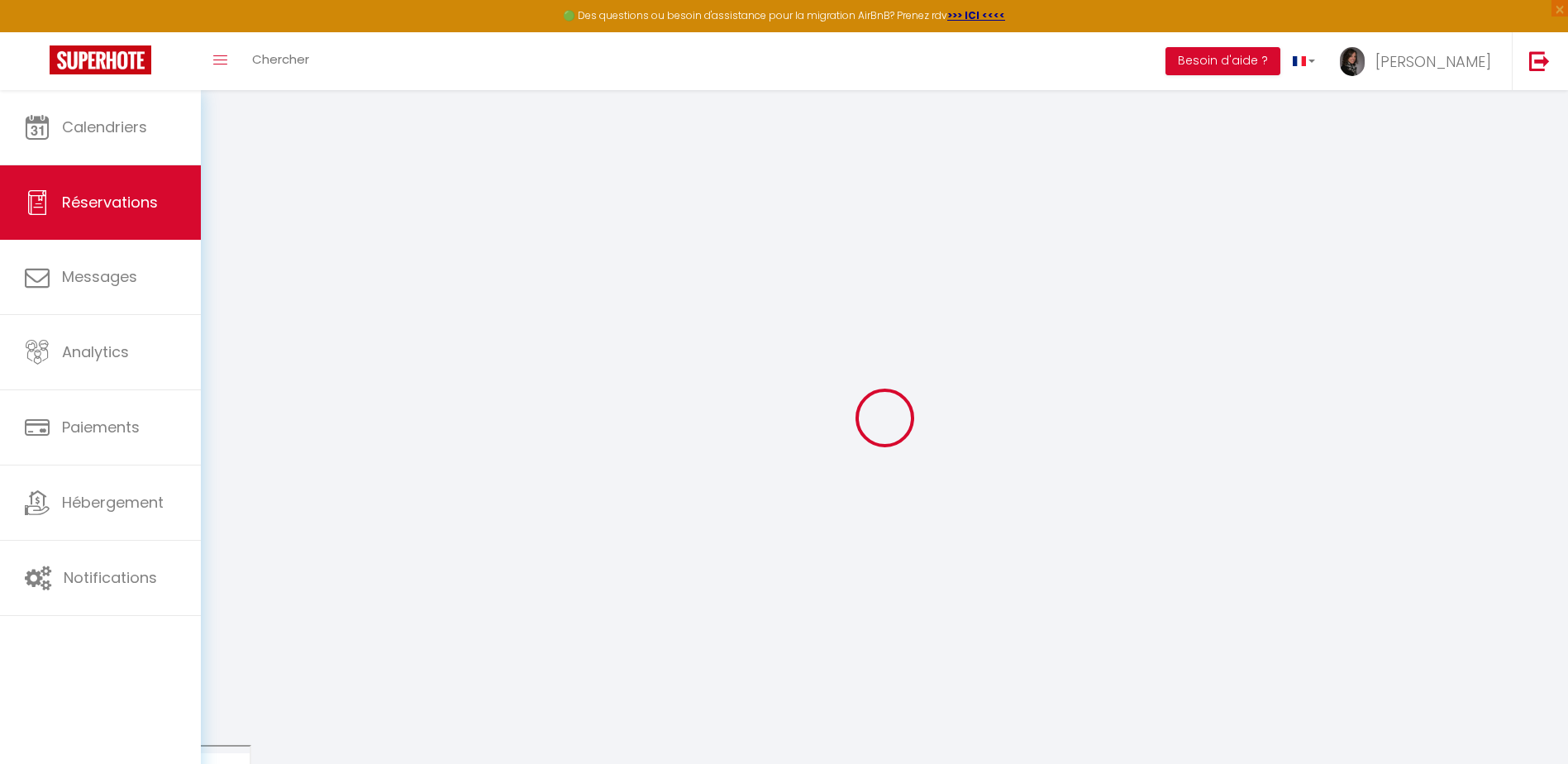
select select
checkbox input "false"
select select
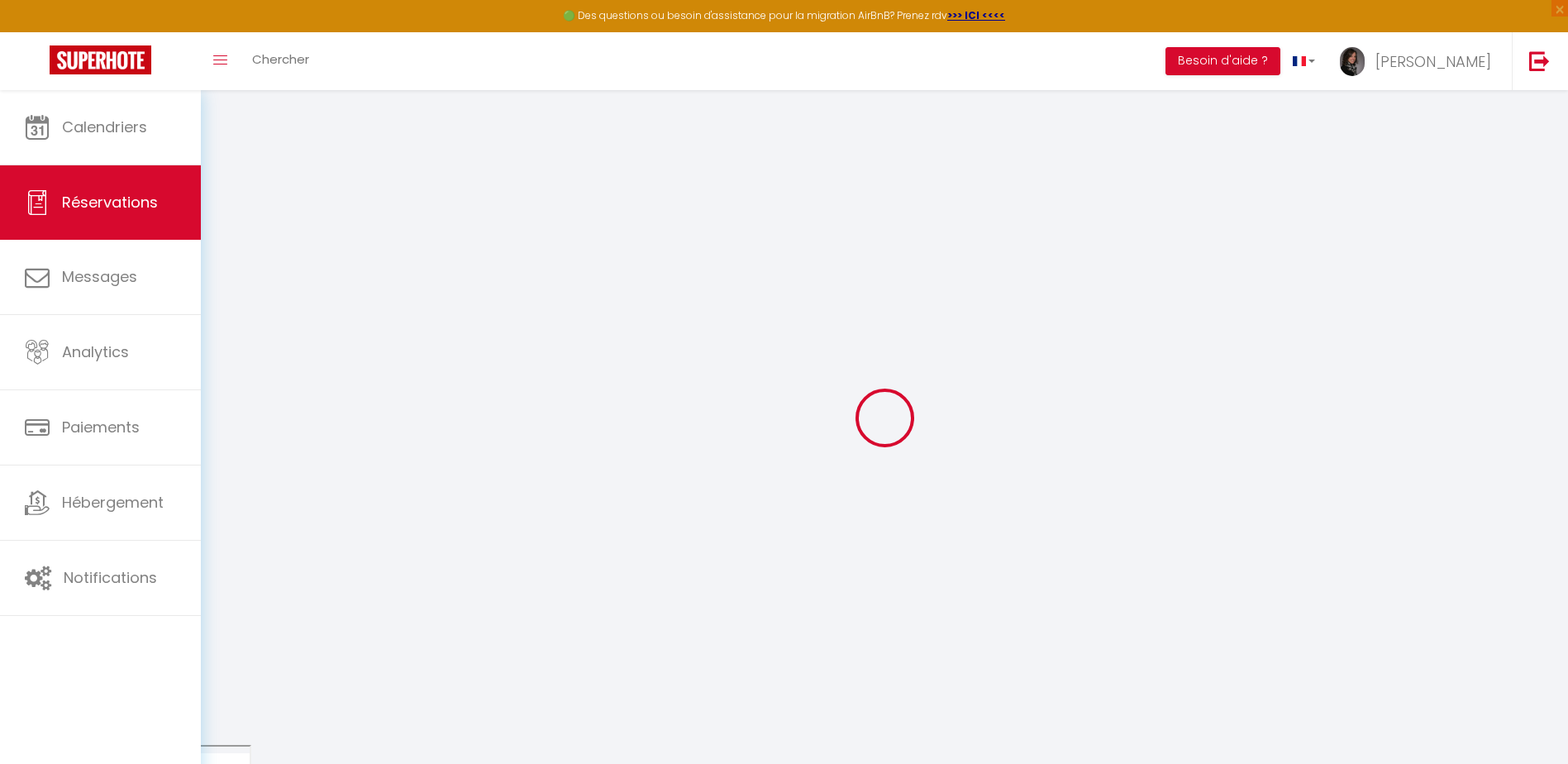
select select
checkbox input "false"
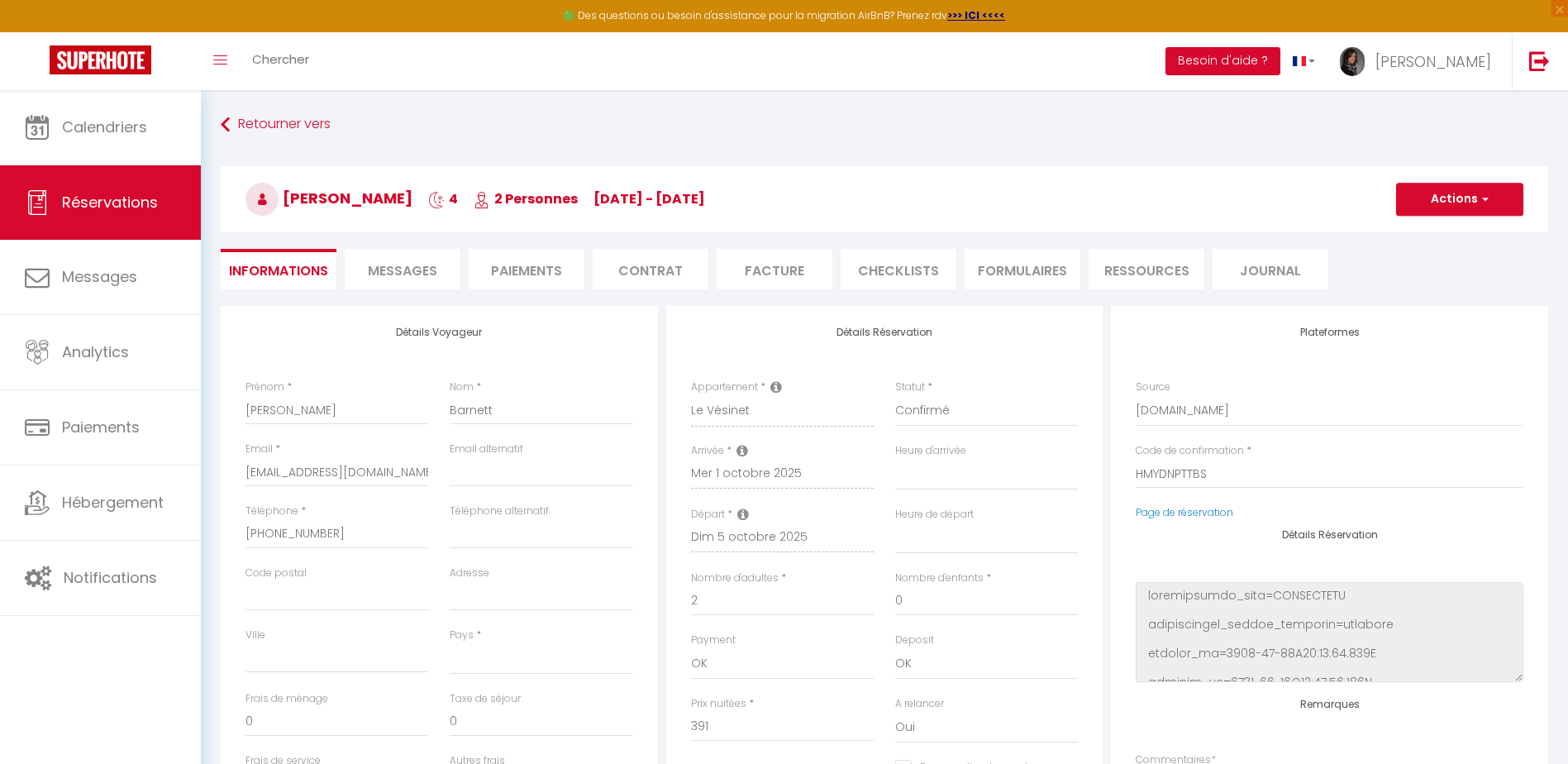
select select
type input "40"
type input "38.11"
select select
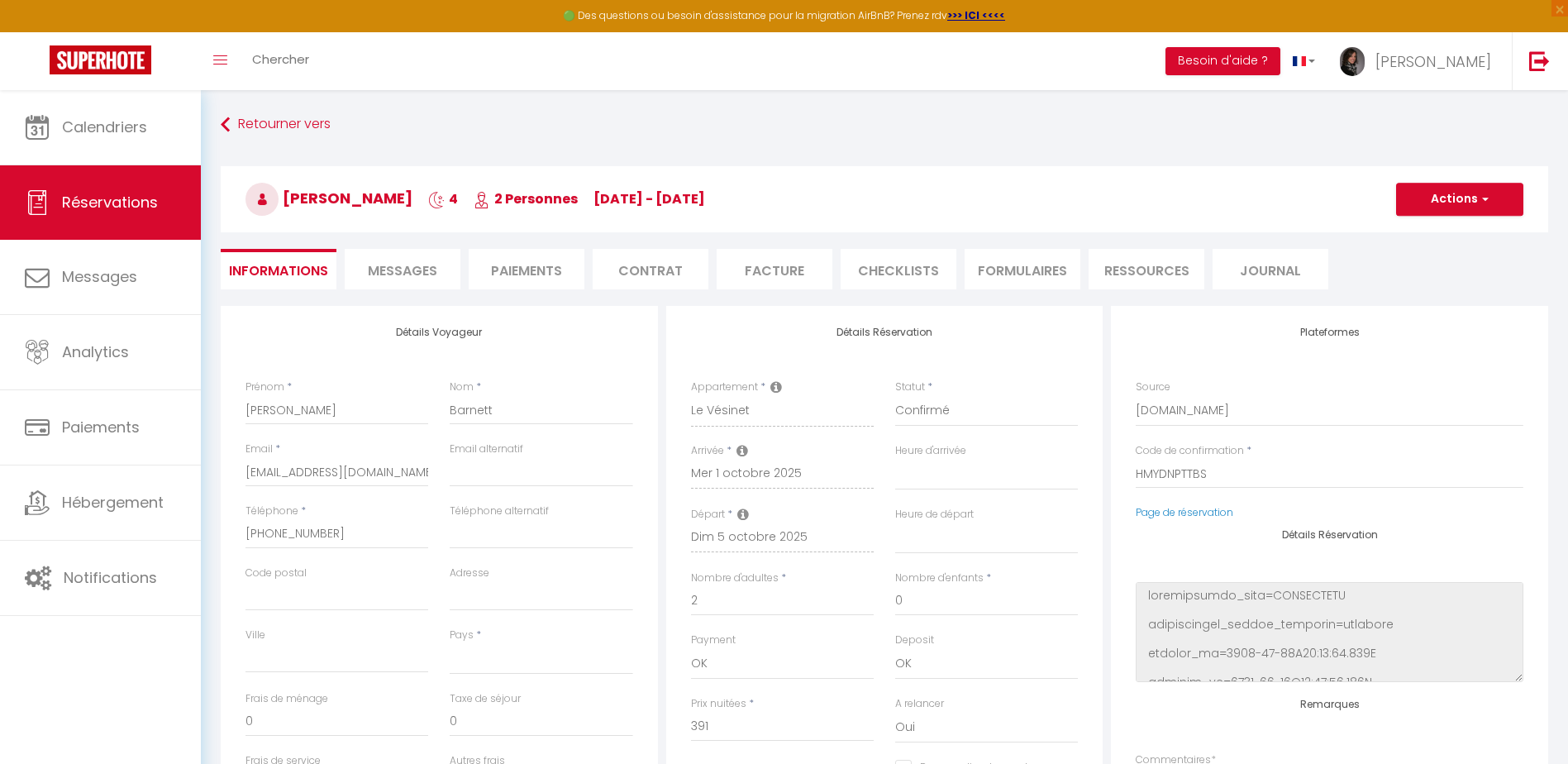
checkbox input "false"
select select
checkbox input "false"
select select
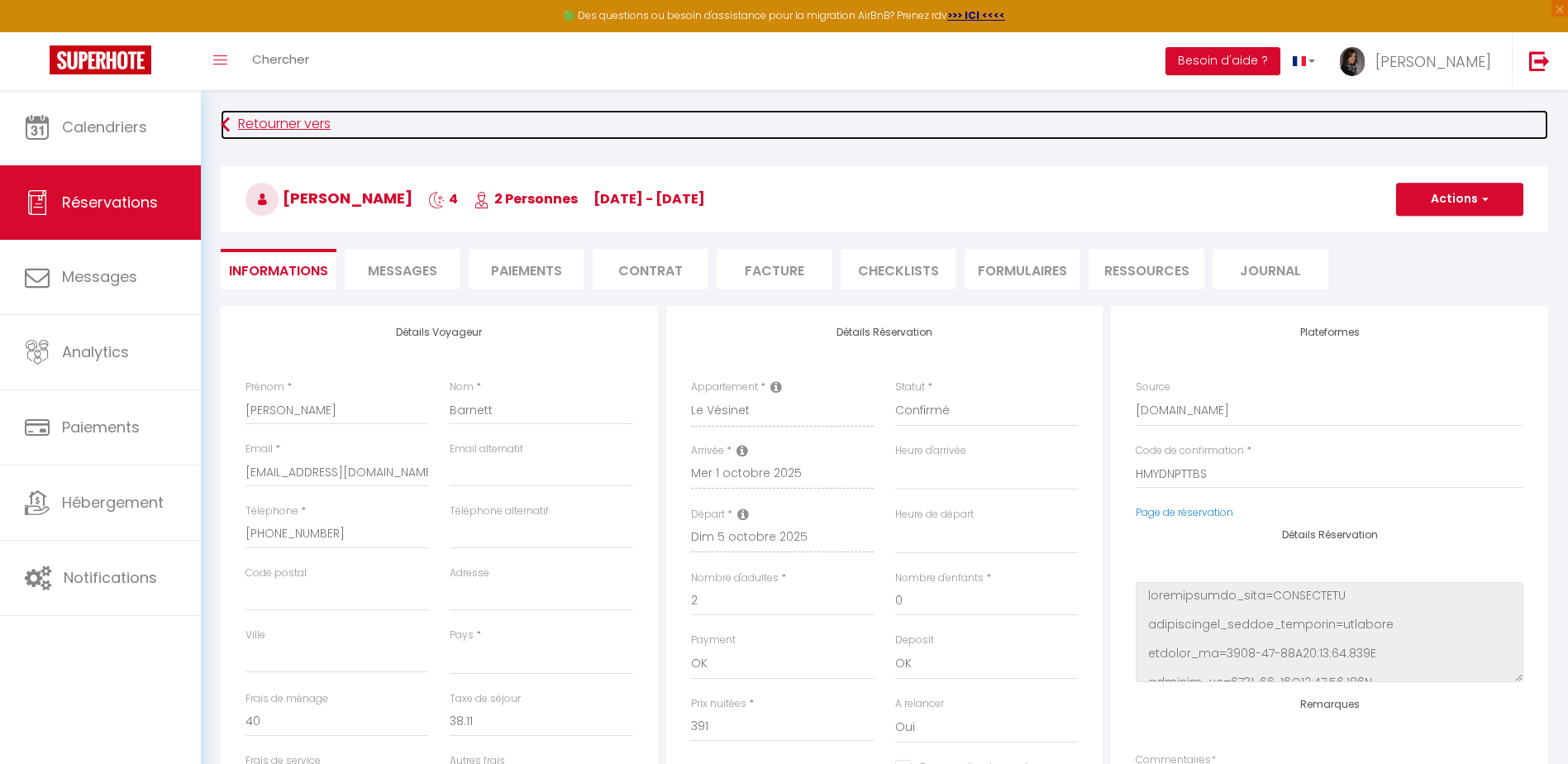
click at [237, 124] on link "Retourner vers" at bounding box center [885, 124] width 1328 height 30
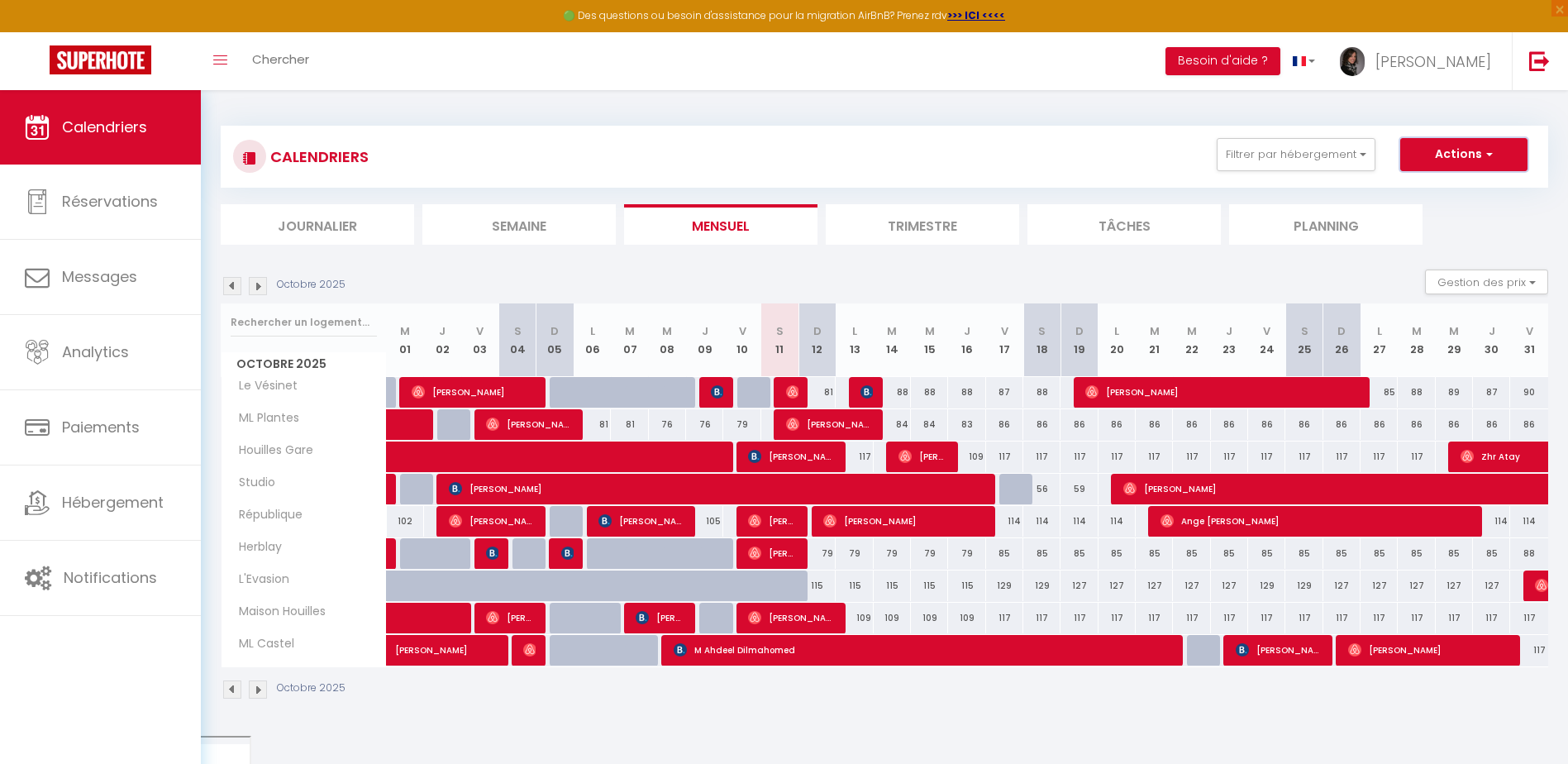
click at [1461, 152] on button "Actions" at bounding box center [1463, 154] width 127 height 33
click at [504, 286] on div "Octobre 2025 Gestion des prix Nb Nuits minimum Règles Disponibilité" at bounding box center [885, 286] width 1328 height 34
click at [496, 274] on div "Octobre 2025 Gestion des prix Nb Nuits minimum Règles Disponibilité" at bounding box center [885, 286] width 1328 height 34
click at [1490, 284] on button "Gestion des prix" at bounding box center [1487, 282] width 123 height 25
click at [1410, 363] on input "Règles" at bounding box center [1473, 362] width 149 height 16
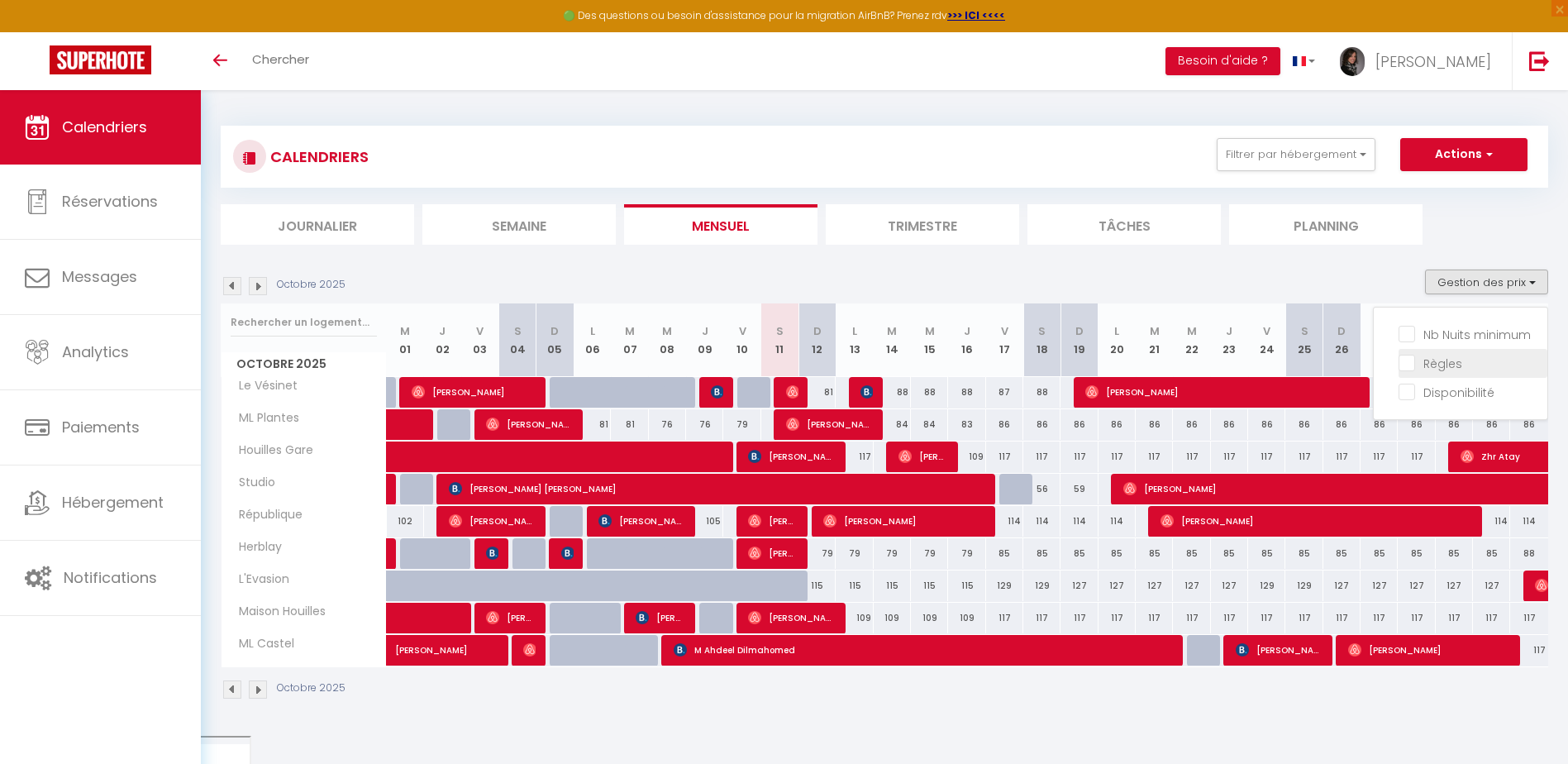
checkbox input "true"
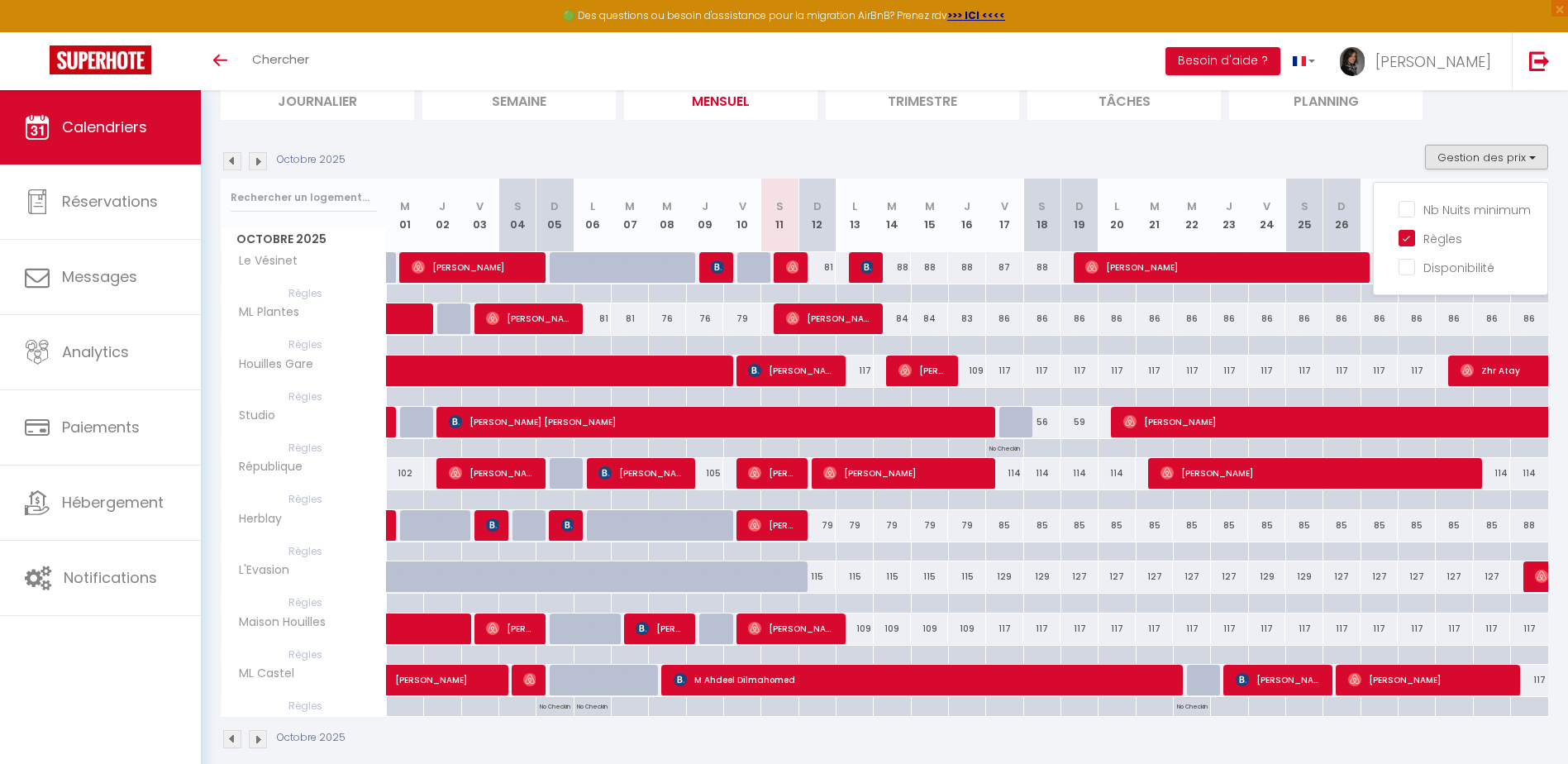
scroll to position [145, 0]
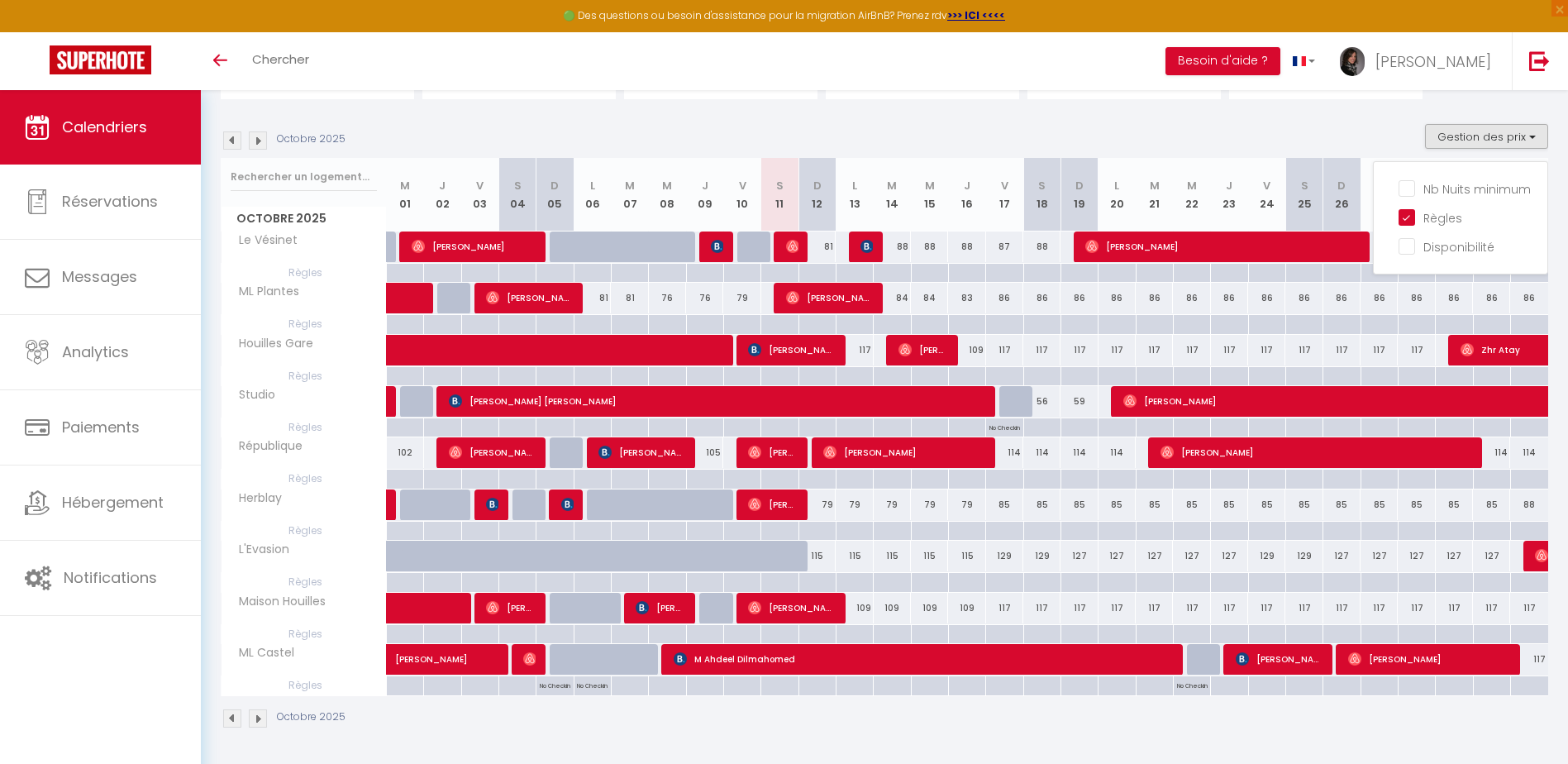
click at [824, 273] on div at bounding box center [817, 273] width 37 height 19
type input "Dim 12 Octobre 2025"
type input "Lun 13 Octobre 2025"
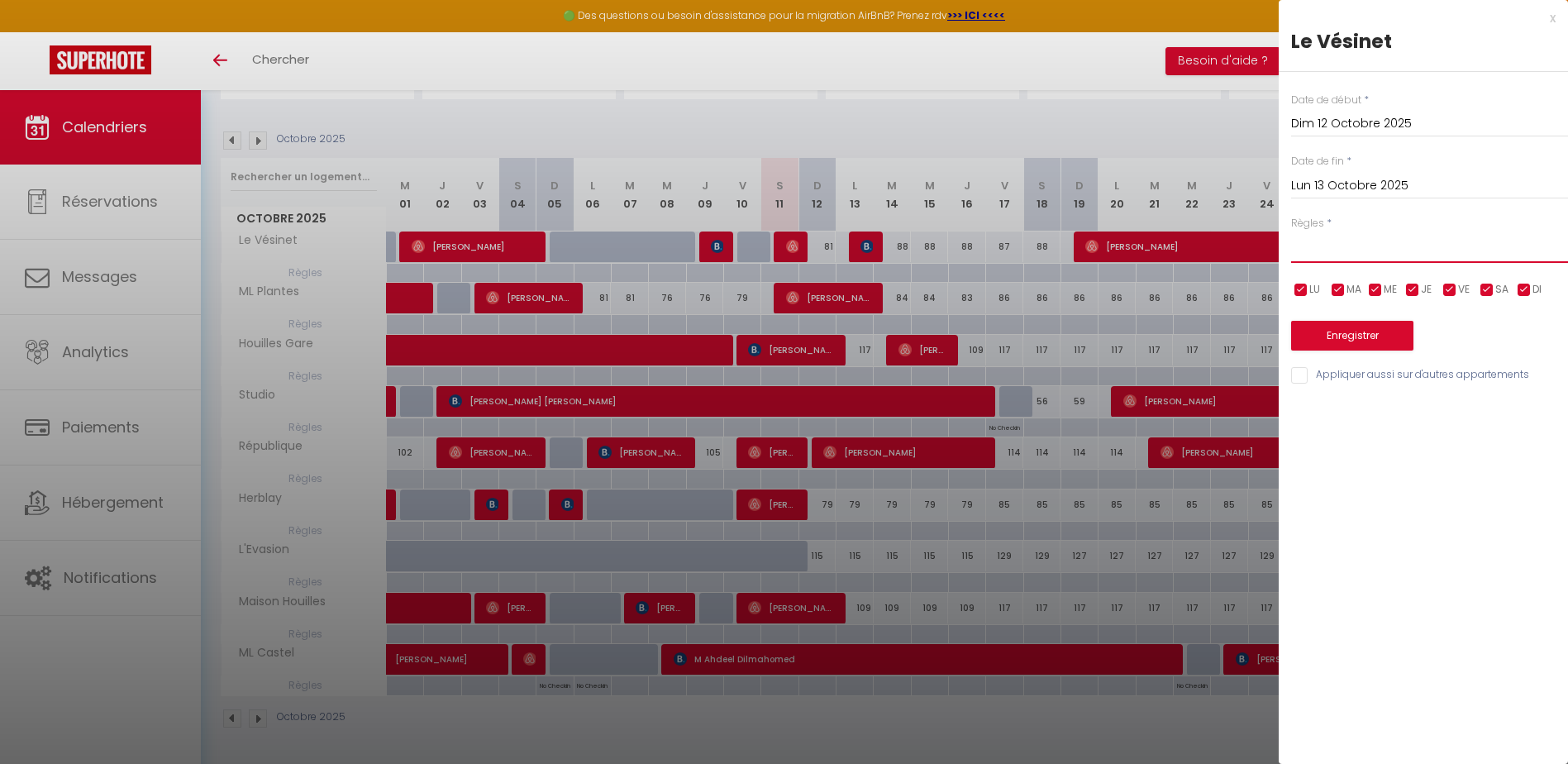
click at [1348, 256] on select "Aucun No Checkin No Checkout Pas d'arrivée / Pas de départ" at bounding box center [1430, 247] width 277 height 31
select select "1"
click at [1292, 232] on select "Aucun No Checkin No Checkout Pas d'arrivée / Pas de départ" at bounding box center [1430, 247] width 277 height 31
click at [1333, 342] on button "Enregistrer" at bounding box center [1353, 335] width 122 height 30
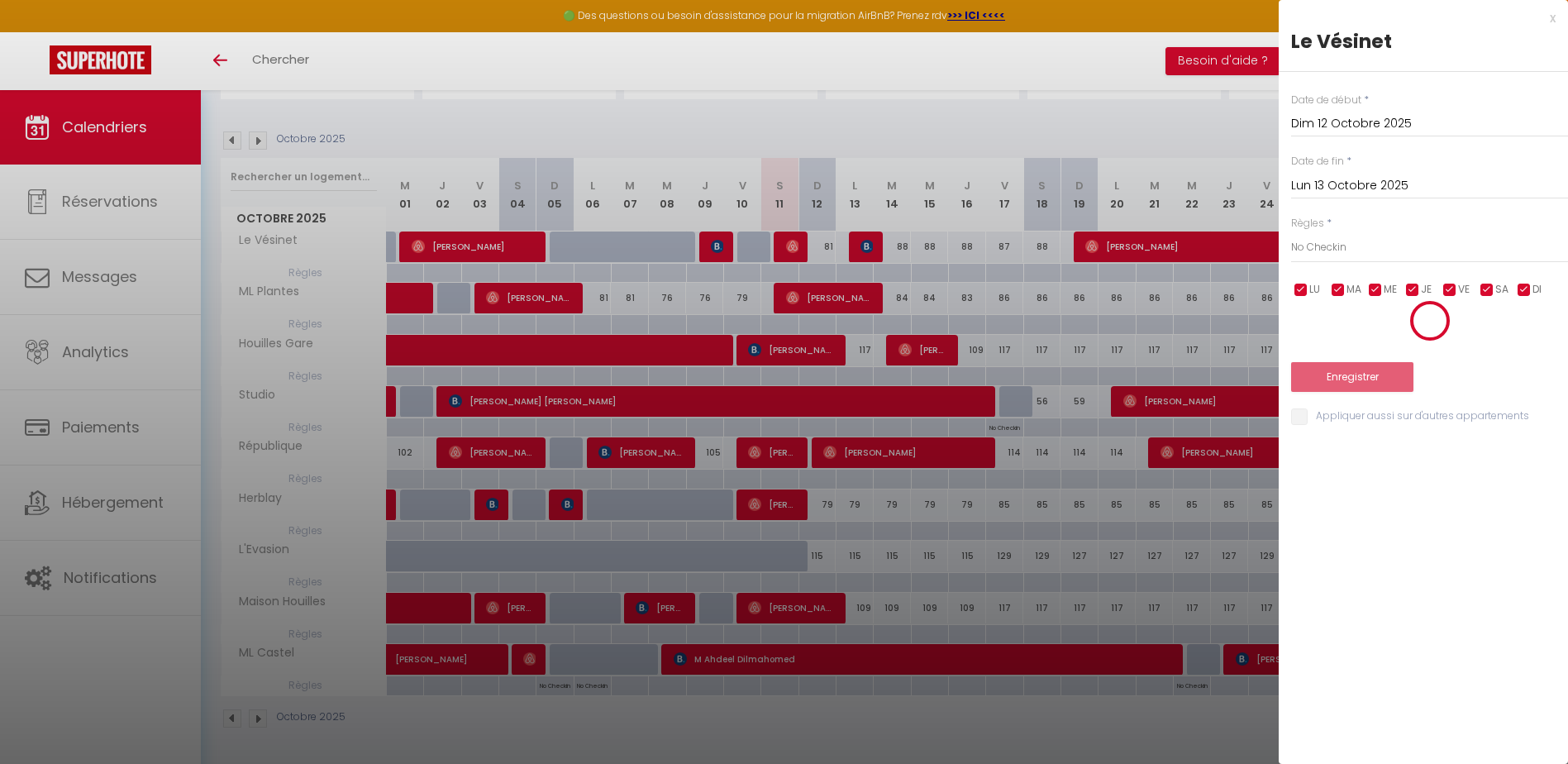
click at [1333, 342] on div "Enregistrer" at bounding box center [1430, 346] width 277 height 92
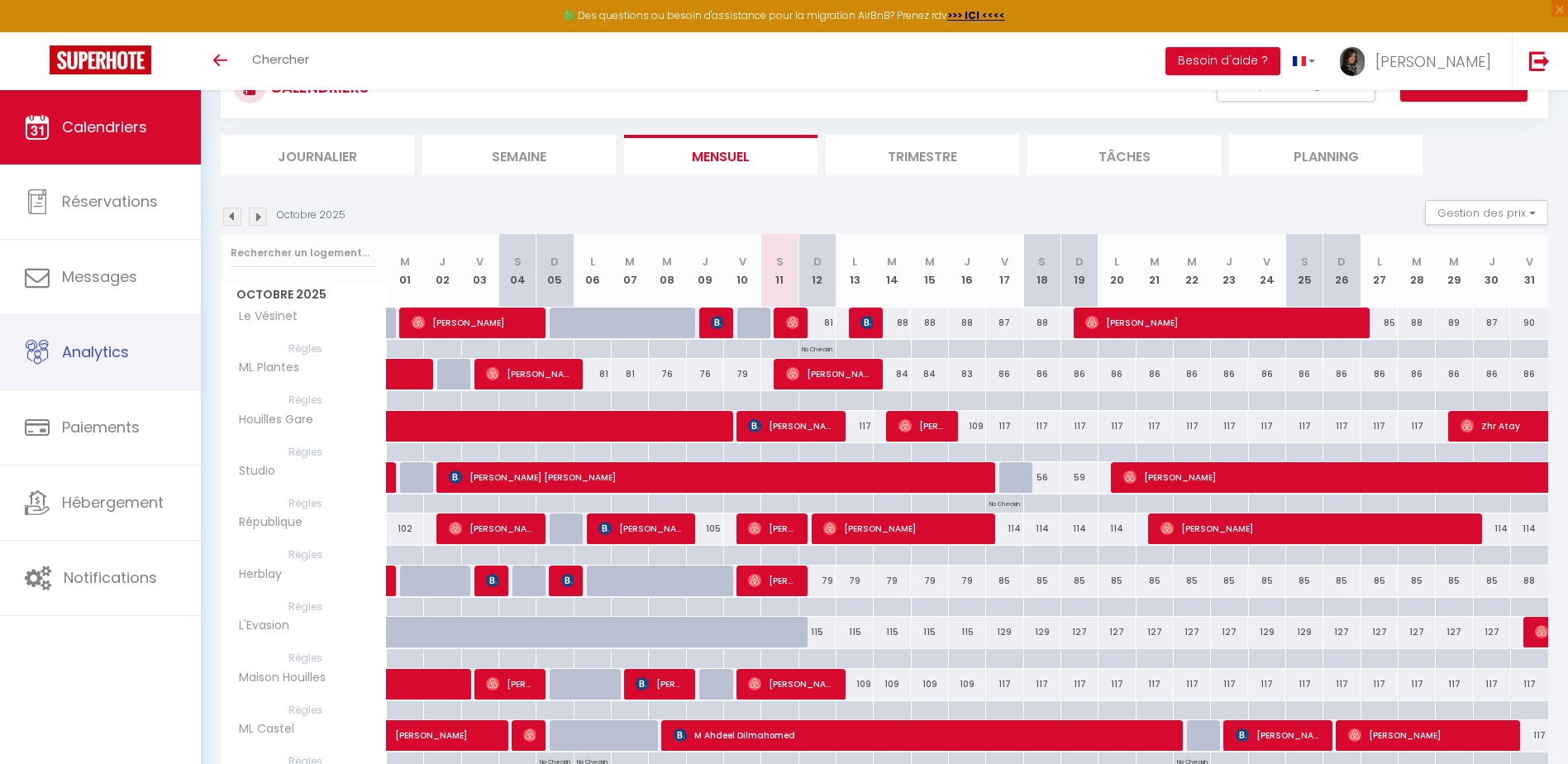
scroll to position [0, 0]
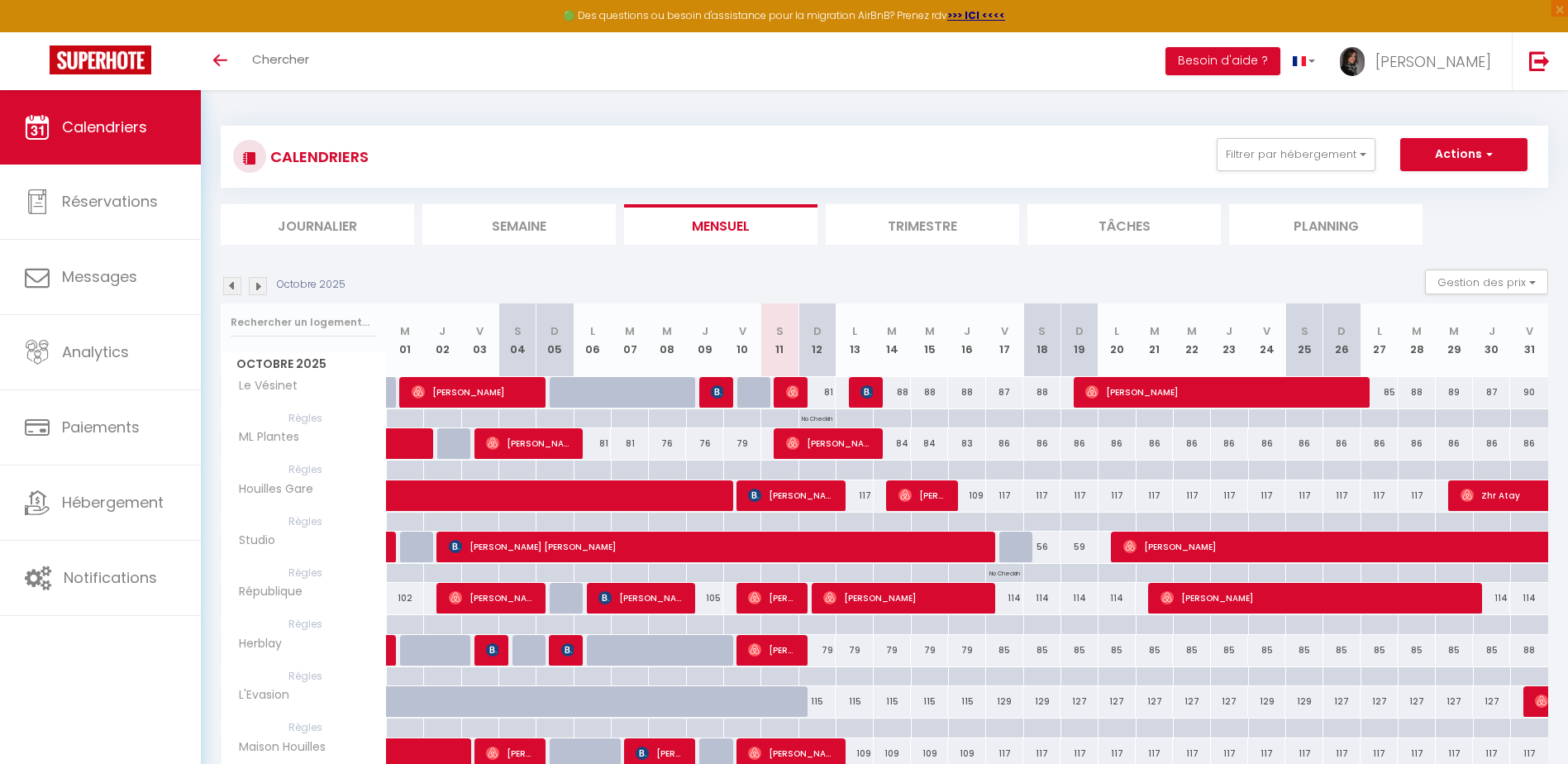
click at [378, 225] on li "Journalier" at bounding box center [318, 225] width 194 height 41
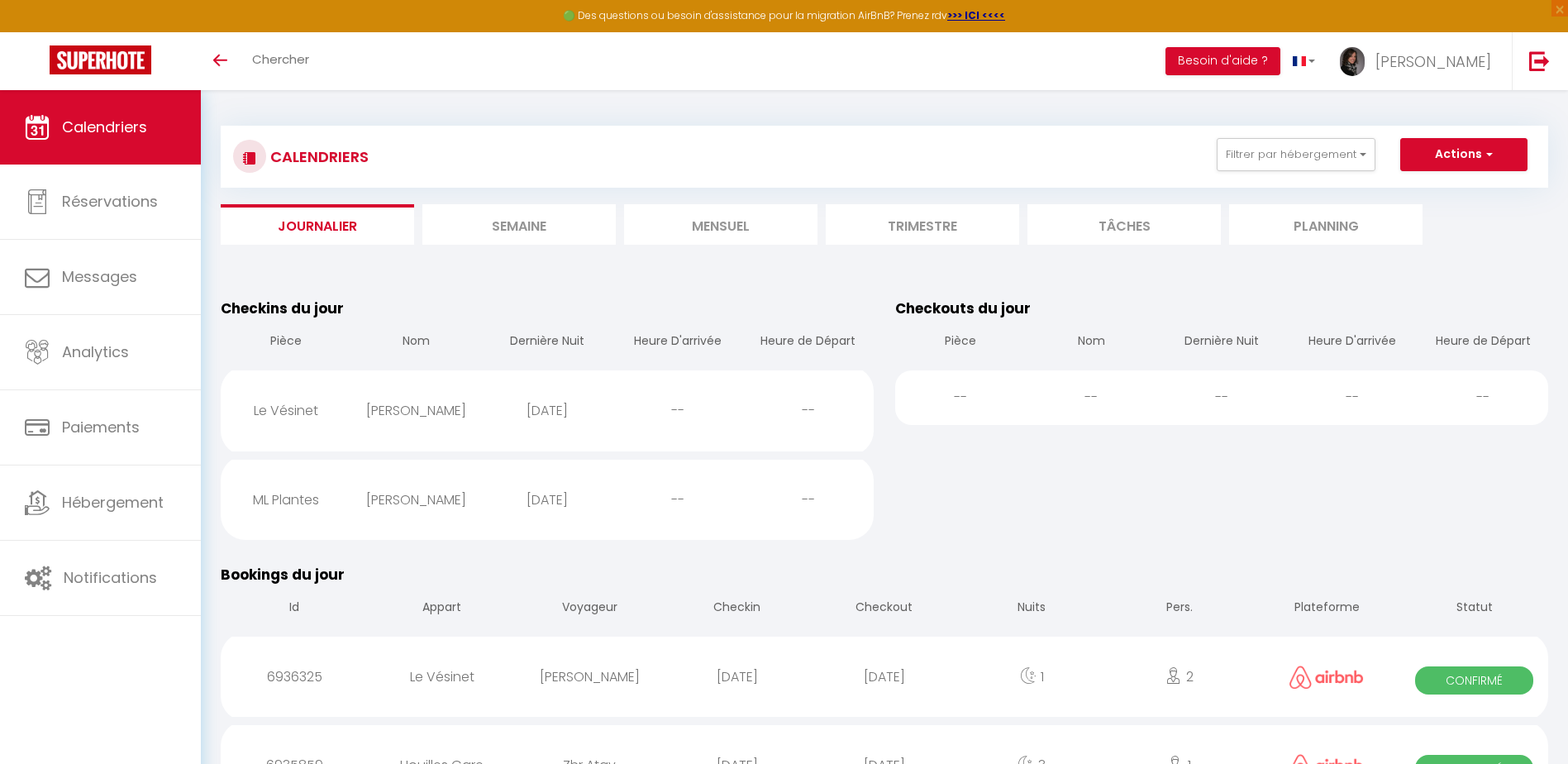
click at [544, 223] on li "Semaine" at bounding box center [519, 225] width 194 height 41
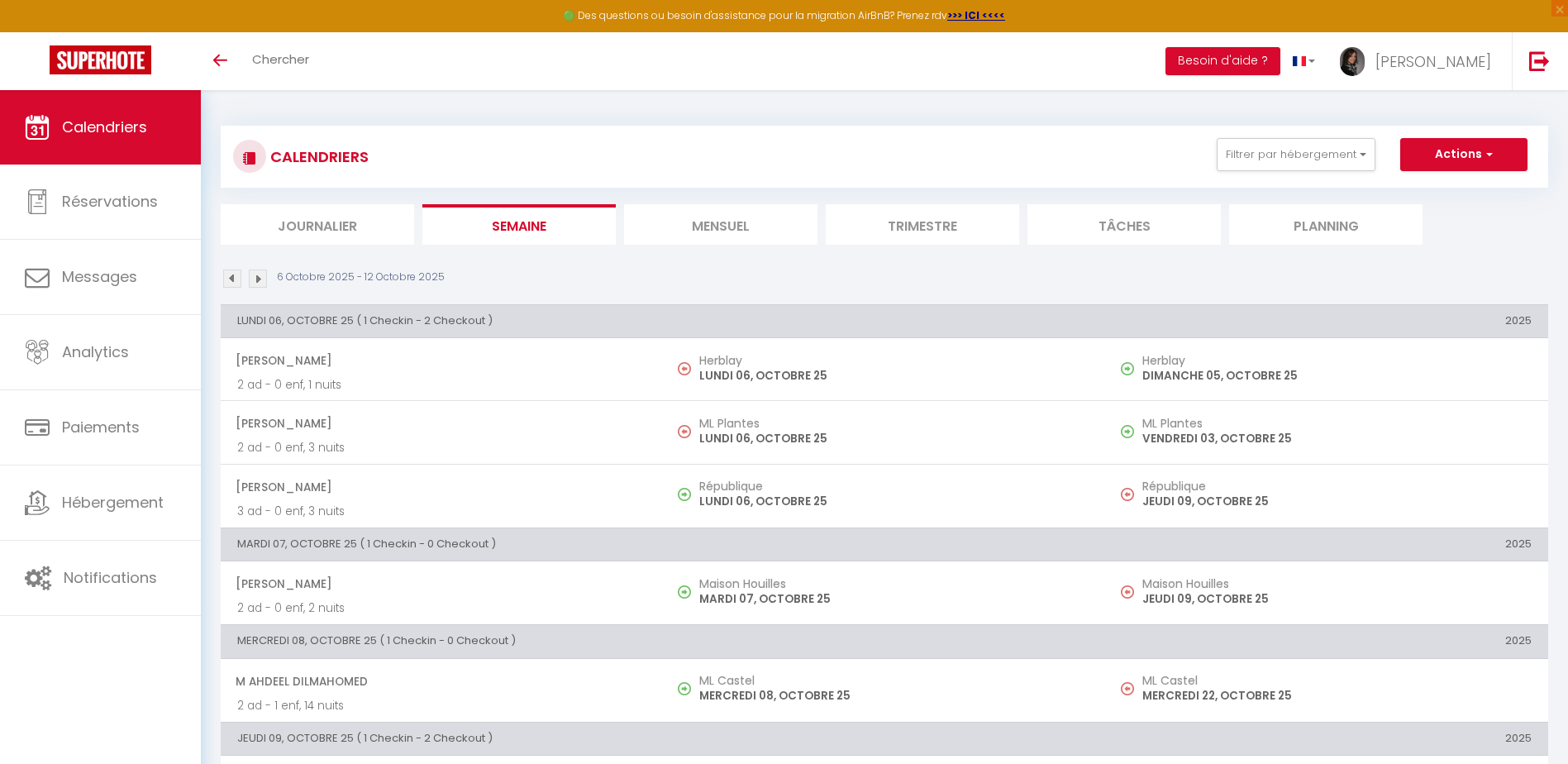
click at [254, 282] on img at bounding box center [258, 278] width 18 height 18
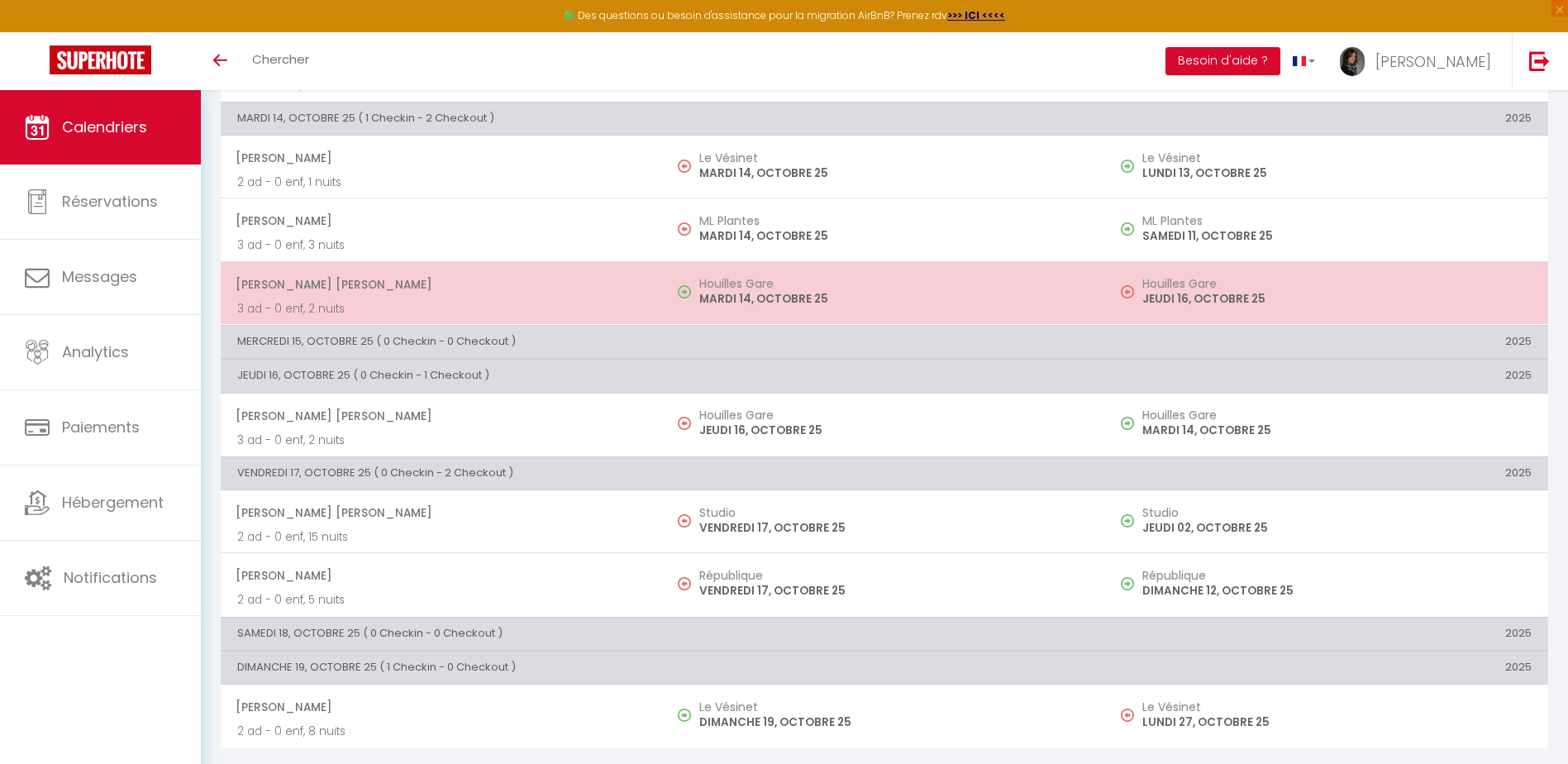
scroll to position [430, 0]
